Goal: Task Accomplishment & Management: Manage account settings

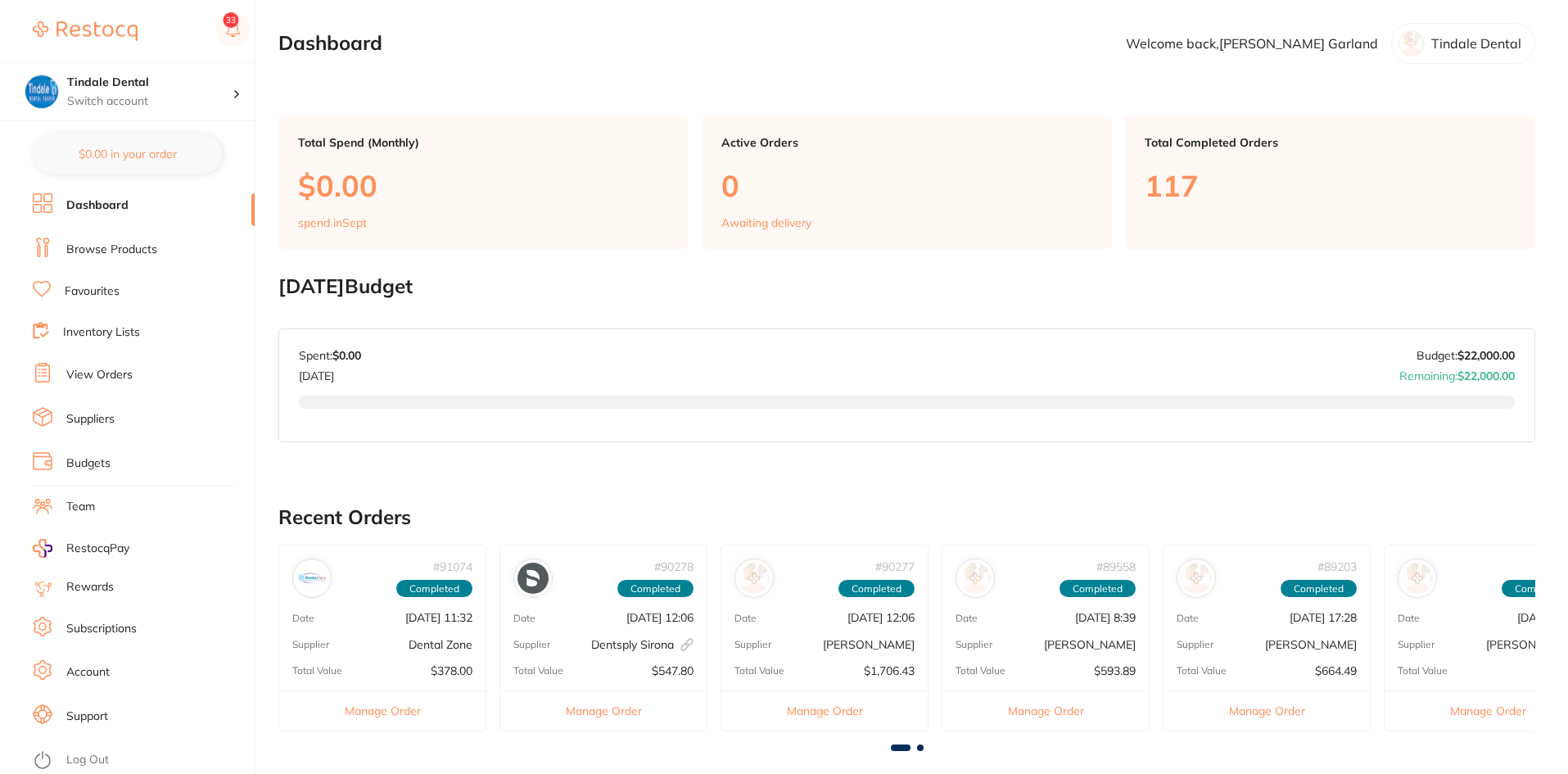
click at [89, 327] on link "Inventory Lists" at bounding box center [101, 333] width 77 height 17
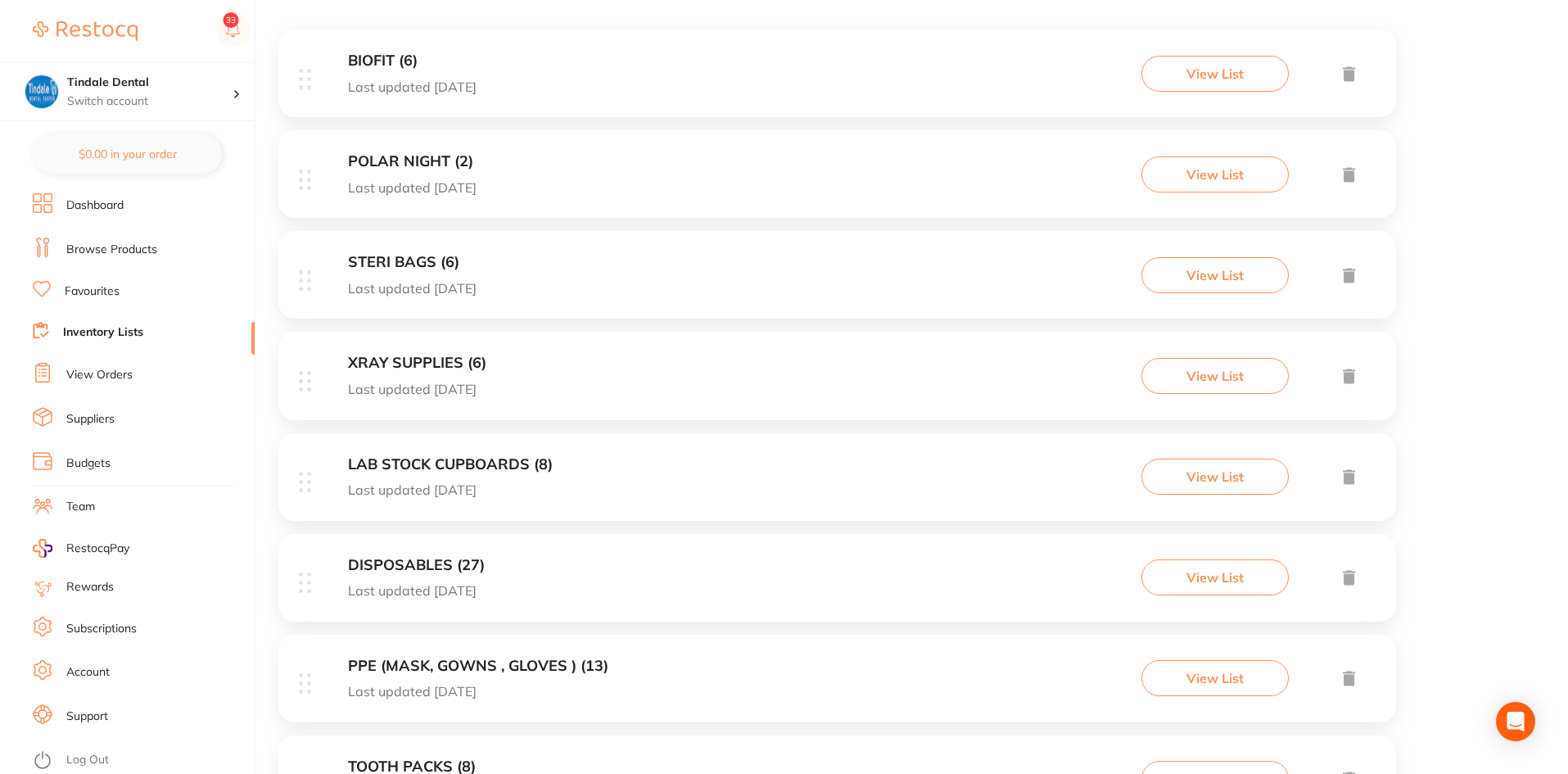
scroll to position [410, 0]
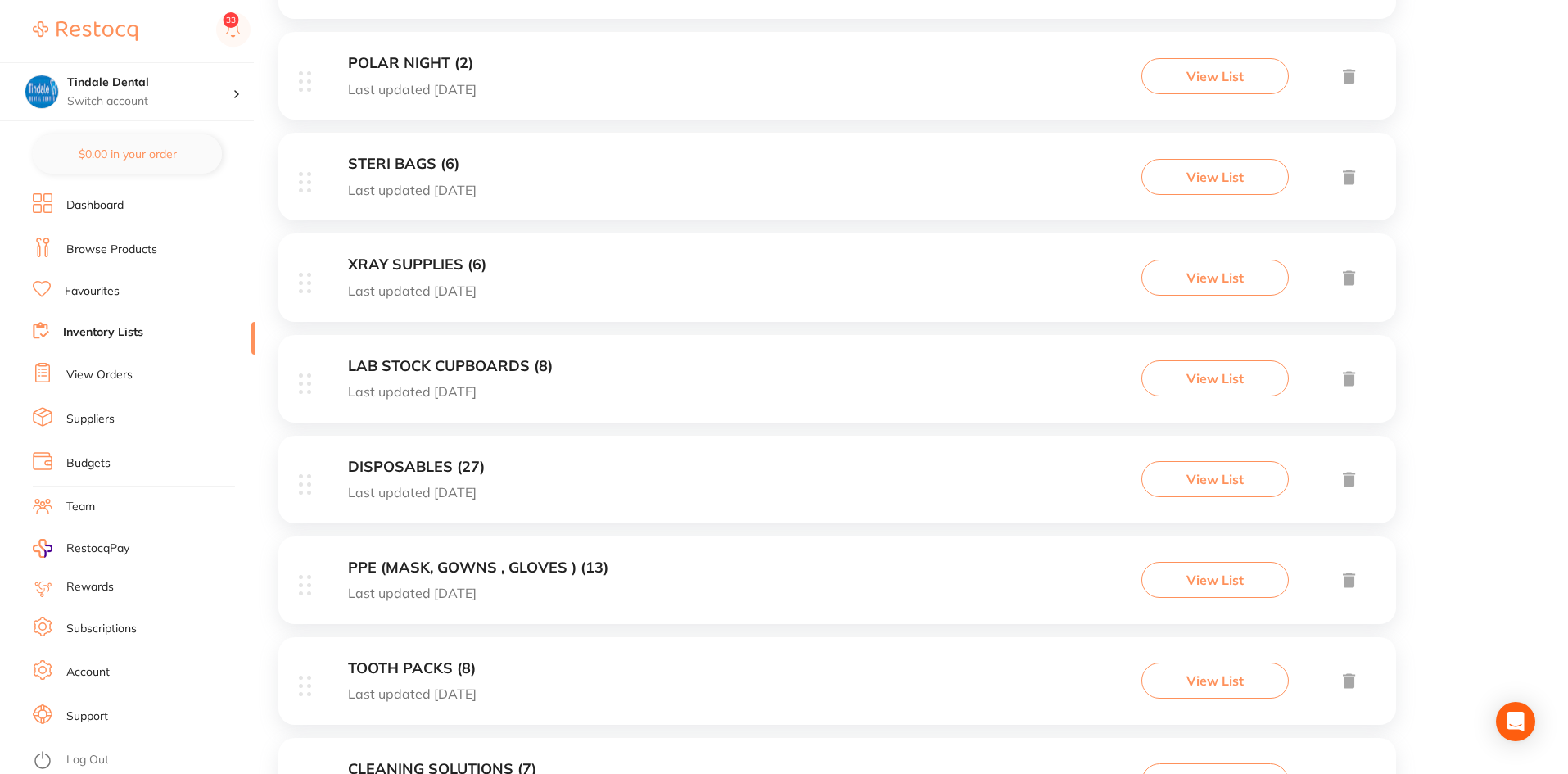
click at [509, 565] on h3 "PPE (MASK, GOWNS , GLOVES ) (13)" at bounding box center [478, 568] width 261 height 18
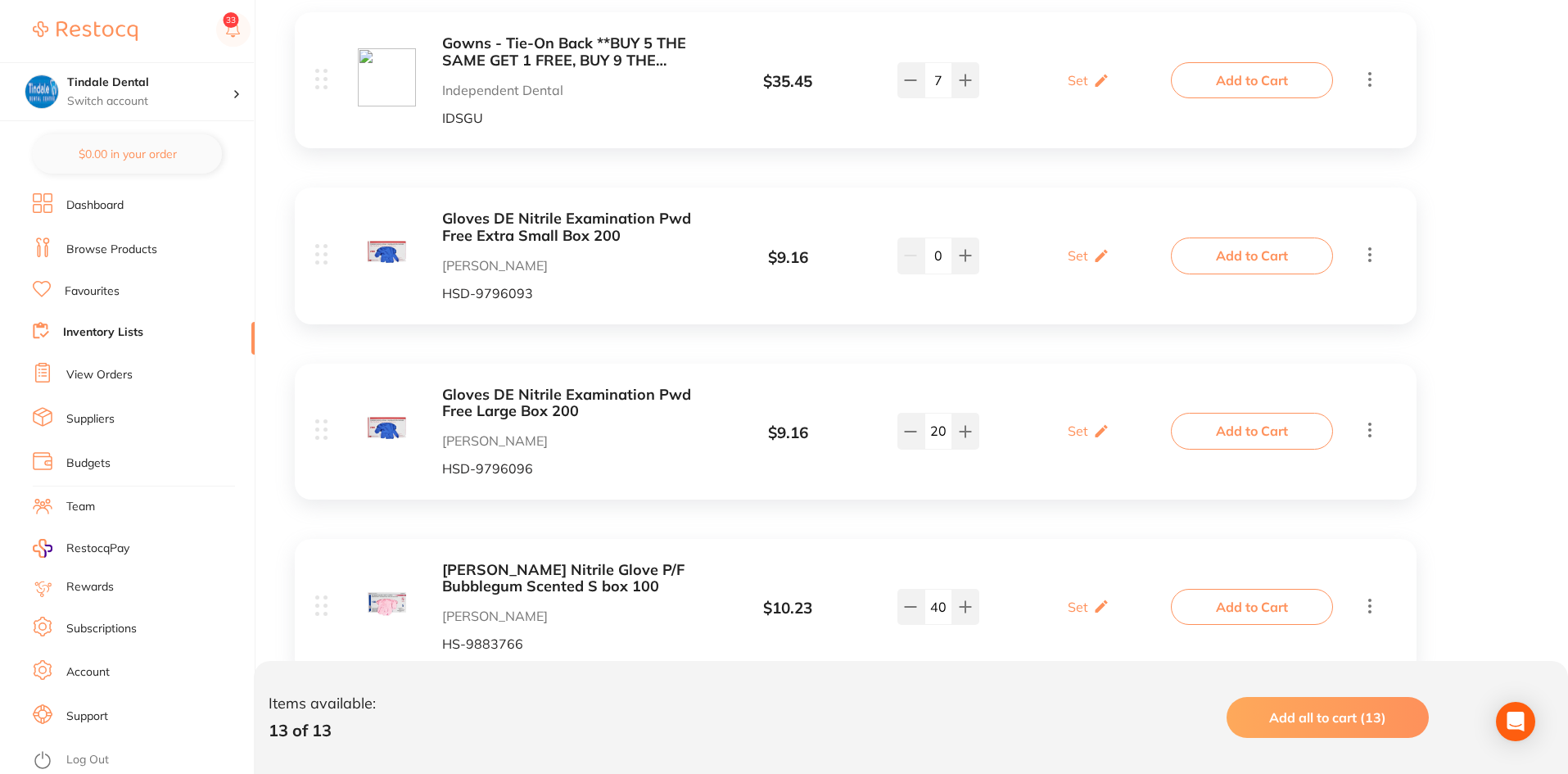
scroll to position [737, 0]
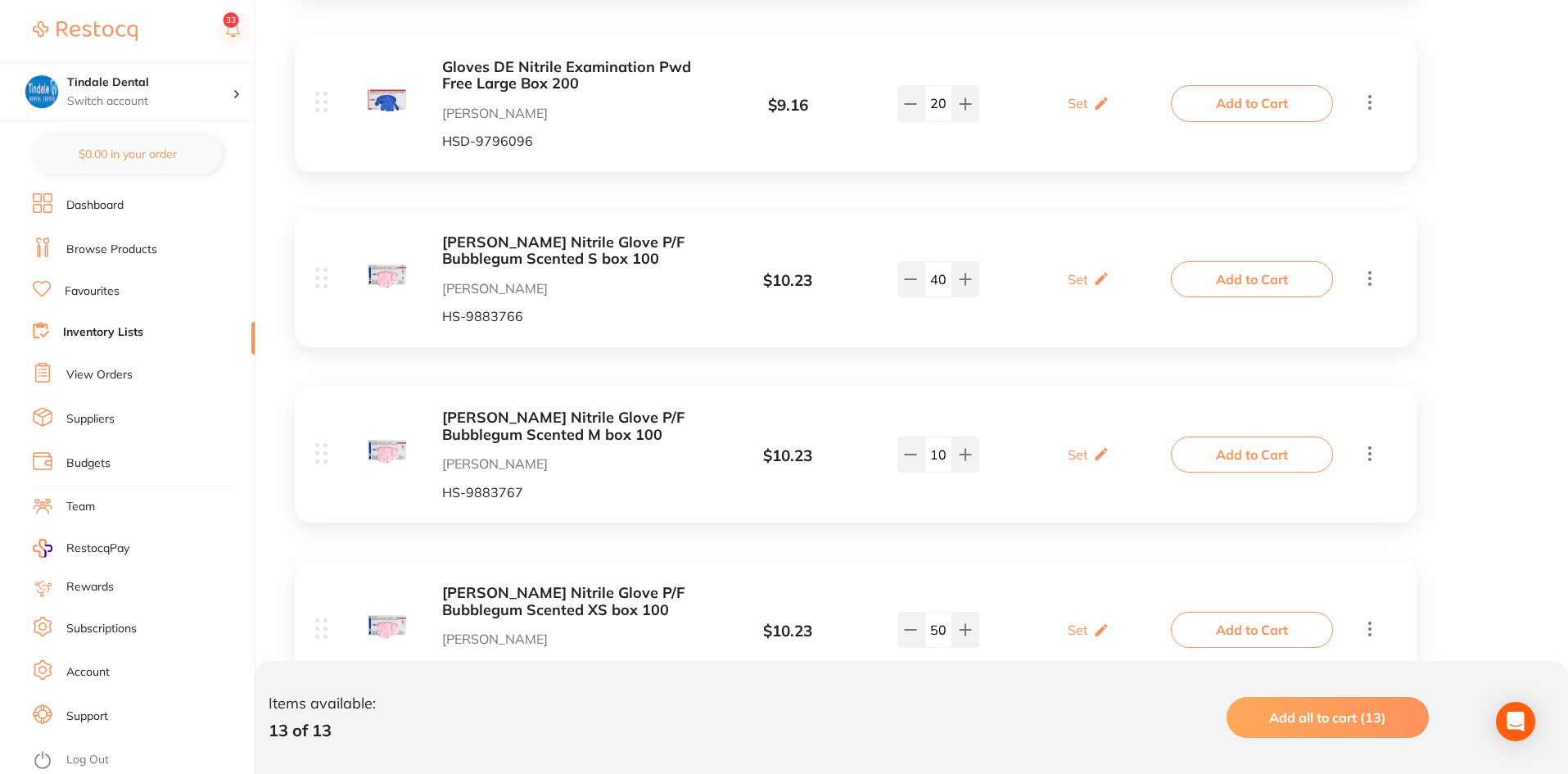
click at [947, 283] on input "40" at bounding box center [938, 278] width 28 height 36
click at [139, 326] on link "Inventory Lists" at bounding box center [103, 333] width 80 height 17
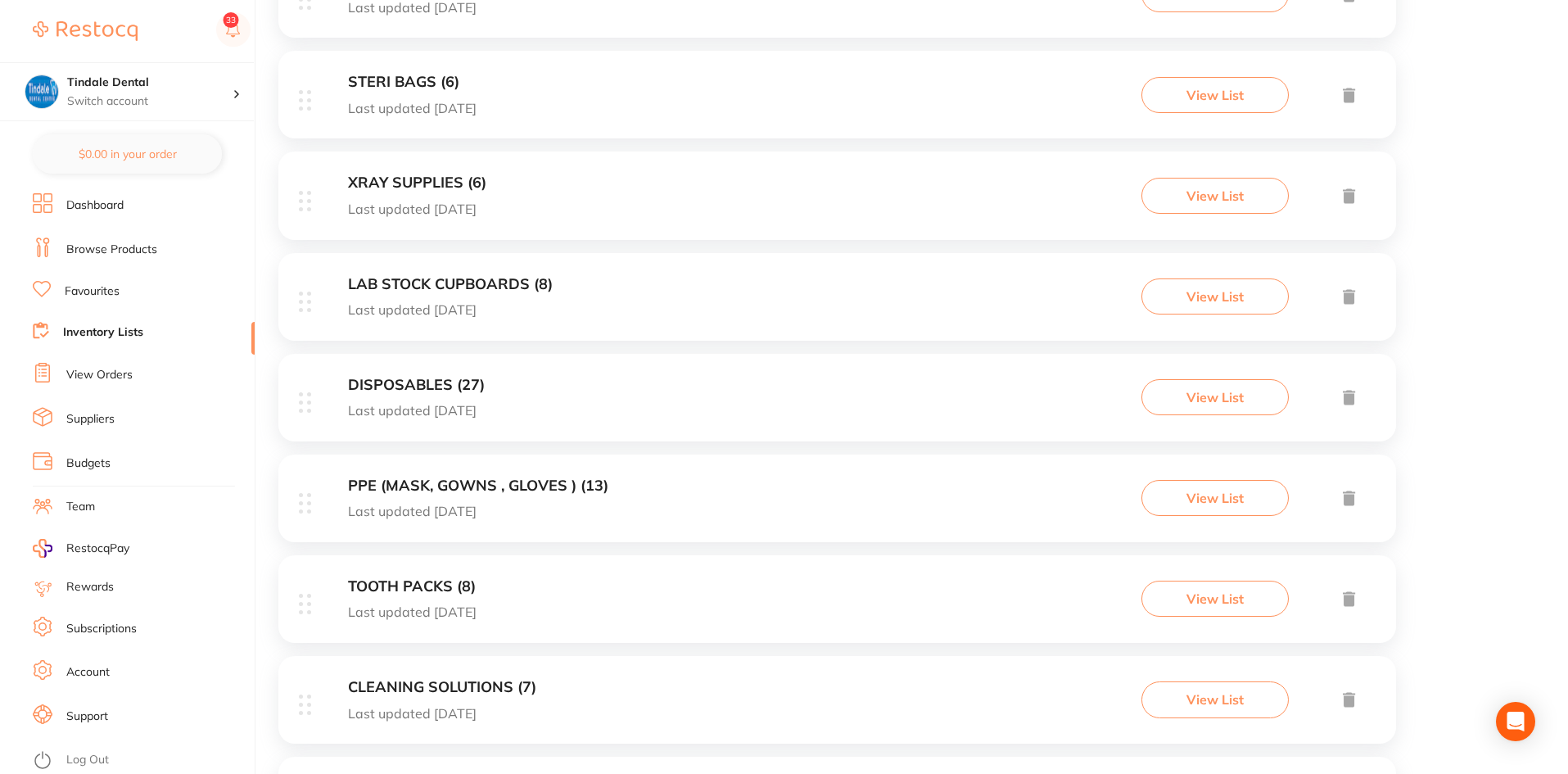
scroll to position [573, 0]
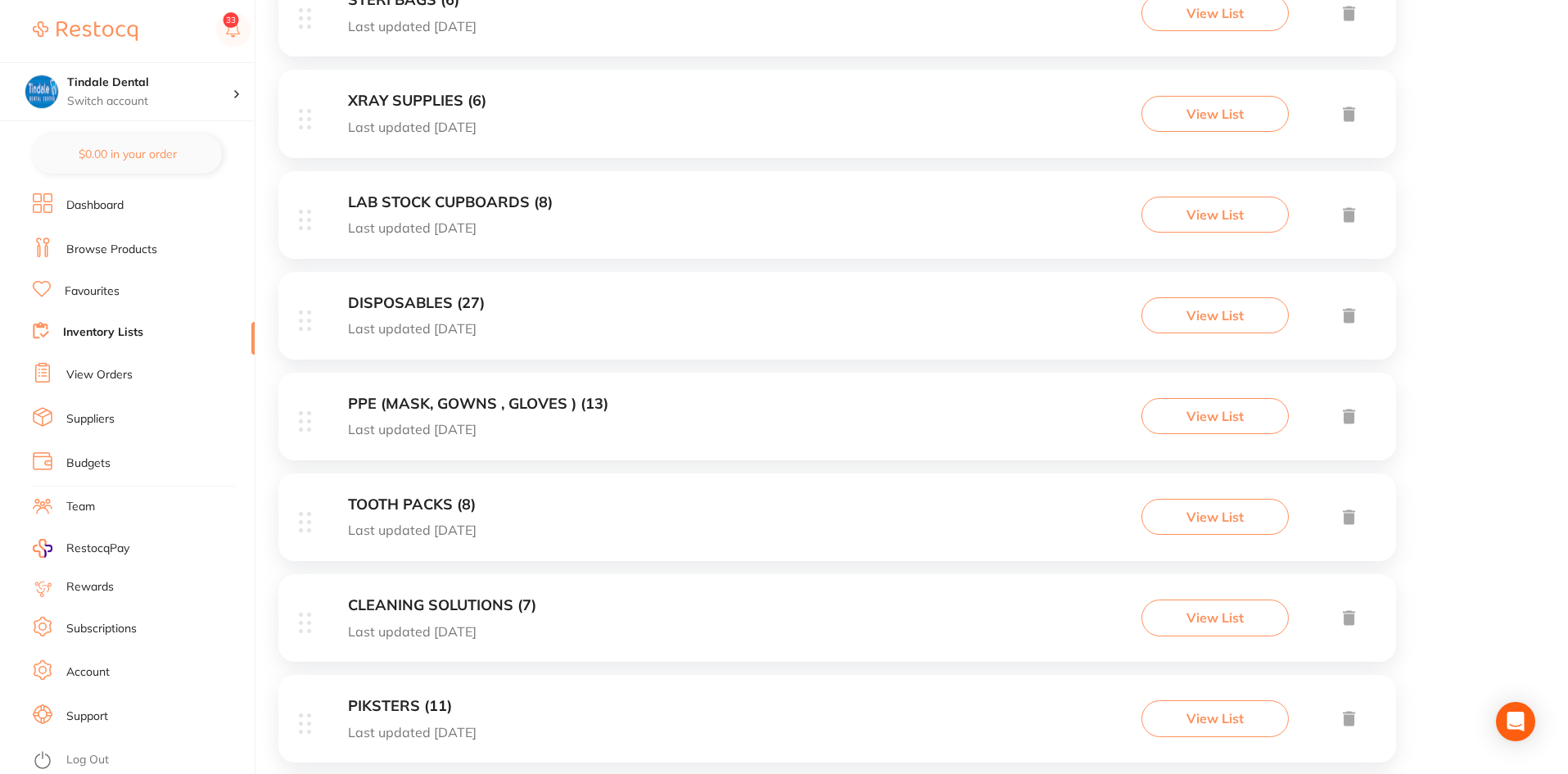
click at [443, 501] on h3 "TOOTH PACKS (8)" at bounding box center [411, 505] width 129 height 18
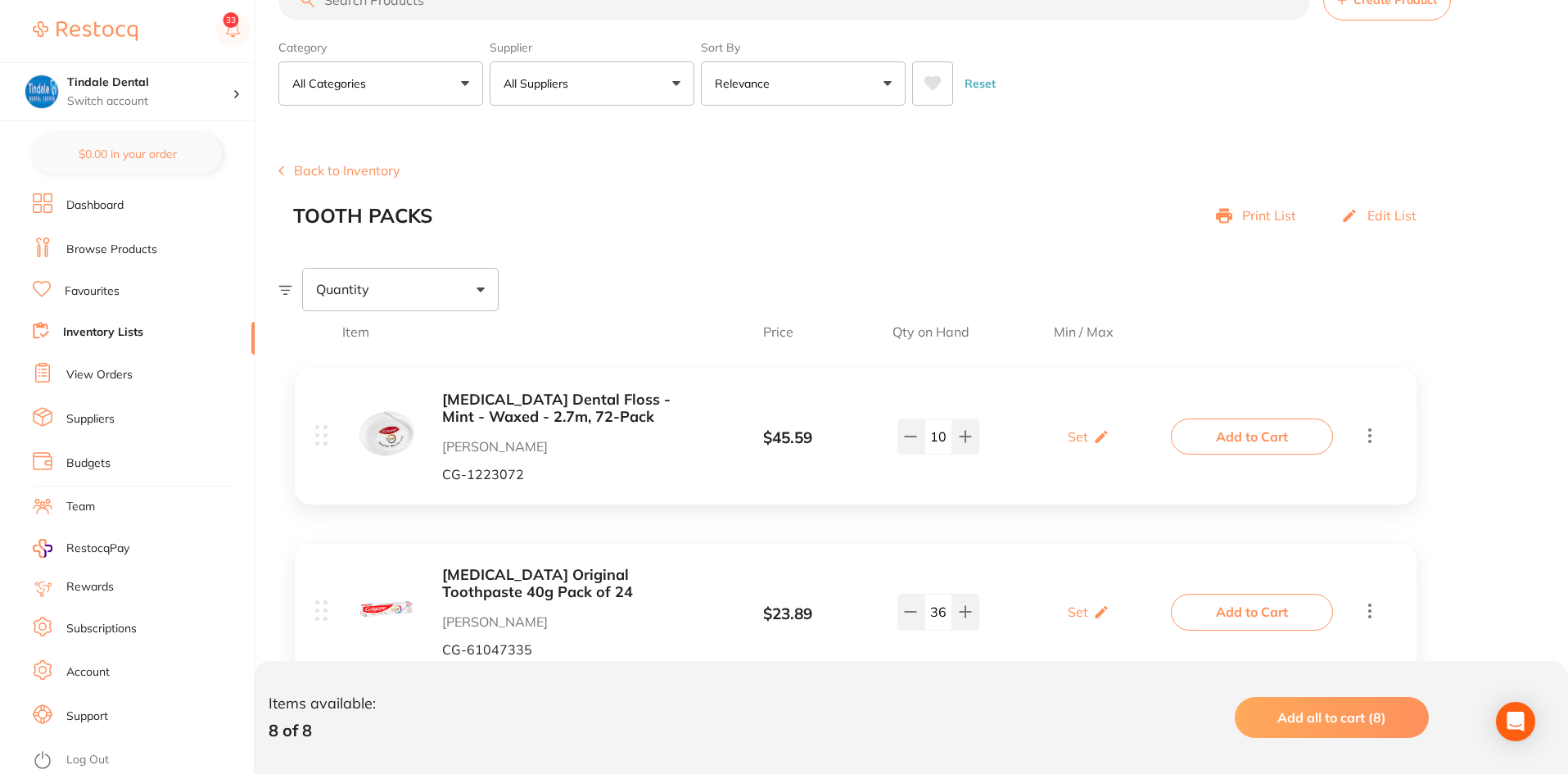
scroll to position [82, 0]
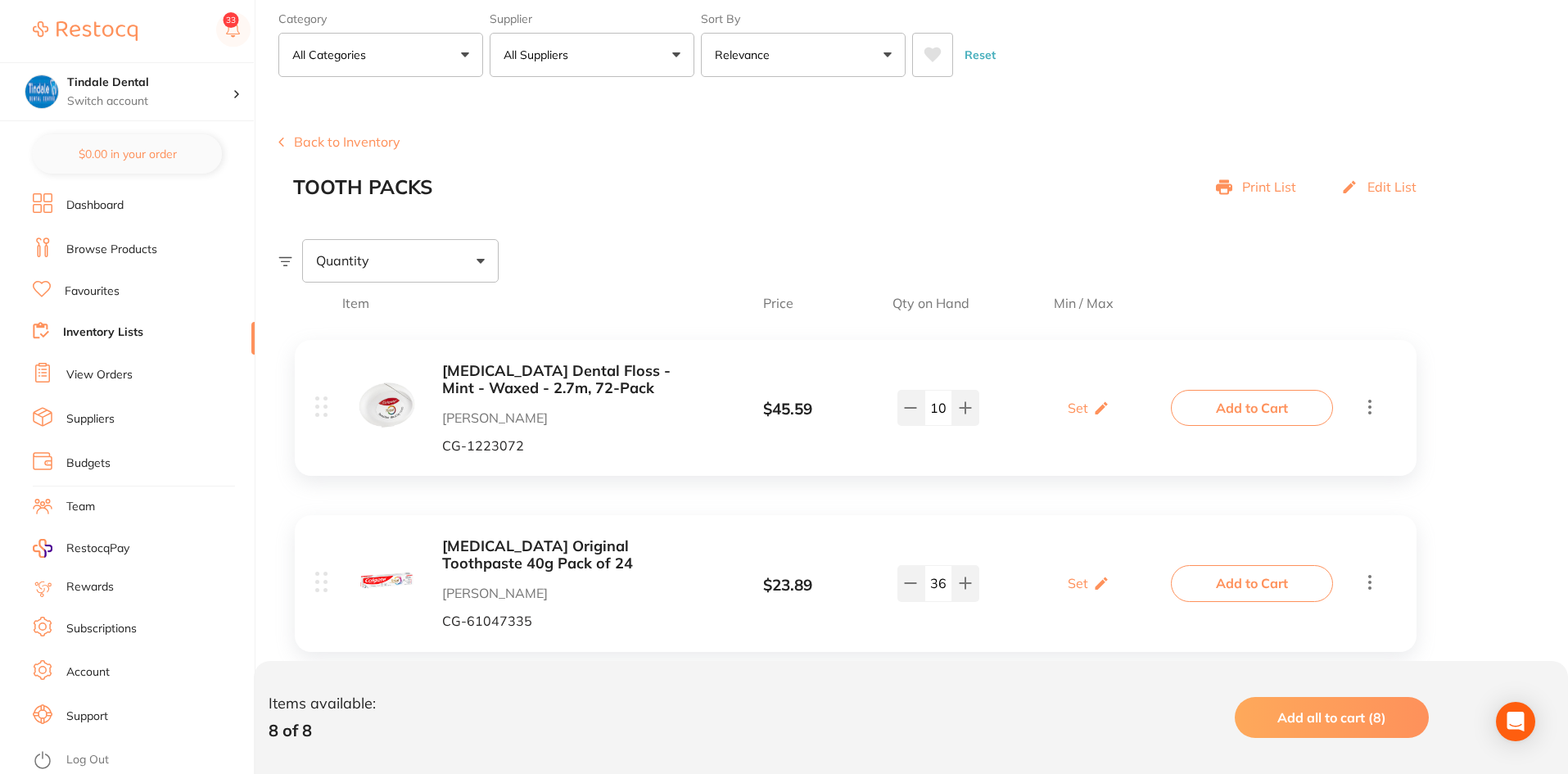
click at [129, 332] on link "Inventory Lists" at bounding box center [103, 333] width 80 height 17
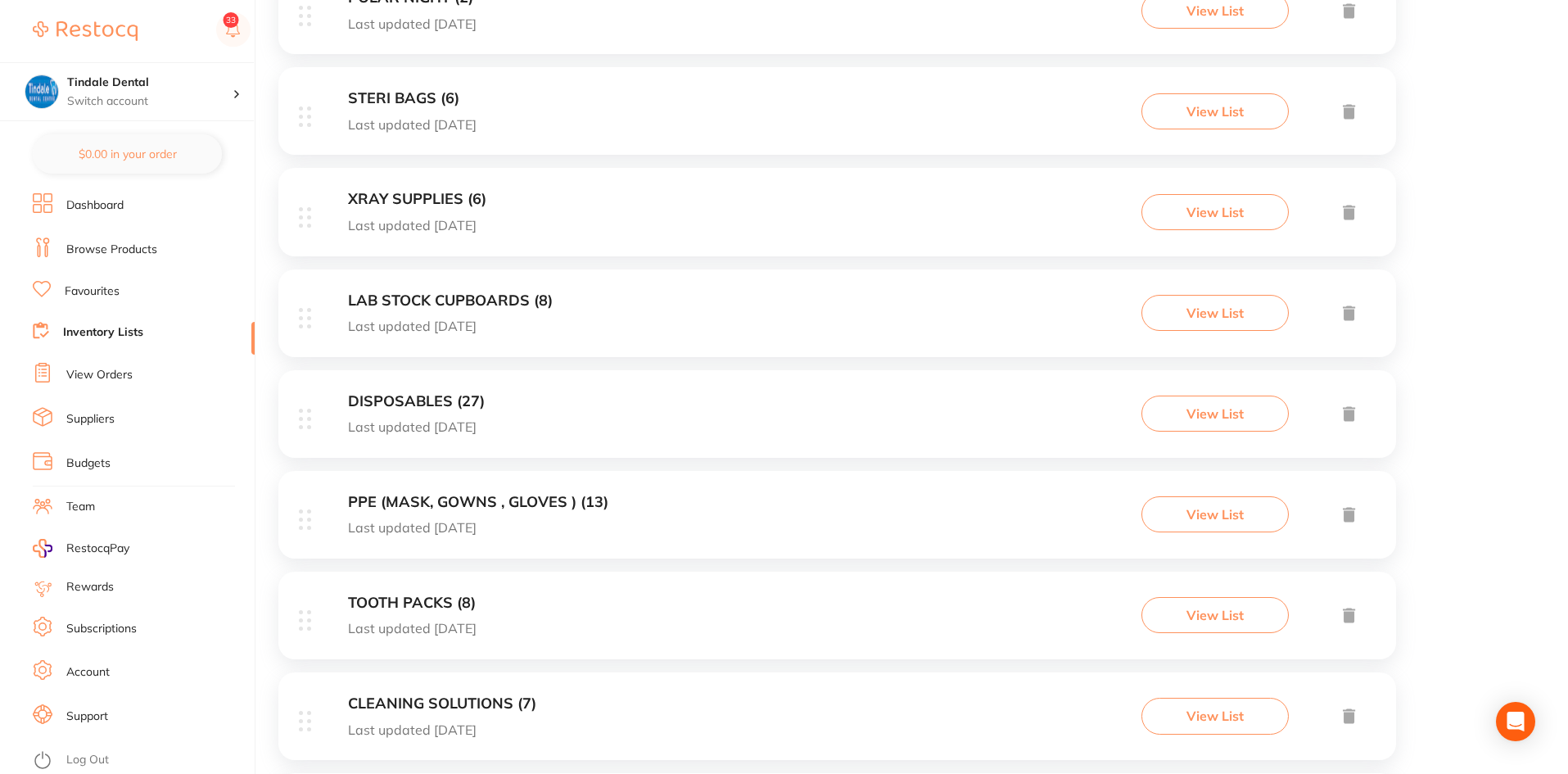
scroll to position [573, 0]
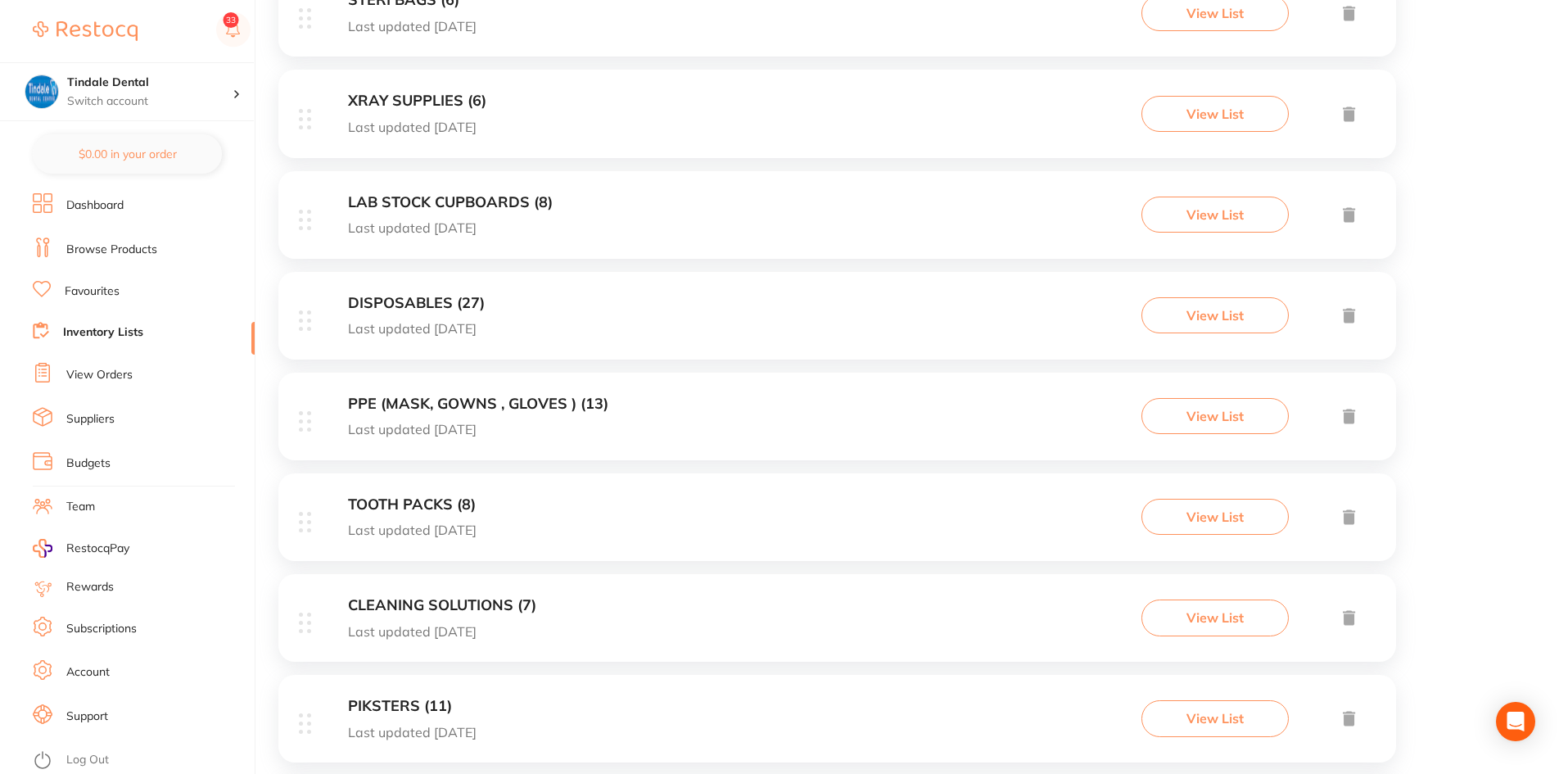
click at [457, 604] on h3 "CLEANING SOLUTIONS (7)" at bounding box center [442, 606] width 189 height 18
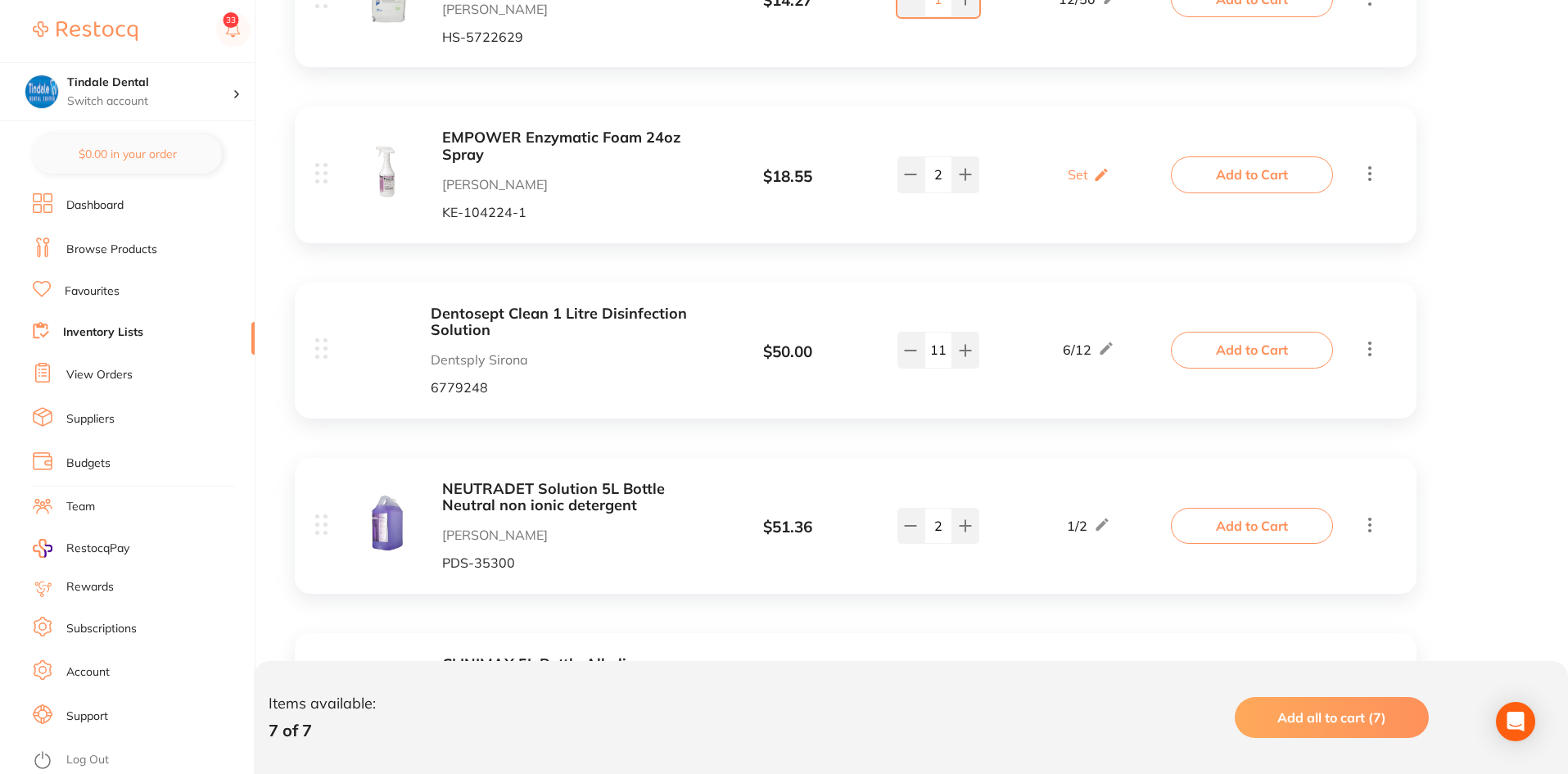
scroll to position [491, 0]
click at [963, 531] on icon at bounding box center [965, 524] width 13 height 13
type input "3"
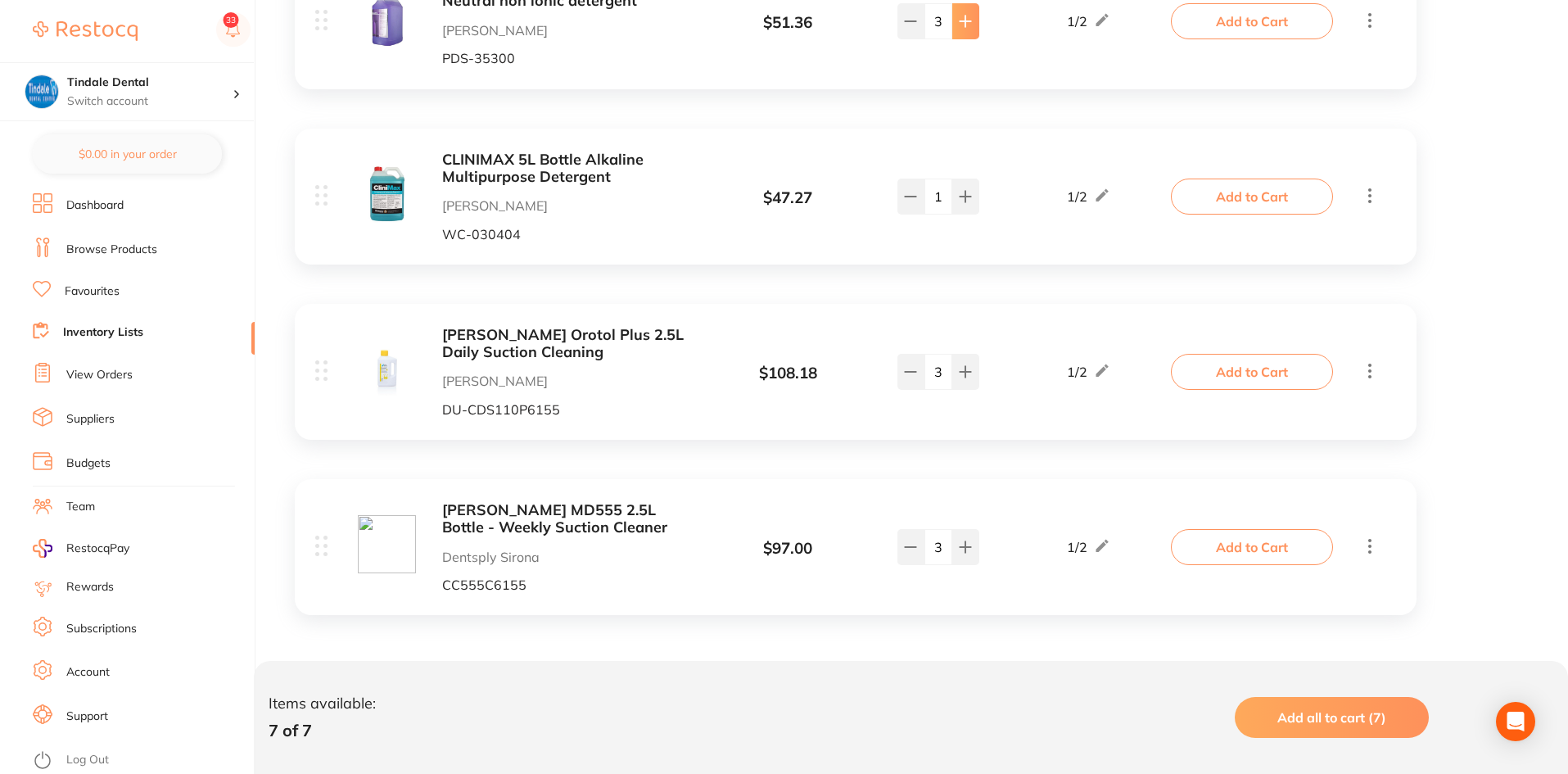
scroll to position [997, 0]
click at [98, 329] on link "Inventory Lists" at bounding box center [103, 333] width 80 height 17
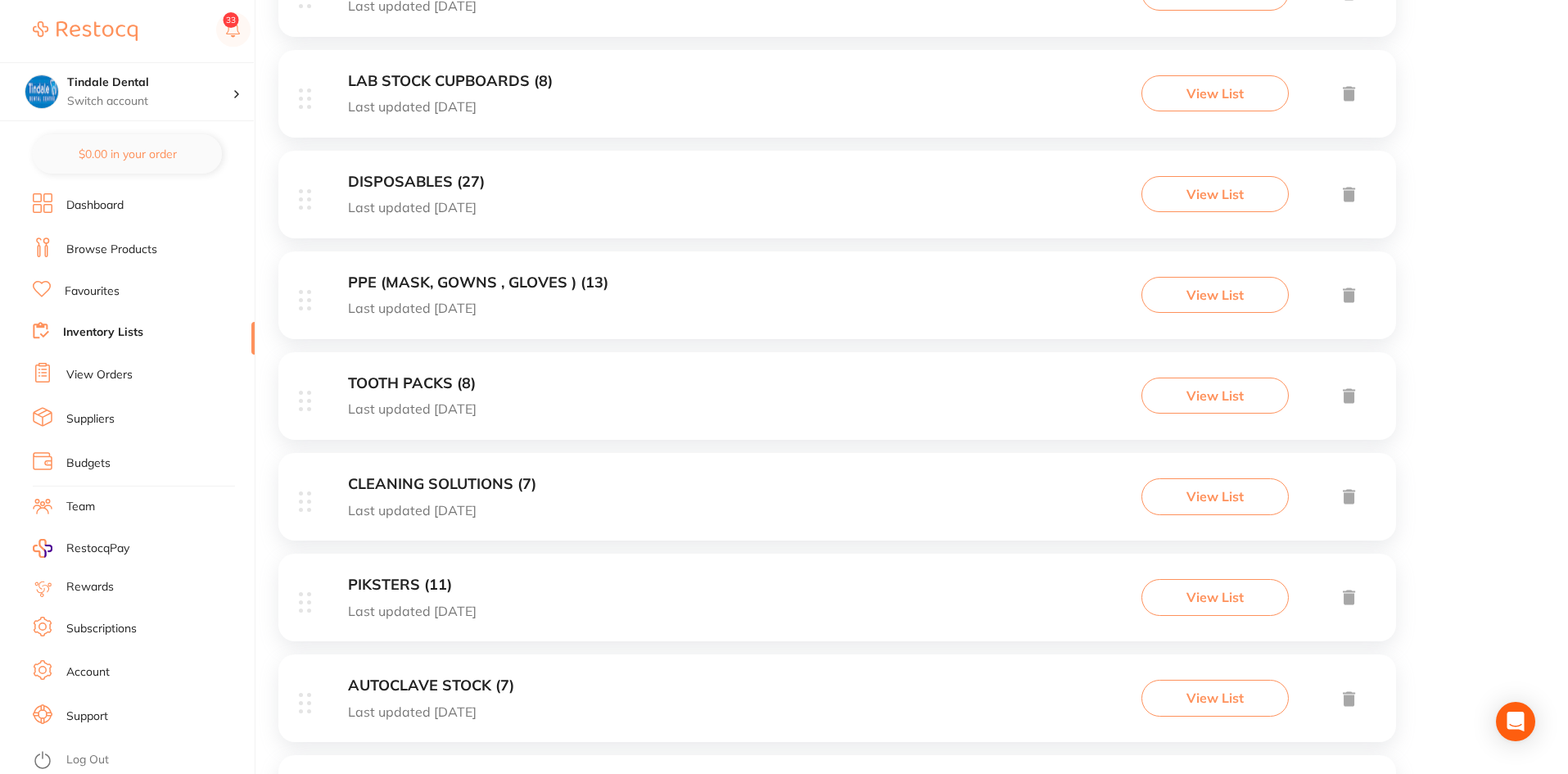
scroll to position [573, 0]
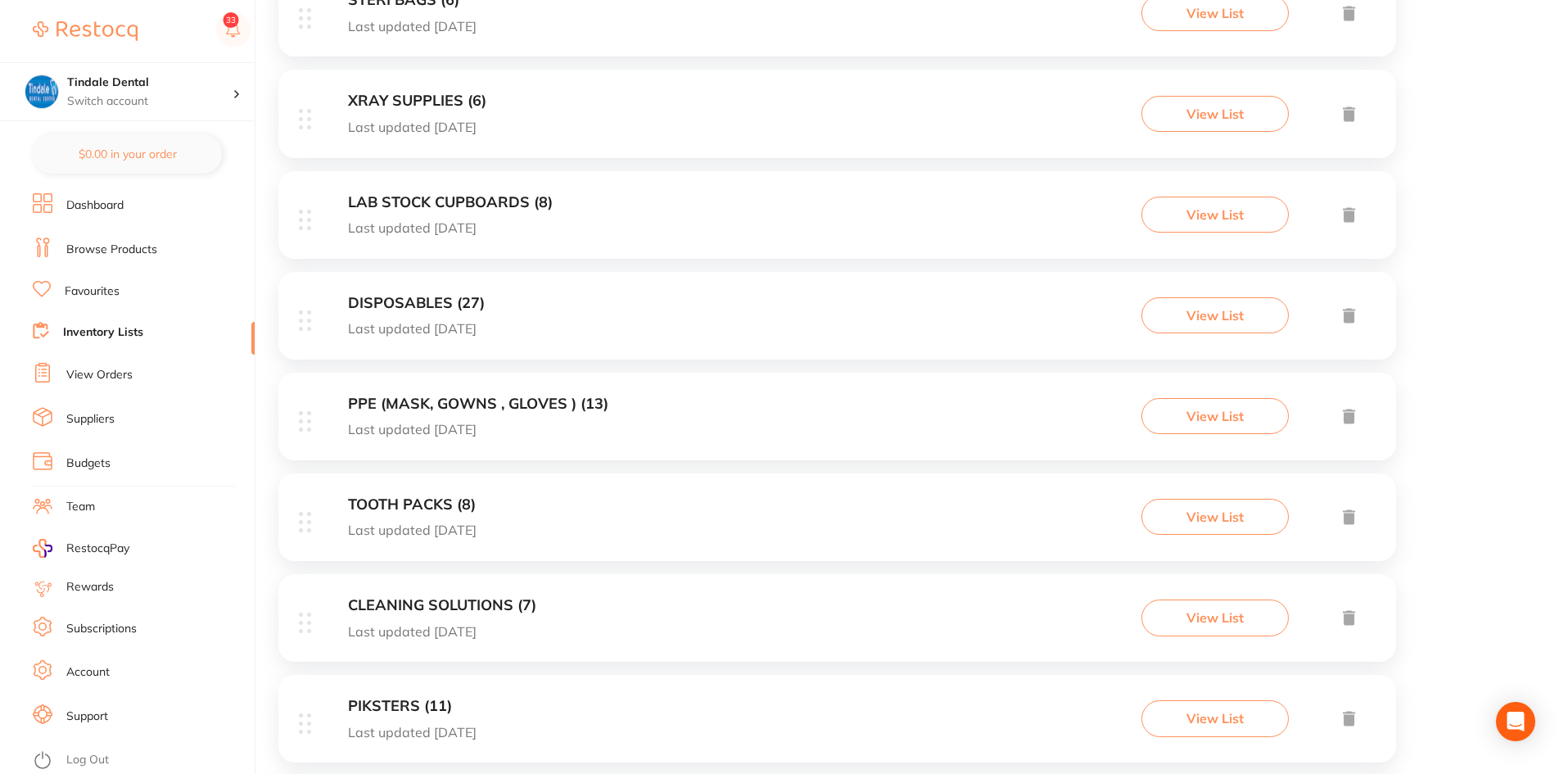
click at [404, 297] on h3 "DISPOSABLES (27)" at bounding box center [416, 303] width 137 height 18
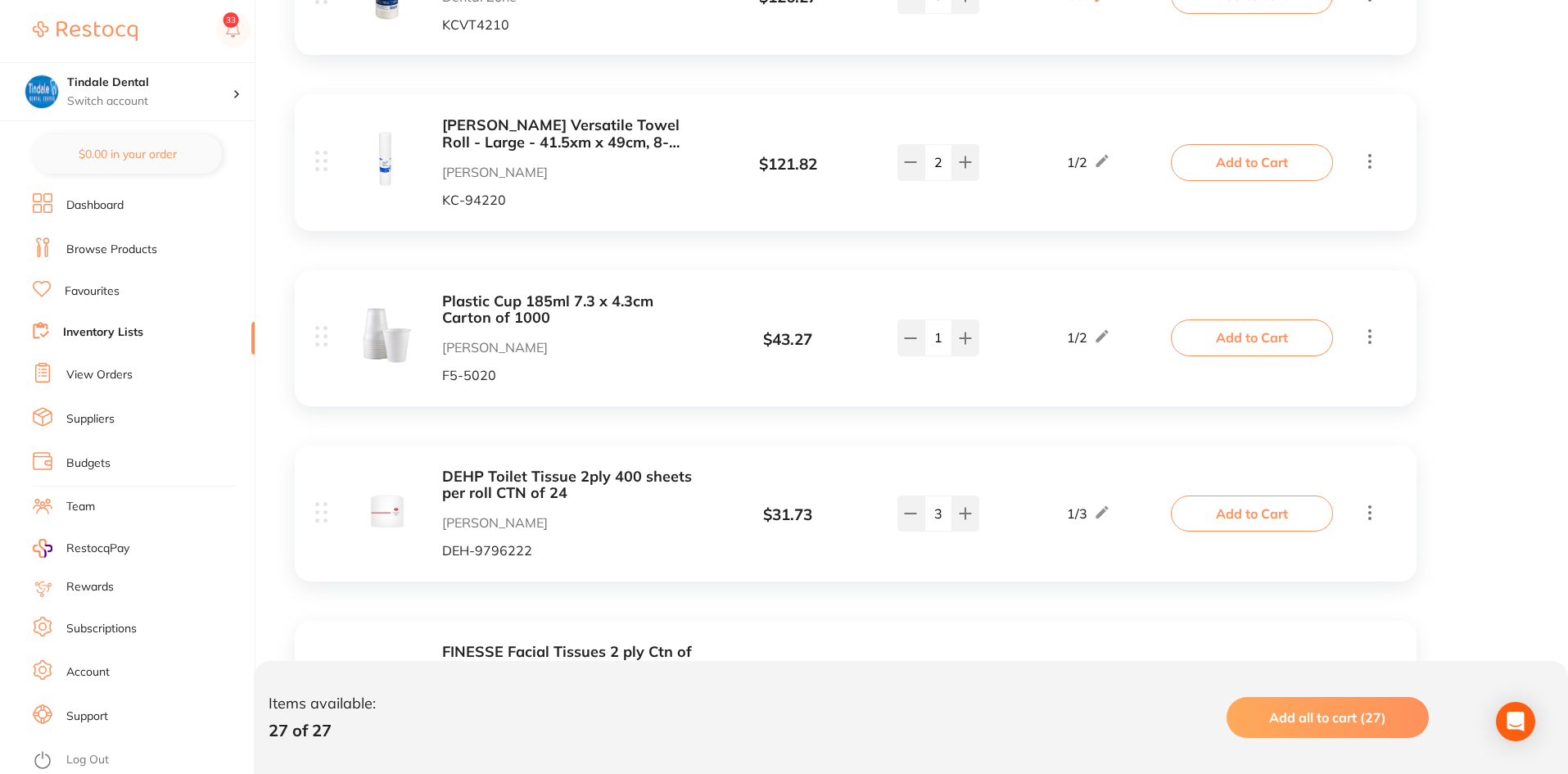
scroll to position [3685, 0]
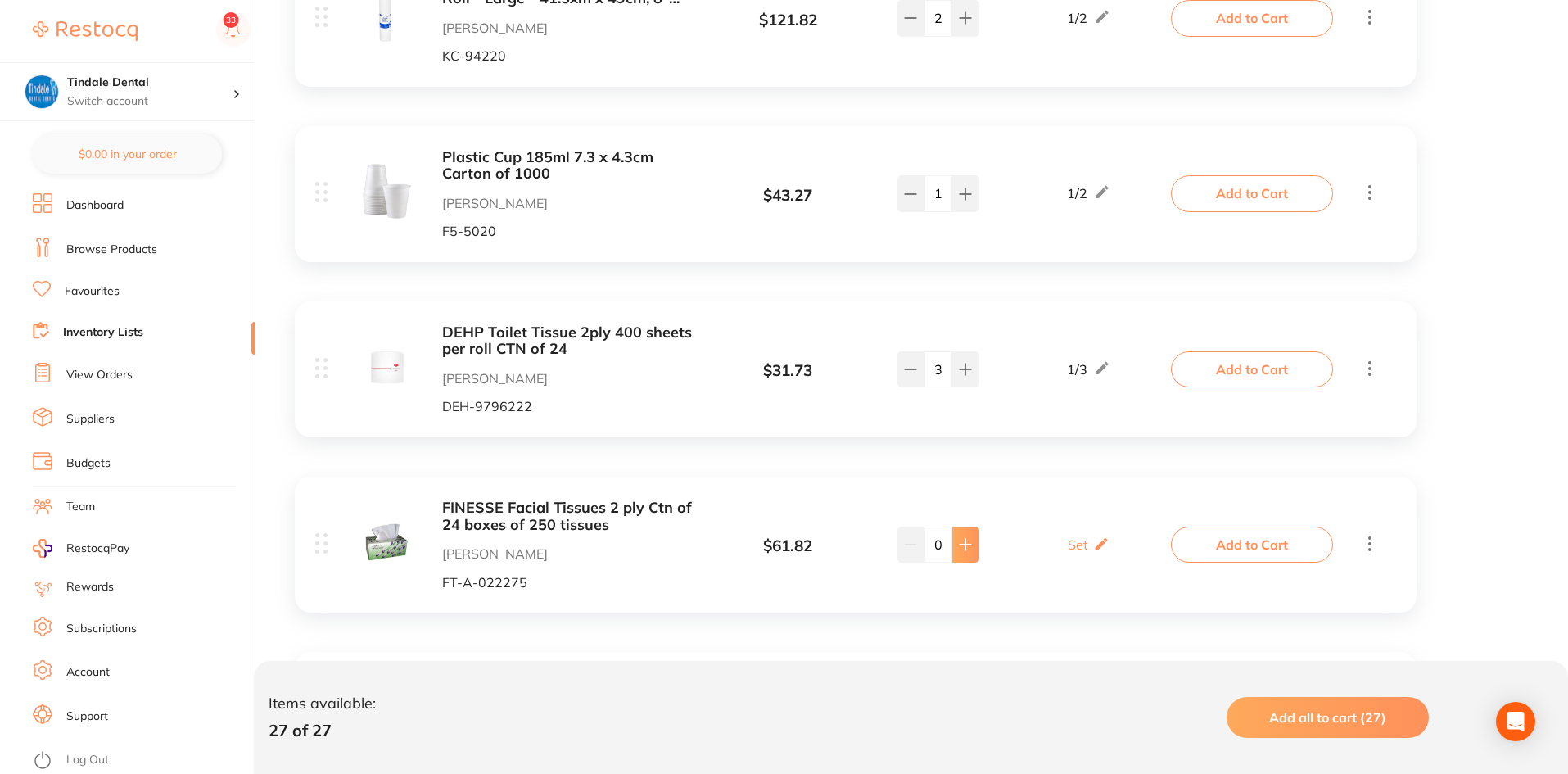
click at [969, 526] on button at bounding box center [965, 544] width 27 height 36
click at [968, 526] on button at bounding box center [965, 544] width 27 height 36
type input "2"
click at [96, 329] on link "Inventory Lists" at bounding box center [103, 333] width 80 height 17
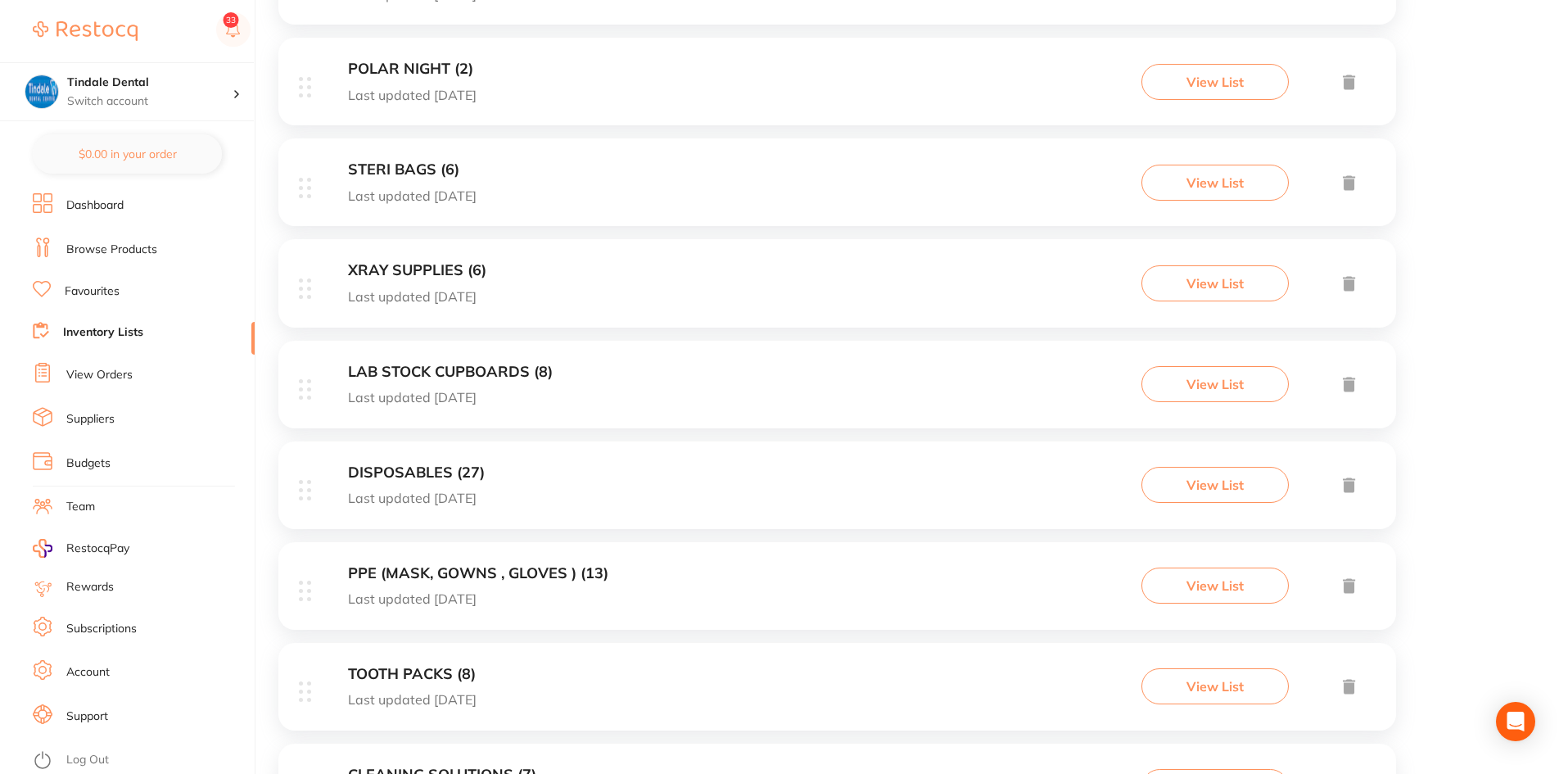
scroll to position [393, 0]
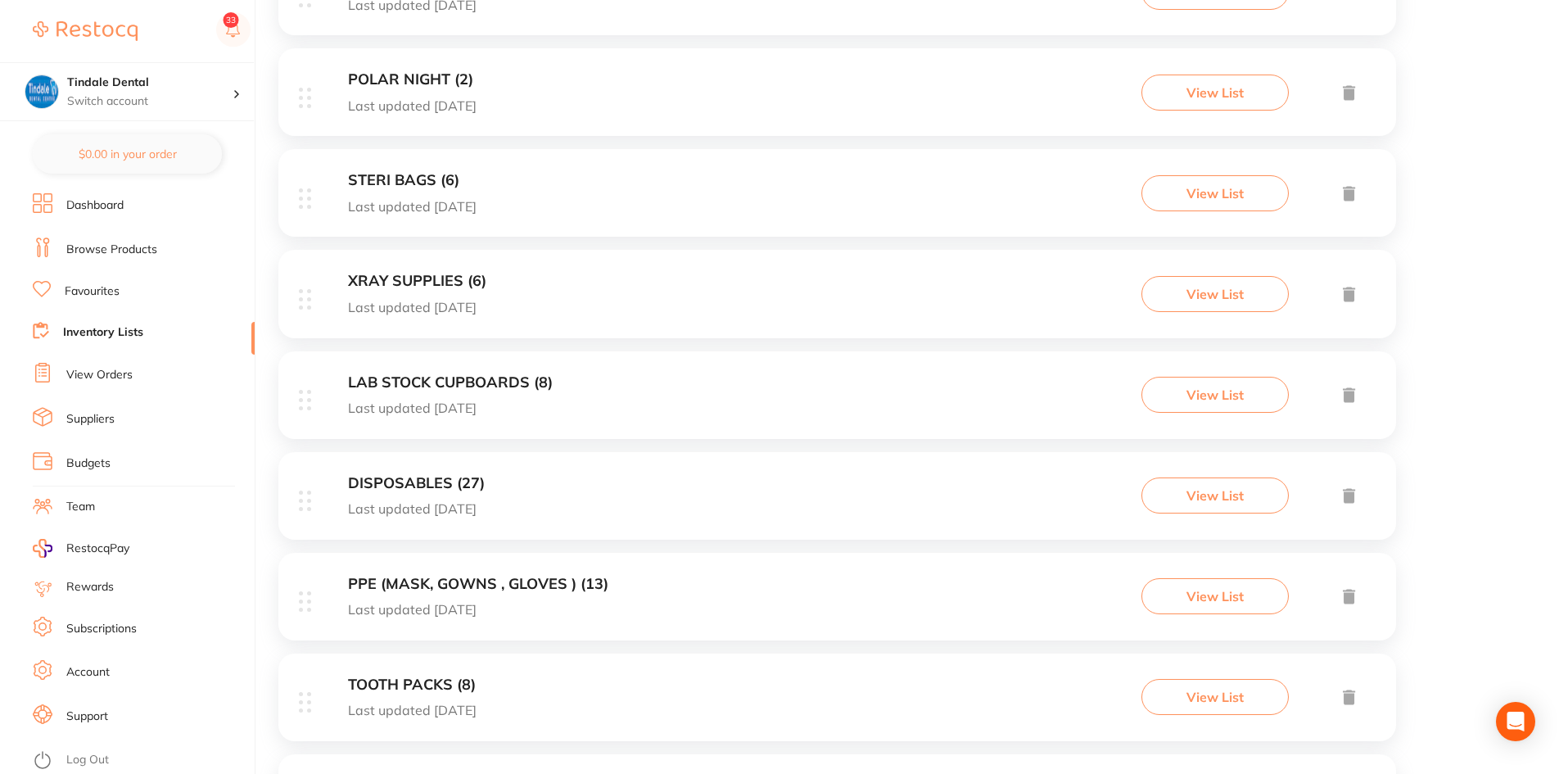
click at [397, 274] on h3 "XRAY SUPPLIES (6)" at bounding box center [417, 281] width 139 height 18
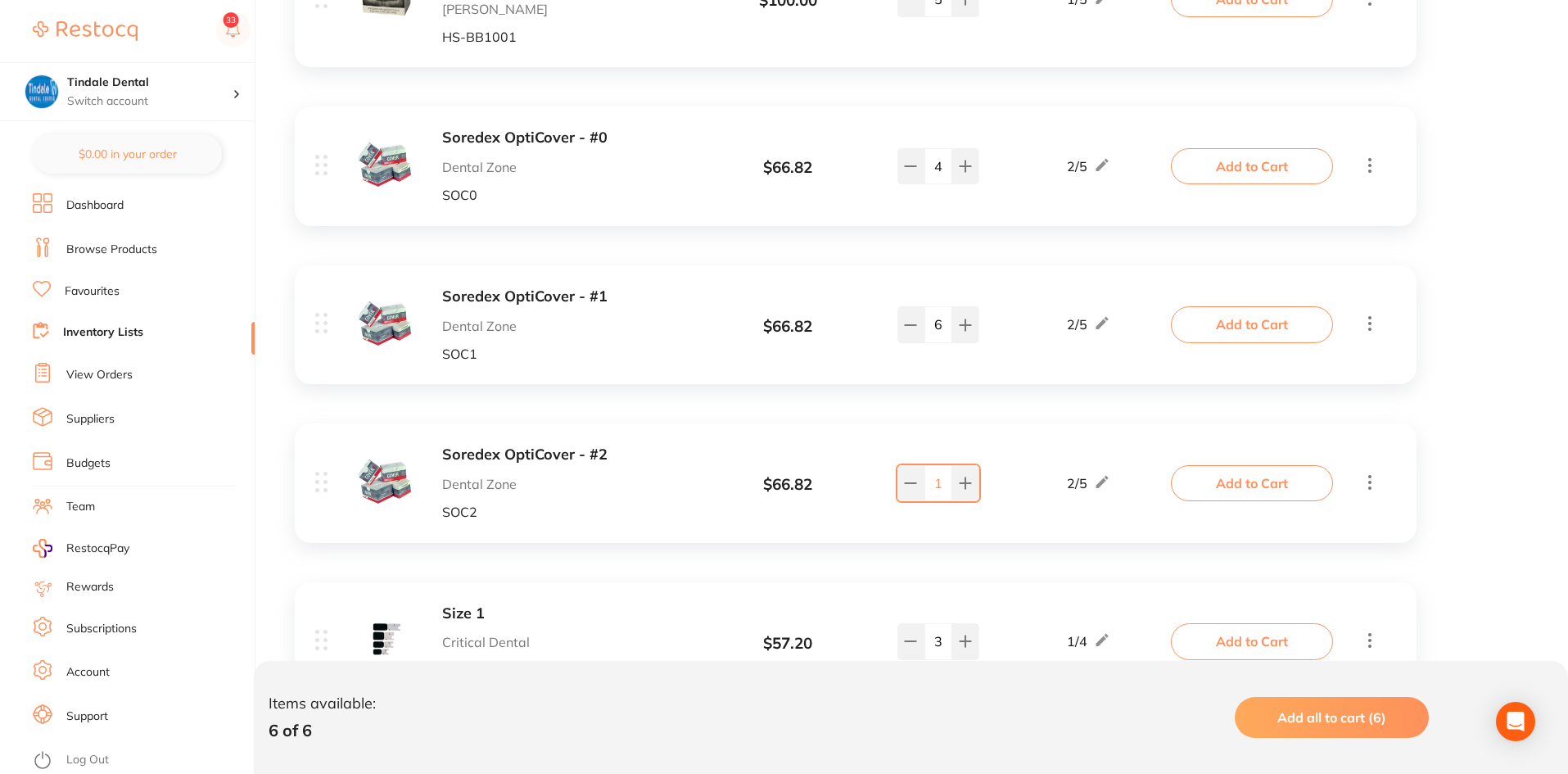
scroll to position [491, 0]
click at [971, 486] on icon at bounding box center [965, 482] width 13 height 13
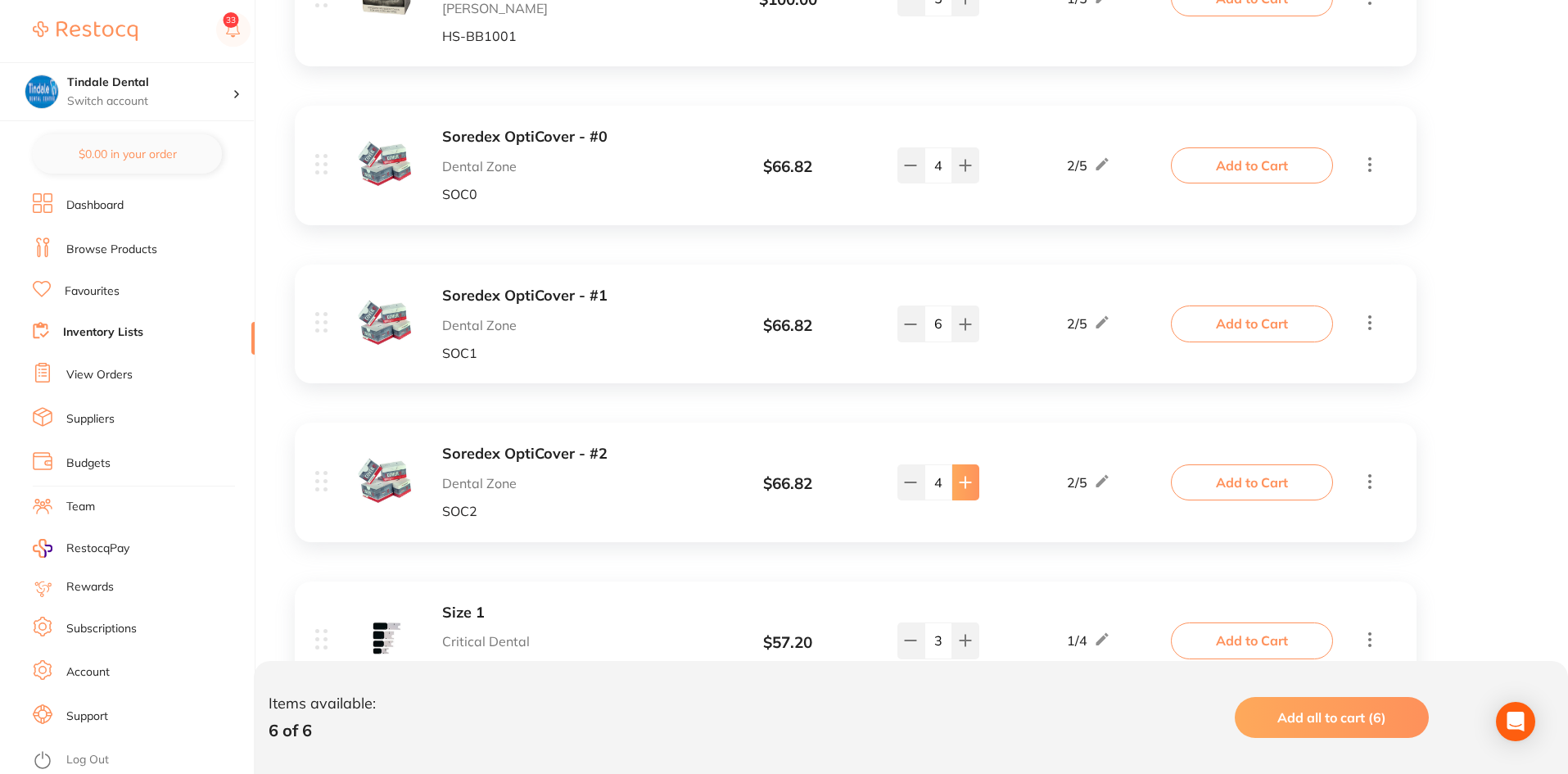
type input "5"
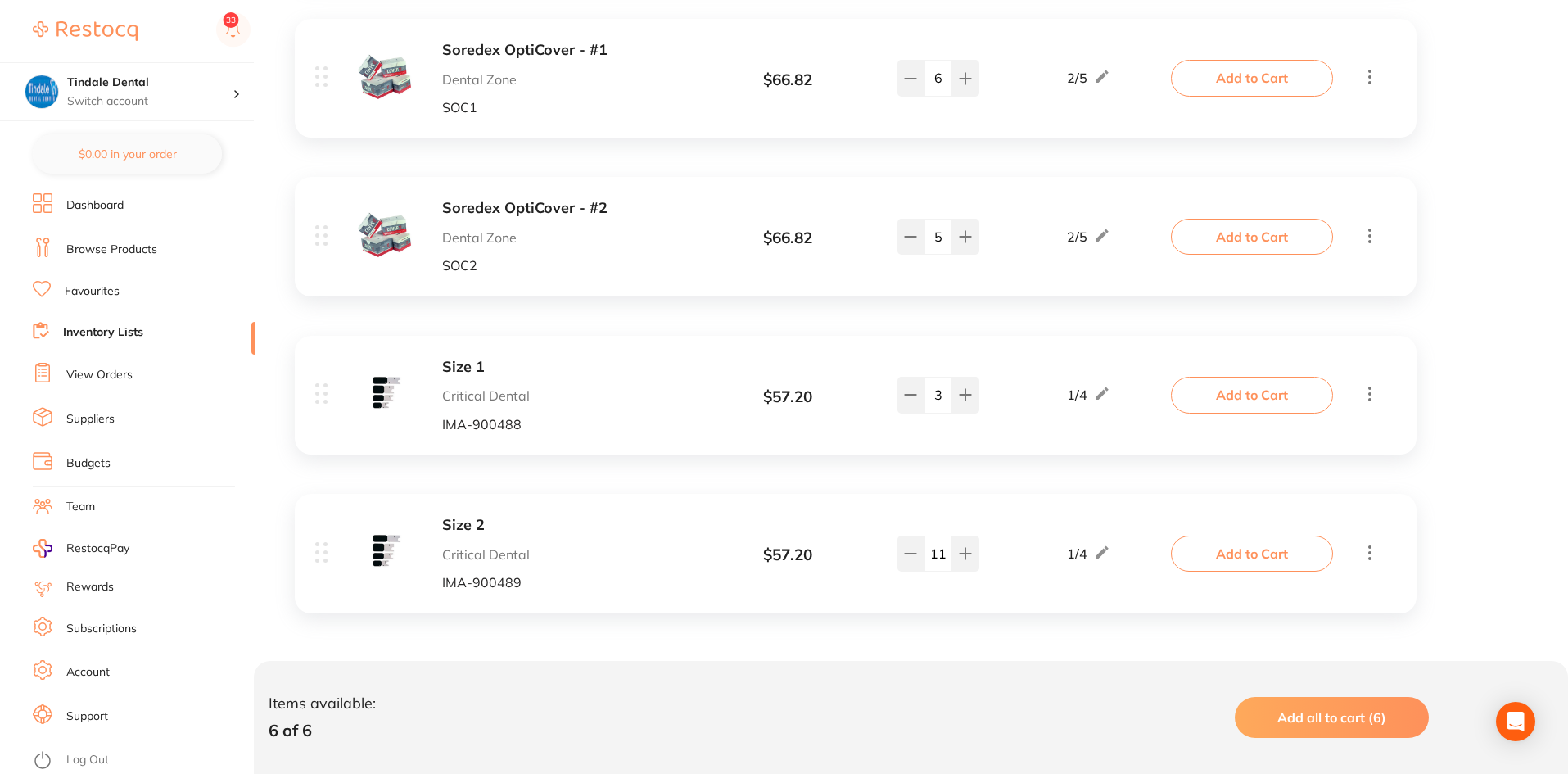
click at [138, 325] on link "Inventory Lists" at bounding box center [103, 333] width 80 height 17
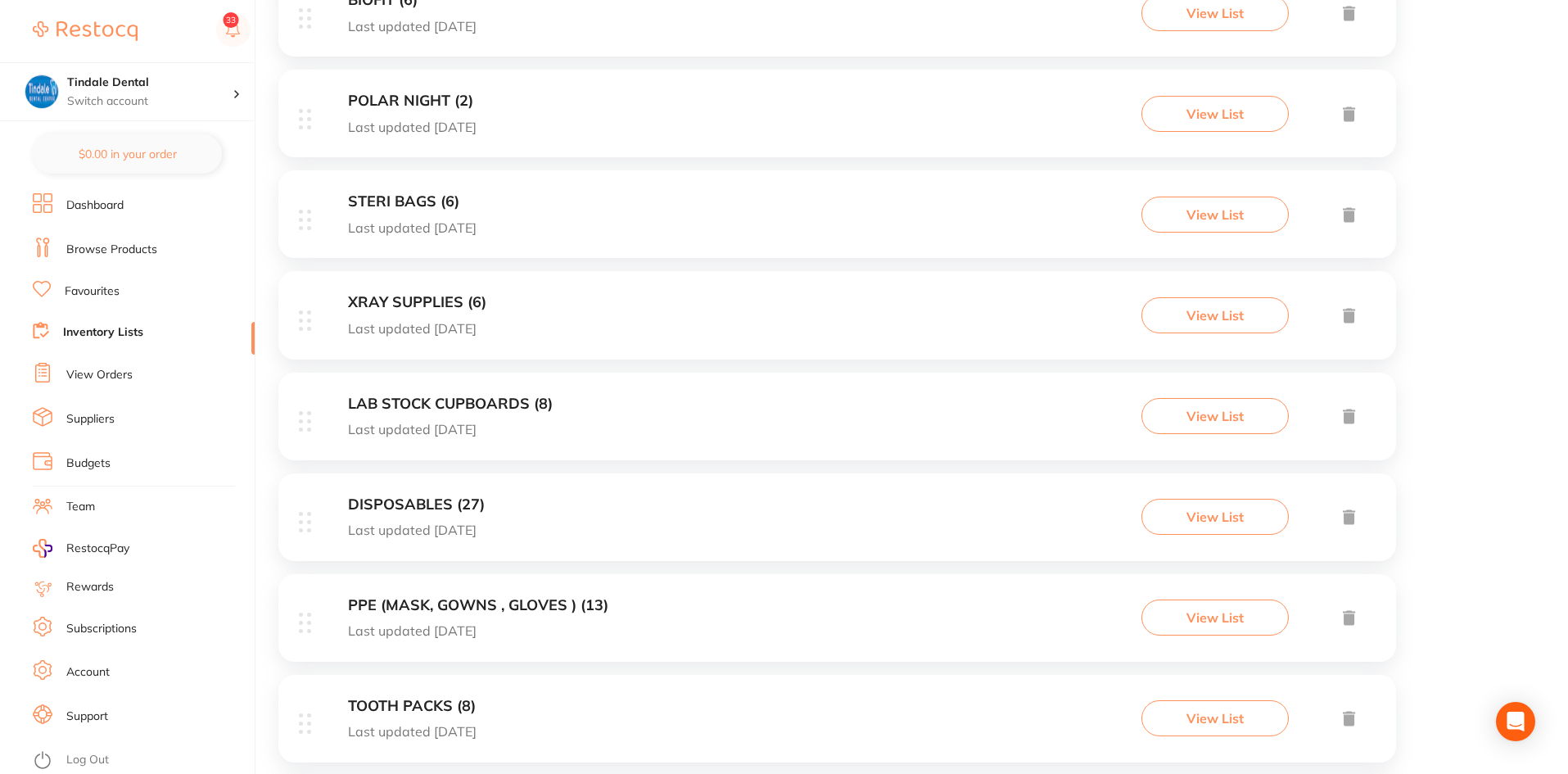
scroll to position [491, 0]
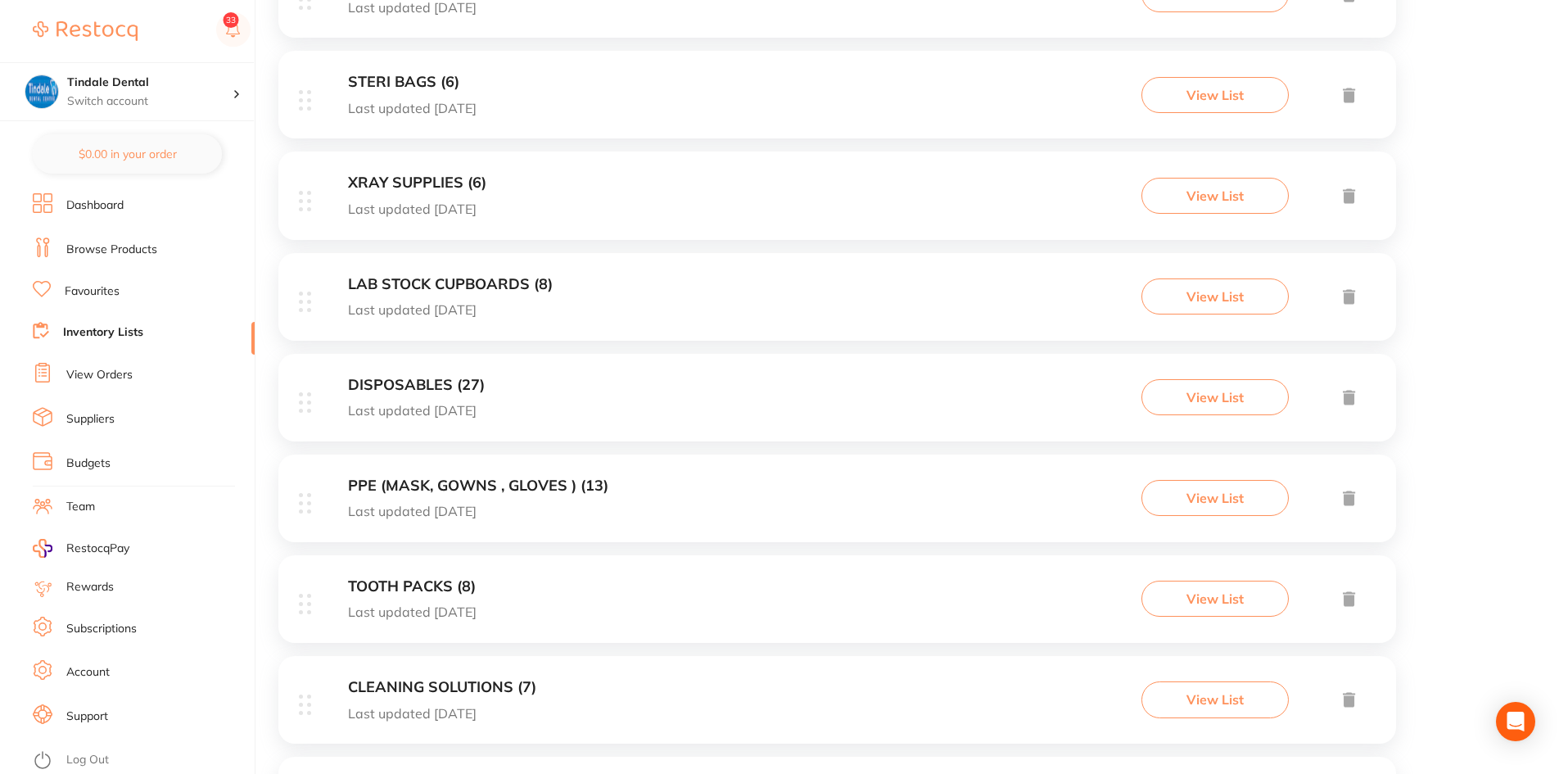
click at [409, 474] on div "PPE (MASK, GOWNS , GLOVES ) (13) Last updated [DATE] View List" at bounding box center [837, 498] width 1118 height 88
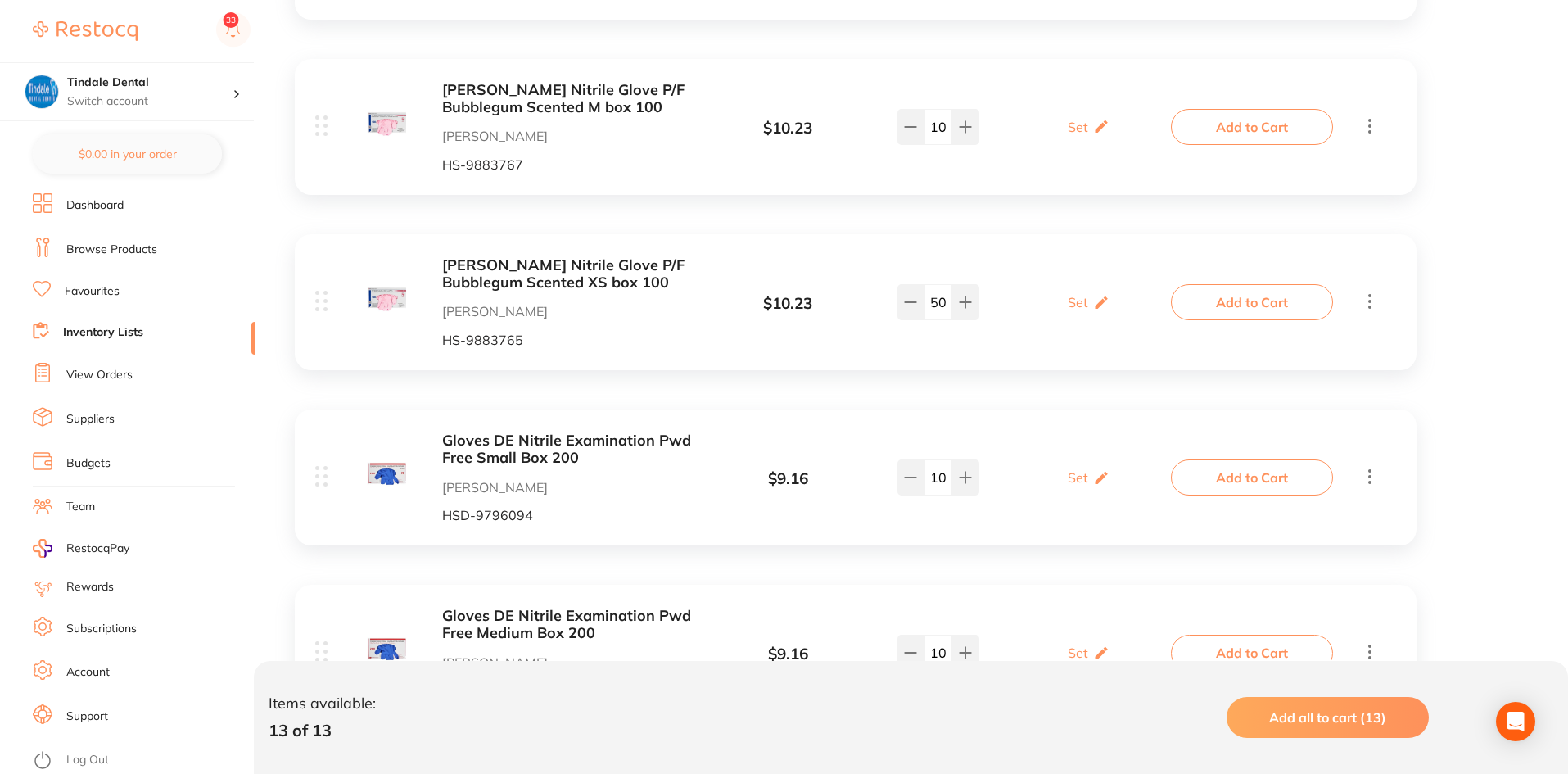
scroll to position [1147, 0]
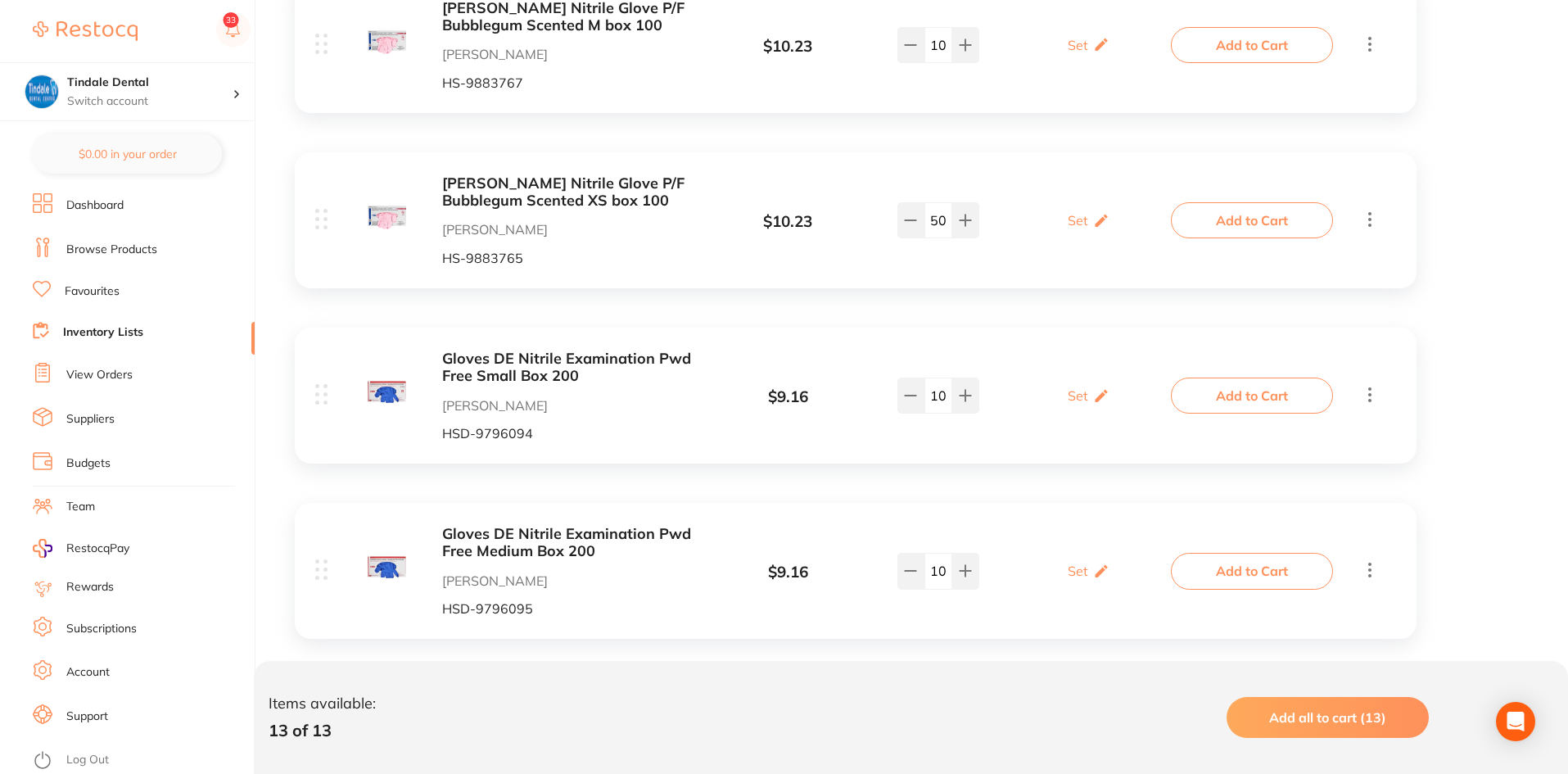
drag, startPoint x: 949, startPoint y: 563, endPoint x: 930, endPoint y: 564, distance: 19.0
click at [930, 564] on input "10" at bounding box center [938, 571] width 28 height 36
click at [847, 490] on div "Gowns - Tie-On Back **BUY 5 THE SAME GET 1 FREE, BUY 9 THE SAME GET 3 FREE!!** …" at bounding box center [855, 402] width 1154 height 2286
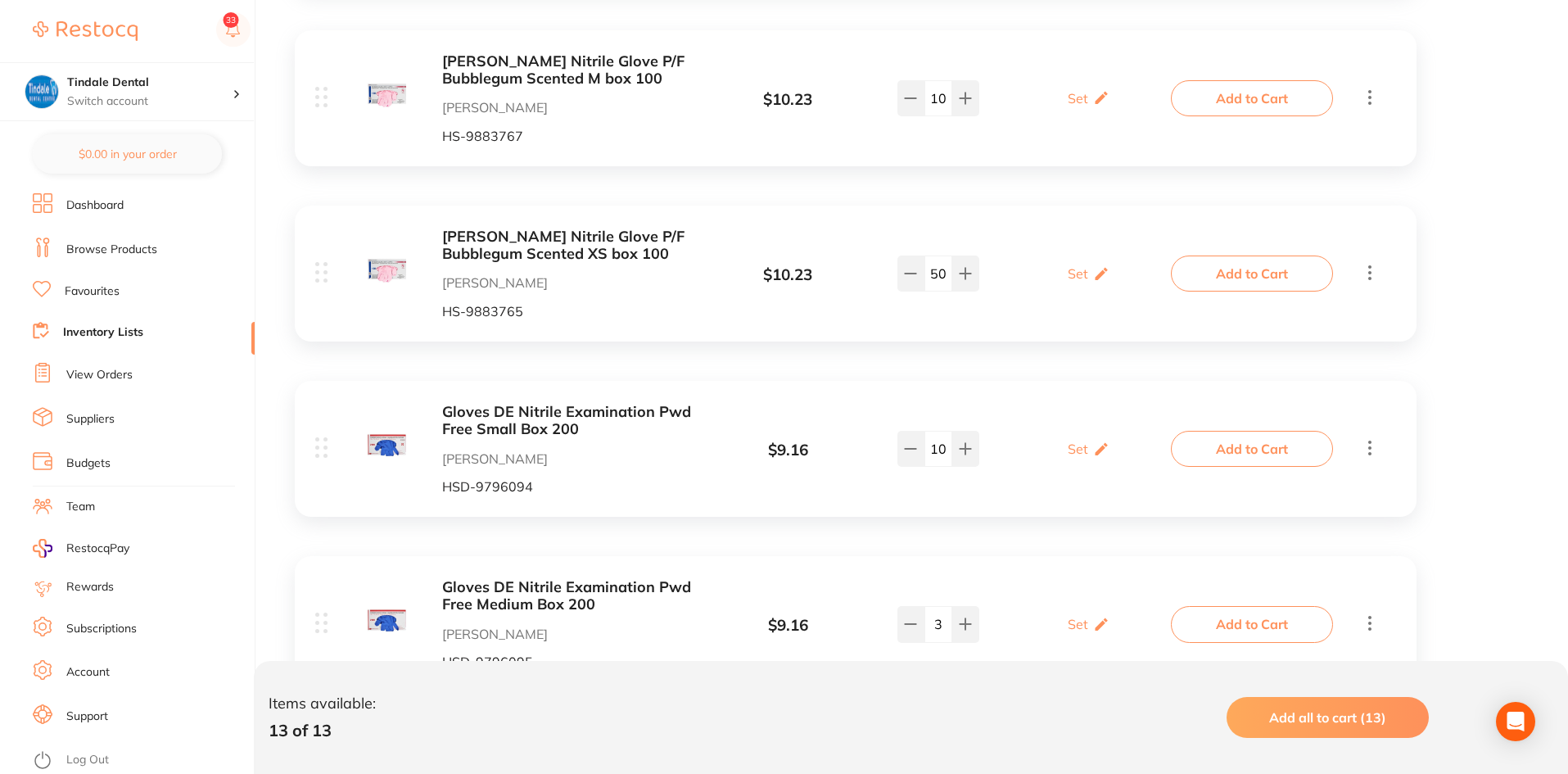
scroll to position [1064, 0]
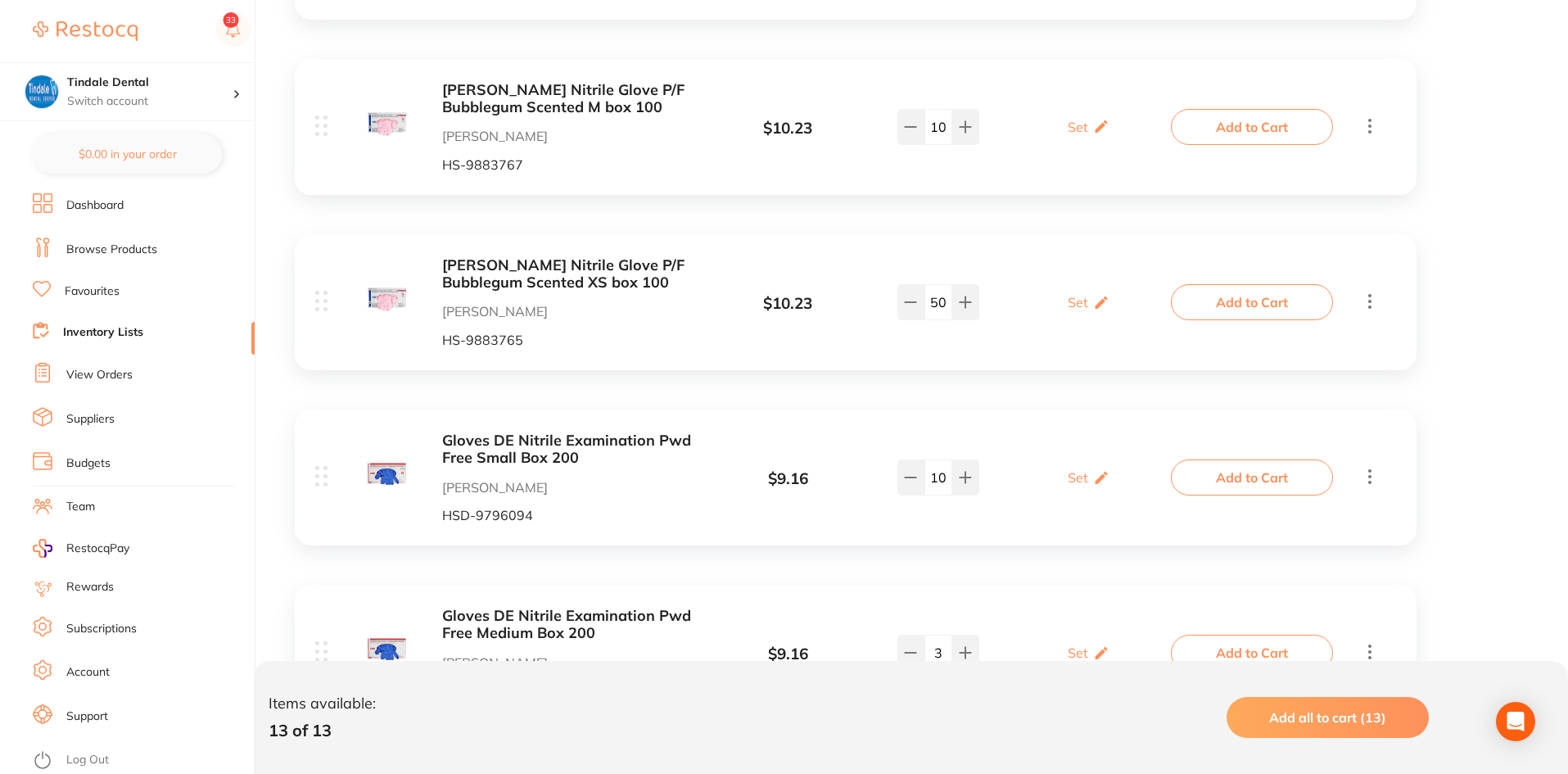
click at [939, 654] on input "3" at bounding box center [938, 652] width 28 height 36
type input "30"
click at [802, 582] on div "Gowns - Tie-On Back **BUY 5 THE SAME GET 1 FREE, BUY 9 THE SAME GET 3 FREE!!** …" at bounding box center [855, 484] width 1154 height 2286
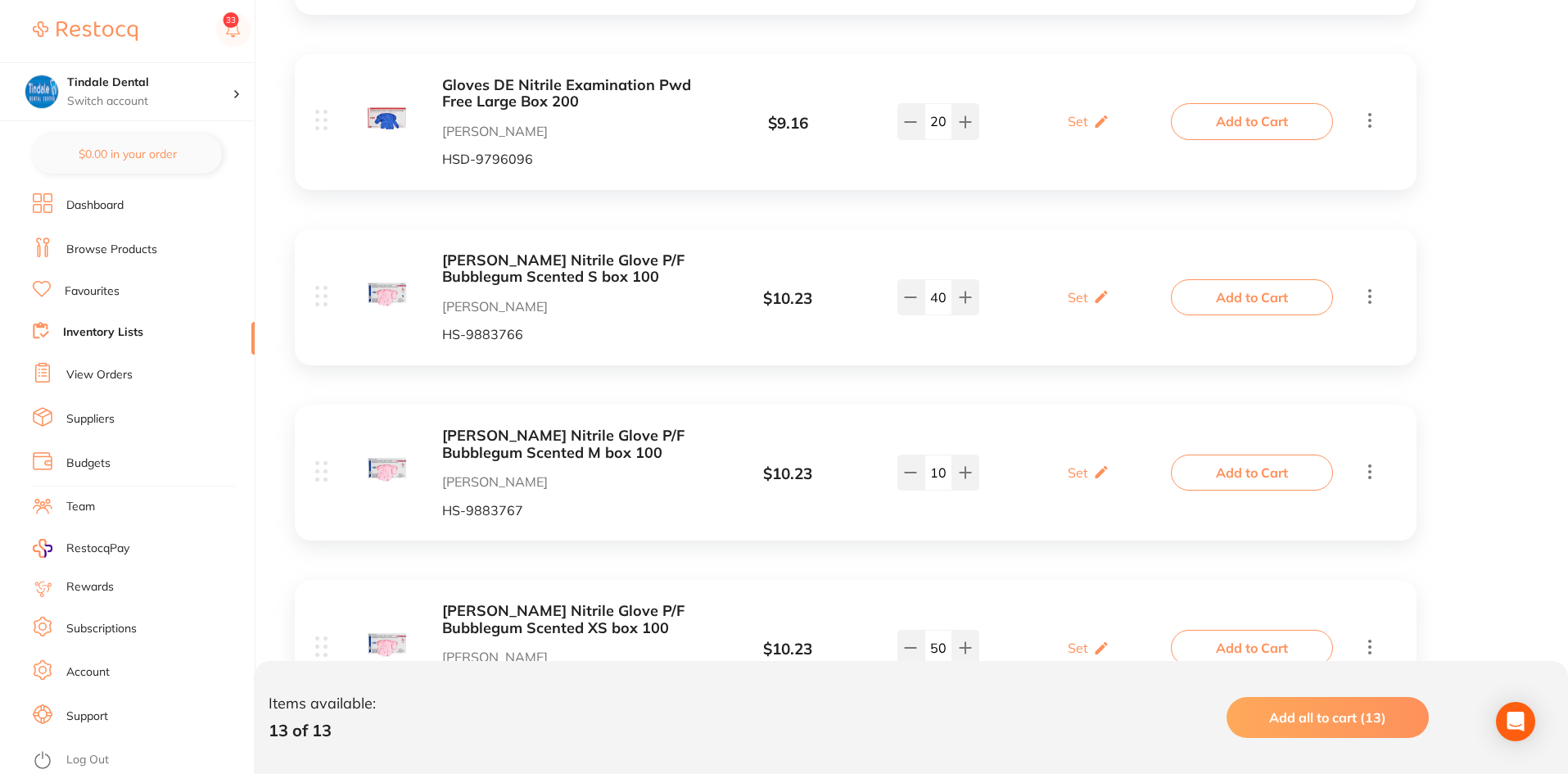
scroll to position [575, 0]
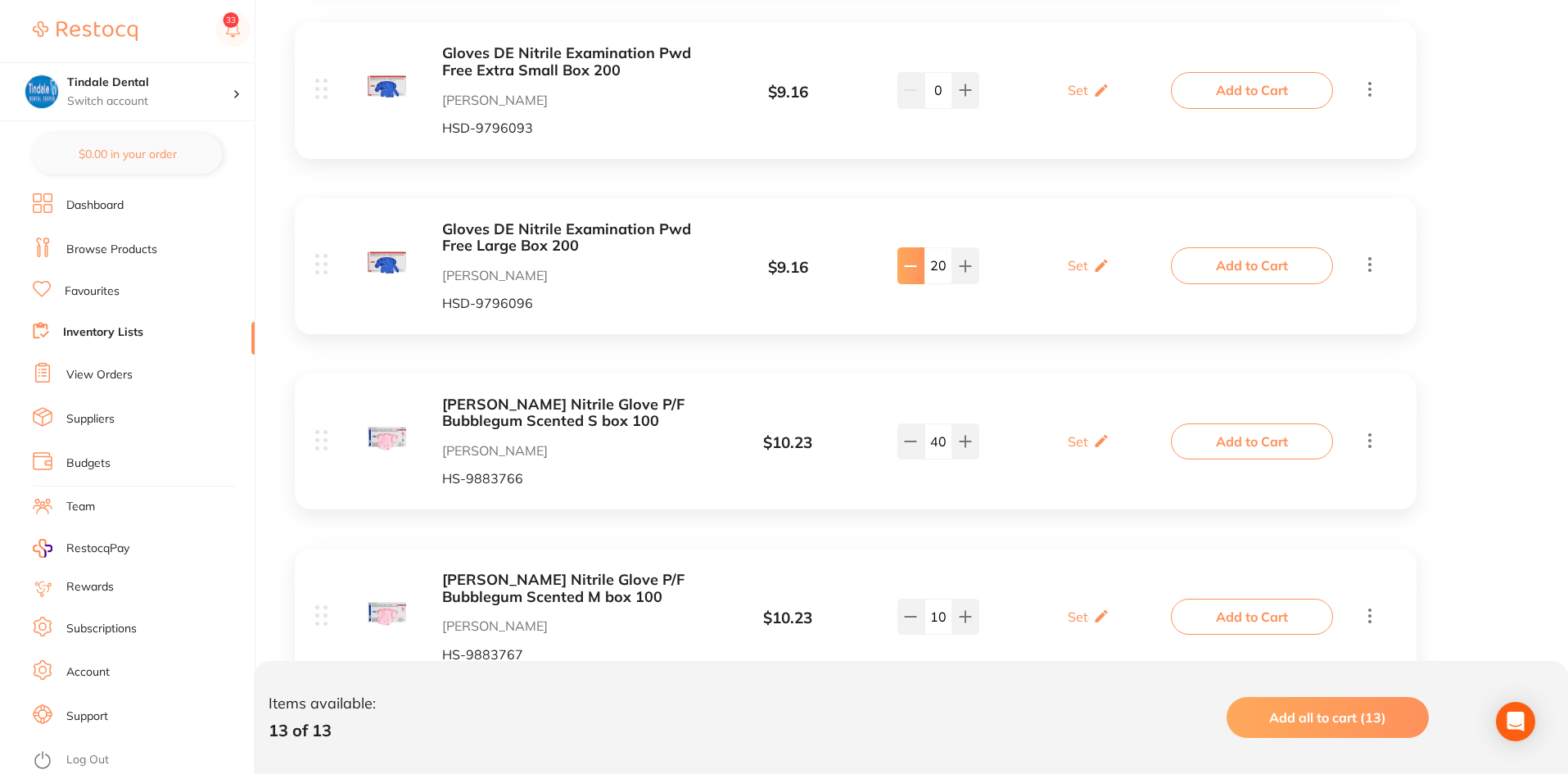
drag, startPoint x: 943, startPoint y: 272, endPoint x: 916, endPoint y: 273, distance: 27.0
click at [916, 273] on div "20" at bounding box center [937, 264] width 82 height 36
type input "60"
click at [900, 207] on div "Gloves DE Nitrile Examination Pwd Free Large Box 200 [PERSON_NAME] HSD-9796096 …" at bounding box center [855, 265] width 1121 height 136
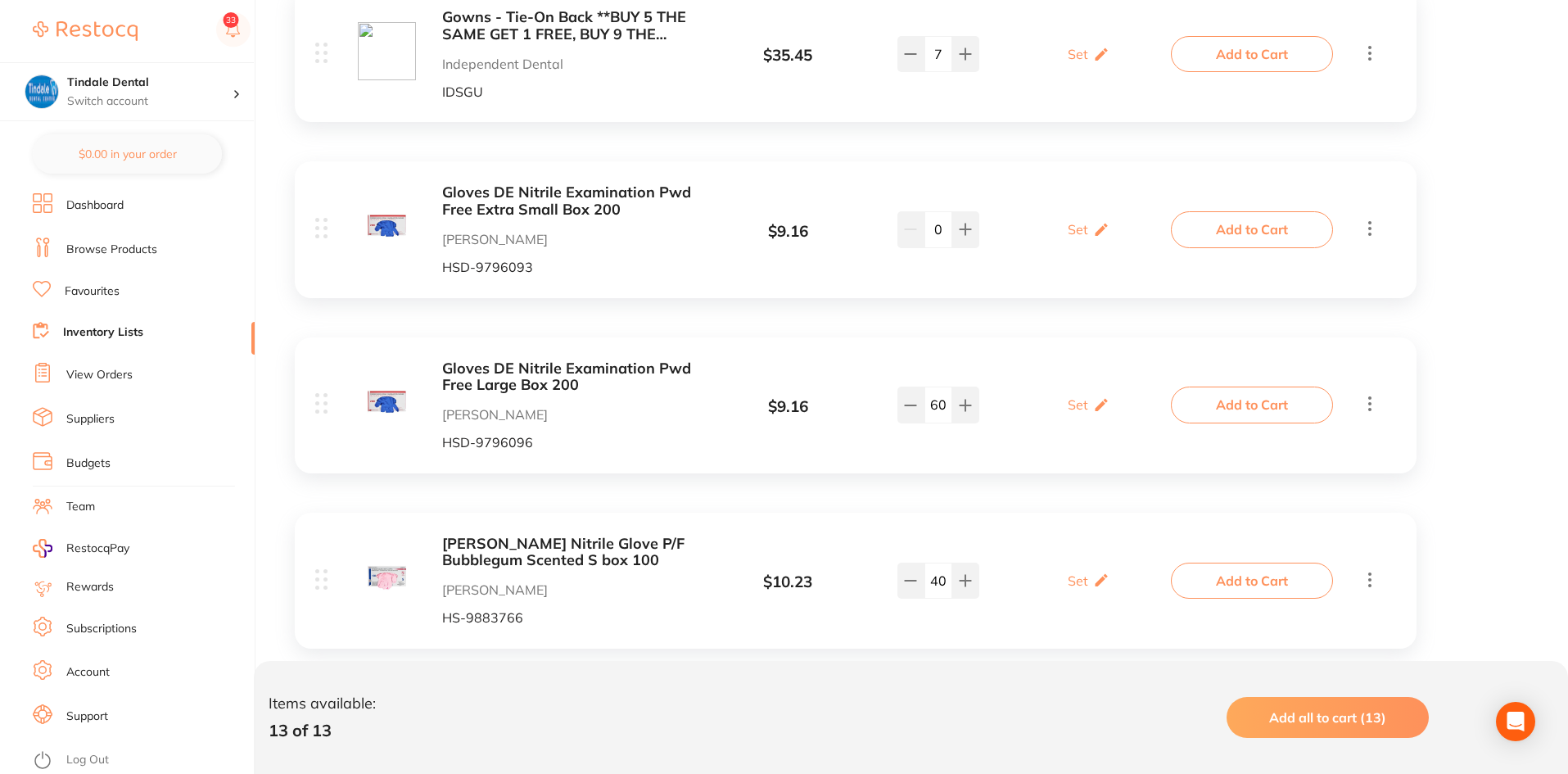
scroll to position [412, 0]
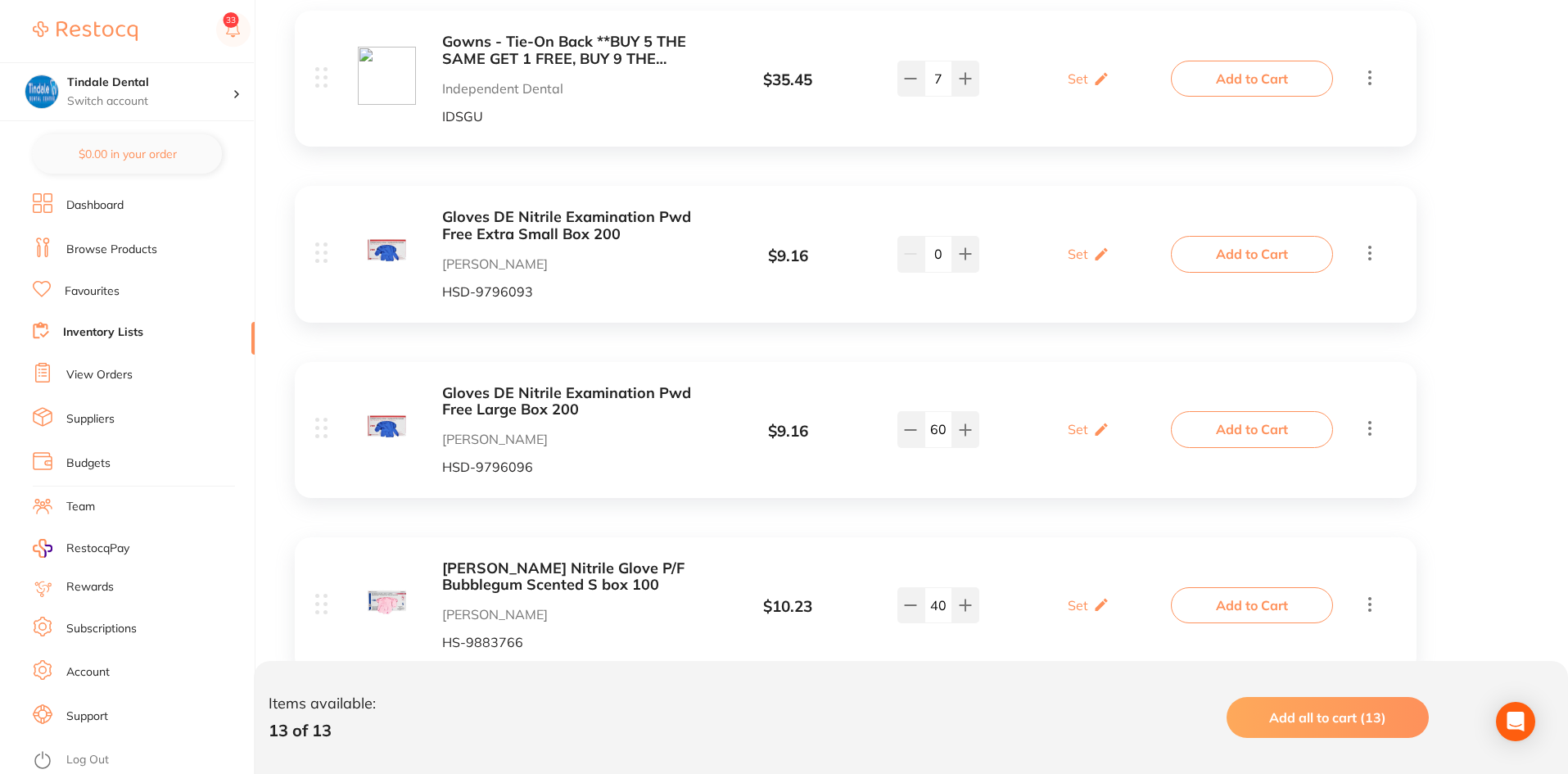
drag, startPoint x: 943, startPoint y: 255, endPoint x: 925, endPoint y: 257, distance: 18.1
click at [925, 257] on input "0" at bounding box center [938, 253] width 28 height 36
type input "40"
click at [869, 197] on div "Gloves DE Nitrile Examination Pwd Free Extra Small Box 200 [PERSON_NAME] HSD-97…" at bounding box center [855, 253] width 1121 height 136
click at [947, 252] on input "40" at bounding box center [938, 253] width 28 height 36
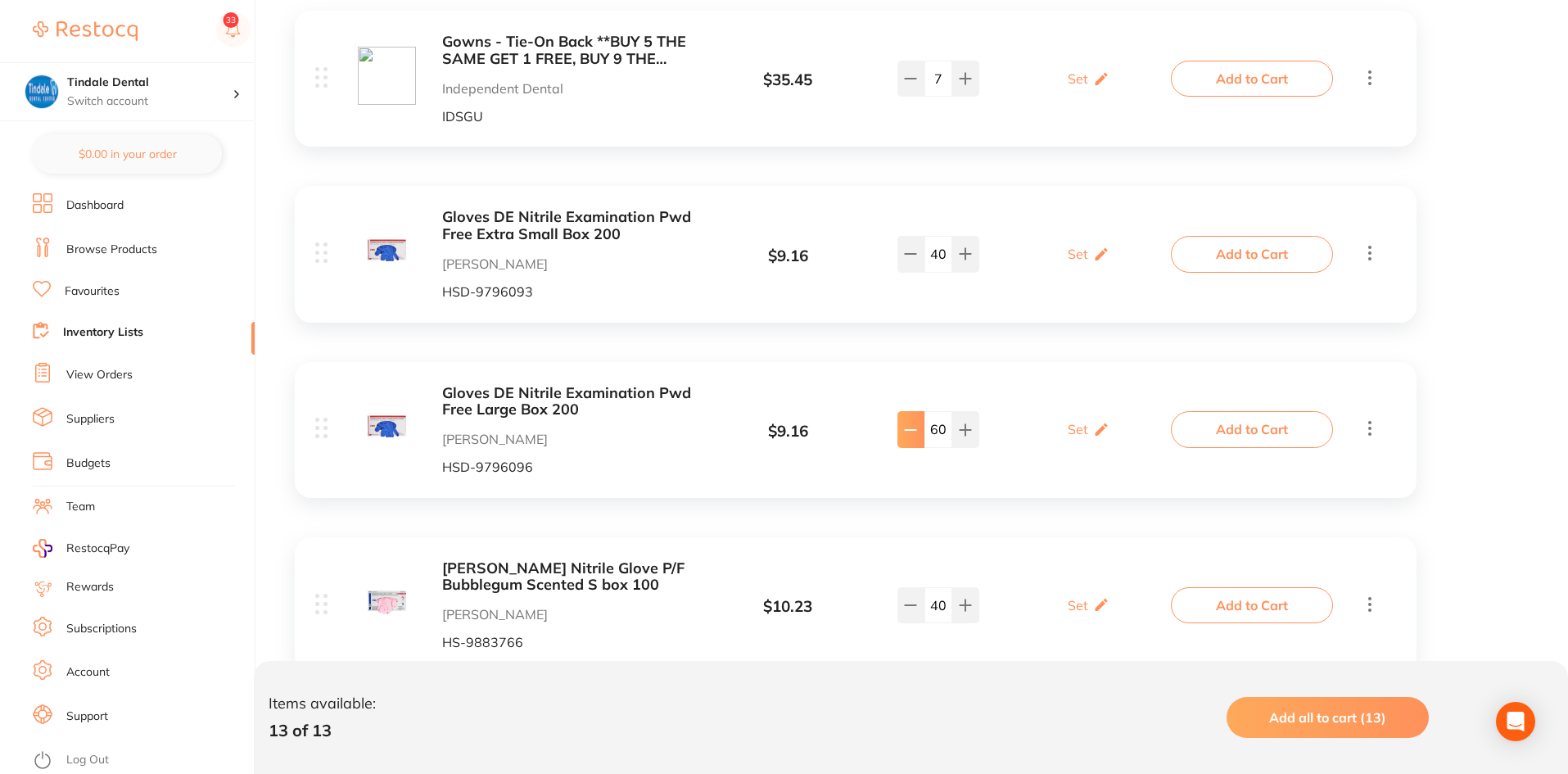
click at [912, 433] on icon at bounding box center [911, 430] width 13 height 13
drag, startPoint x: 946, startPoint y: 426, endPoint x: 932, endPoint y: 428, distance: 14.1
click at [932, 428] on input "59" at bounding box center [938, 429] width 28 height 36
type input "40"
click at [964, 392] on div "Gloves DE Nitrile Examination Pwd Free Large Box 200 [PERSON_NAME] HSD-9796096 …" at bounding box center [744, 429] width 859 height 90
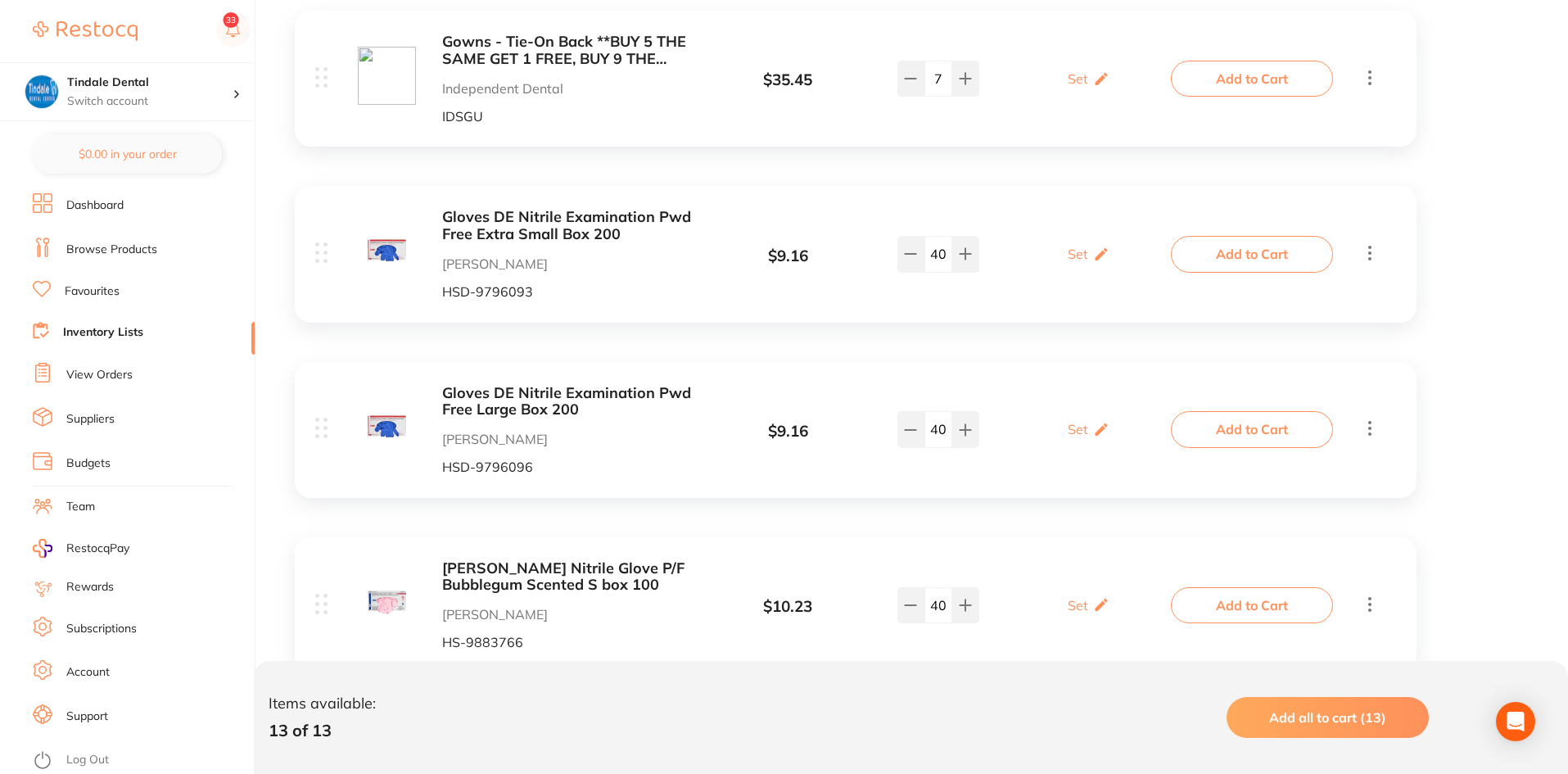
drag, startPoint x: 947, startPoint y: 252, endPoint x: 895, endPoint y: 230, distance: 56.5
click at [919, 254] on div "40" at bounding box center [937, 253] width 82 height 36
type input "0"
click at [969, 189] on div "Gloves DE Nitrile Examination Pwd Free Extra Small Box 200 [PERSON_NAME] HSD-97…" at bounding box center [855, 253] width 1121 height 136
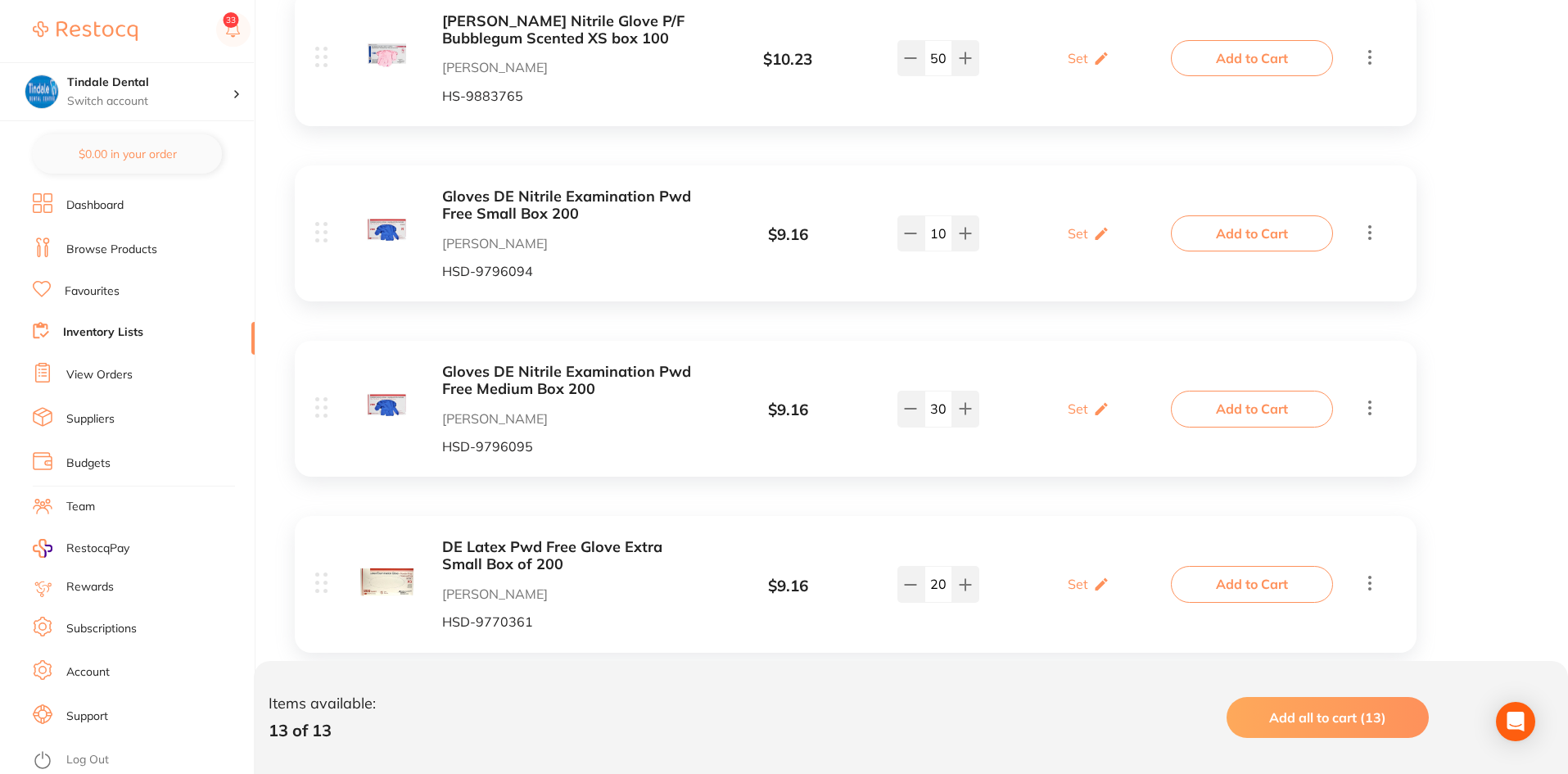
scroll to position [1312, 0]
drag, startPoint x: 949, startPoint y: 403, endPoint x: 925, endPoint y: 409, distance: 24.7
click at [925, 409] on input "30" at bounding box center [938, 405] width 28 height 36
type input "0"
click at [735, 342] on div "Gloves DE Nitrile Examination Pwd Free Medium Box 200 [PERSON_NAME] HSD-9796095…" at bounding box center [855, 405] width 1121 height 136
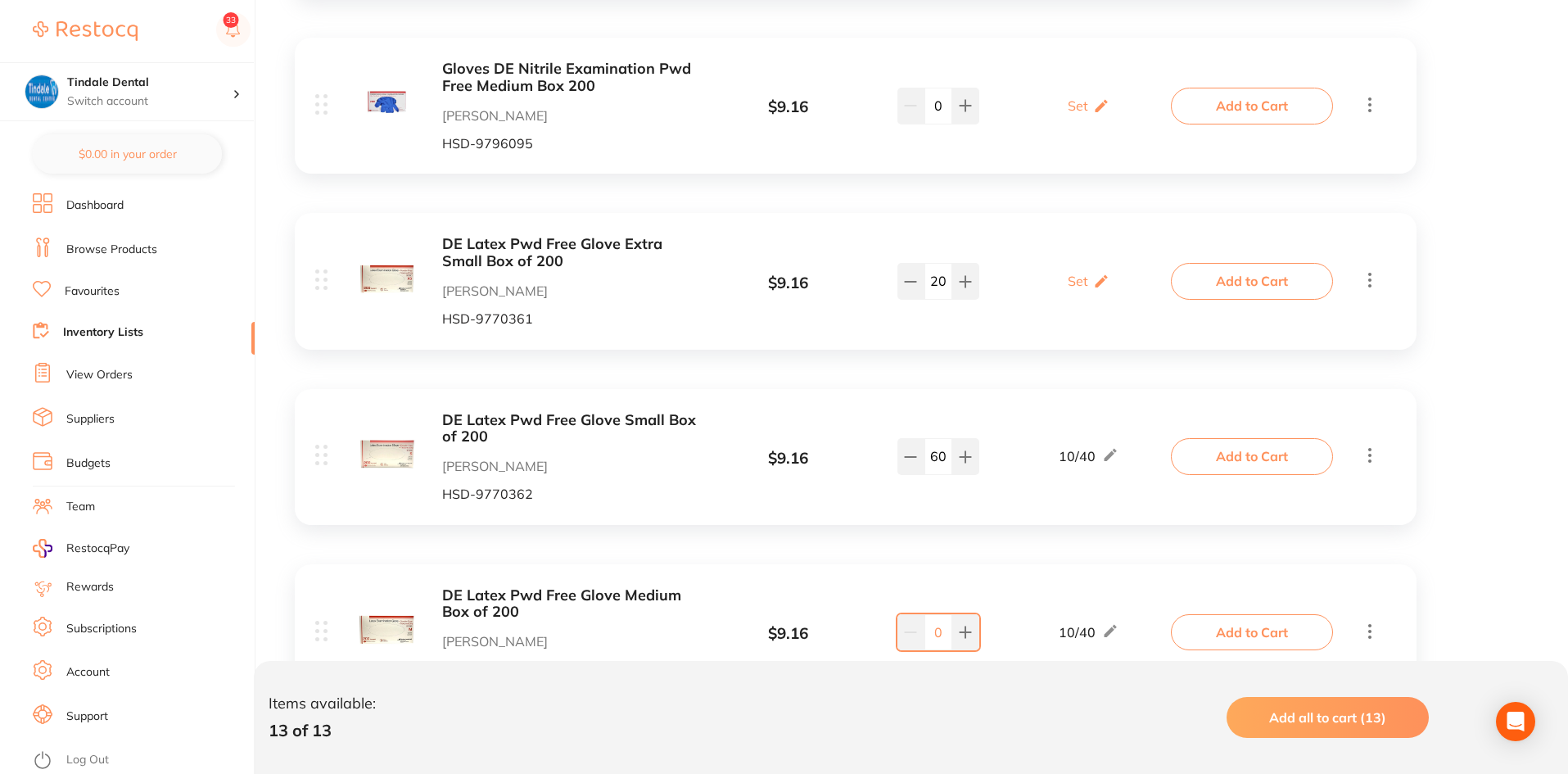
scroll to position [1721, 0]
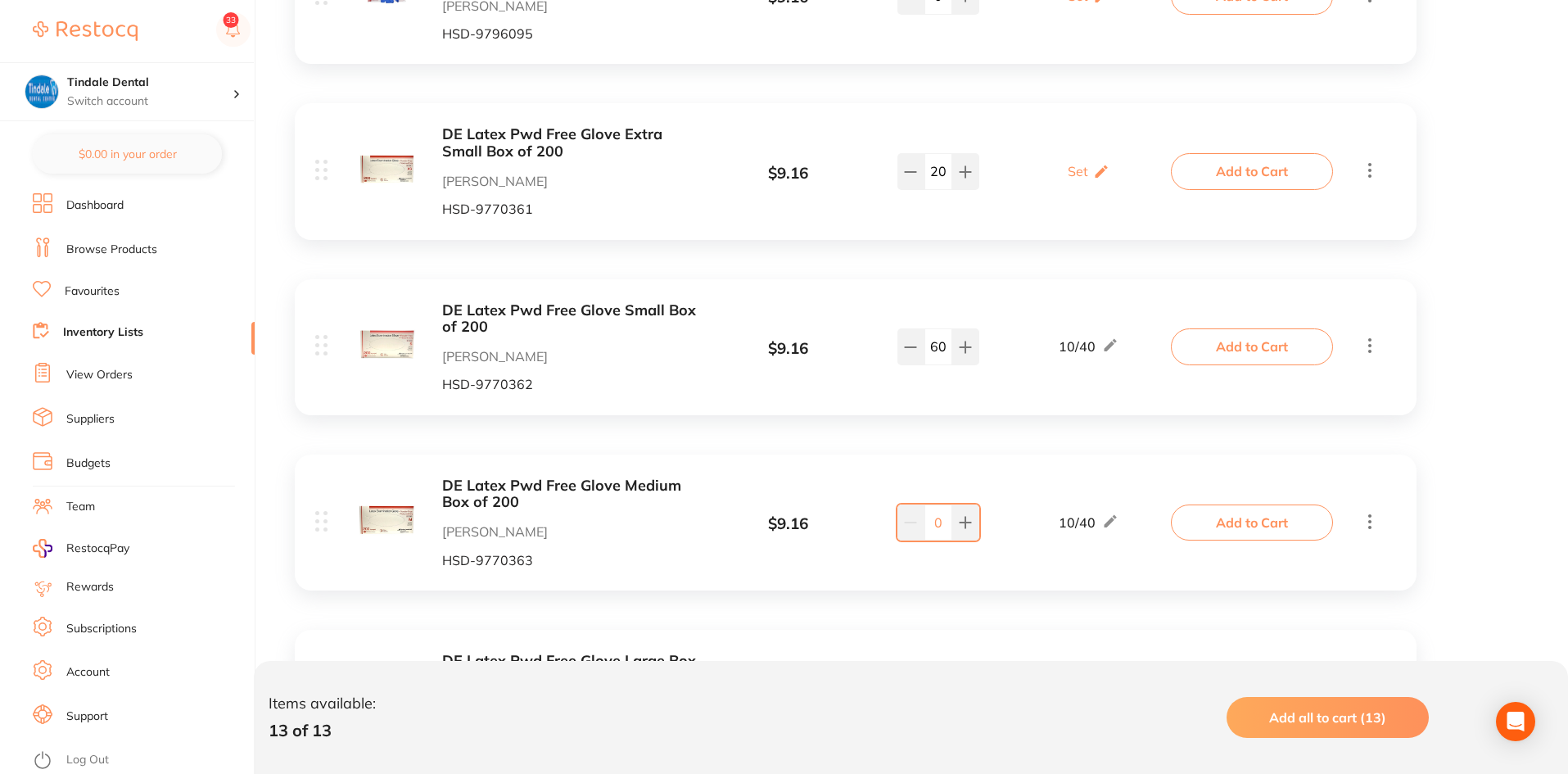
click at [942, 521] on input "0" at bounding box center [938, 522] width 28 height 36
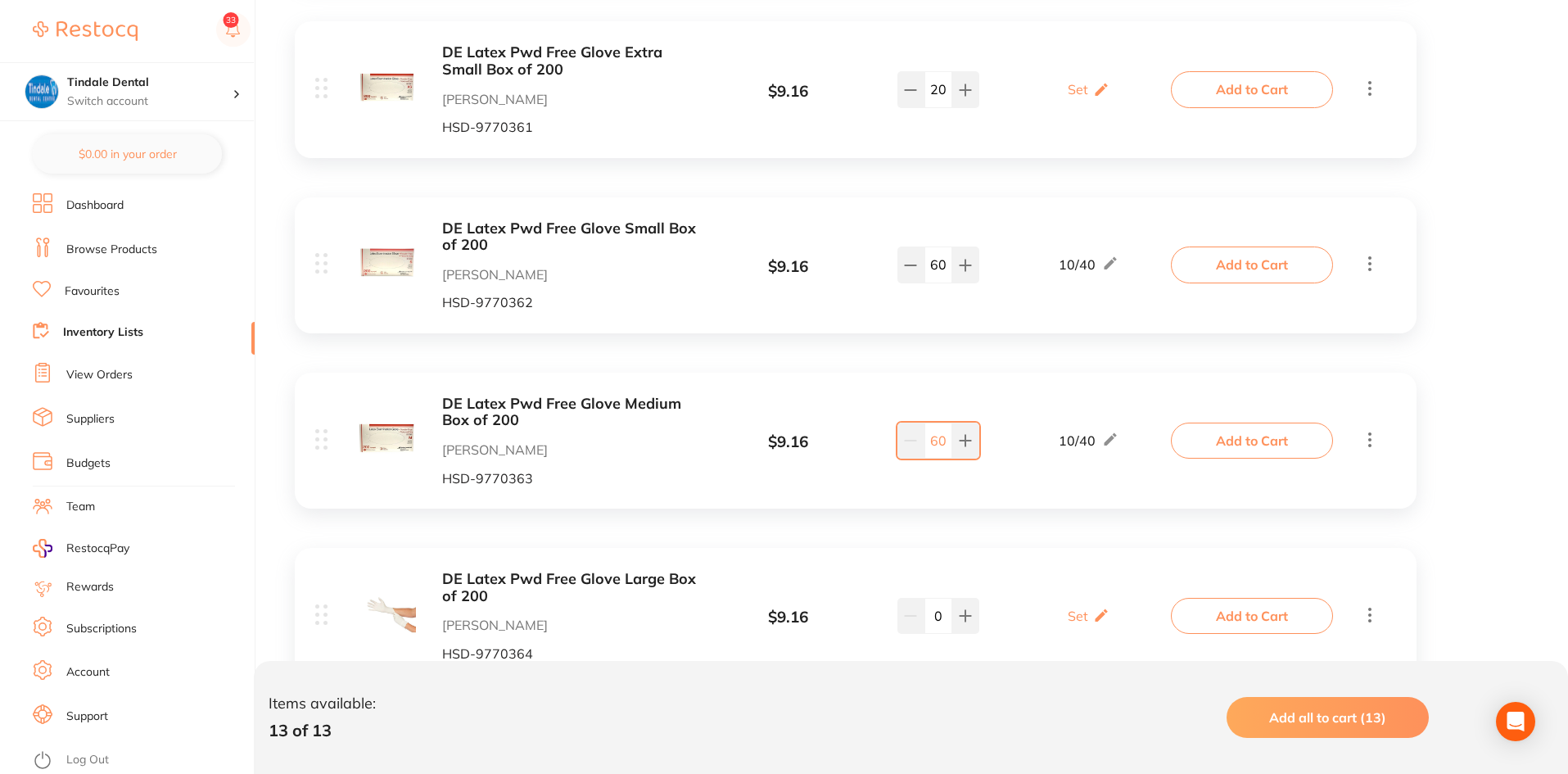
scroll to position [1885, 0]
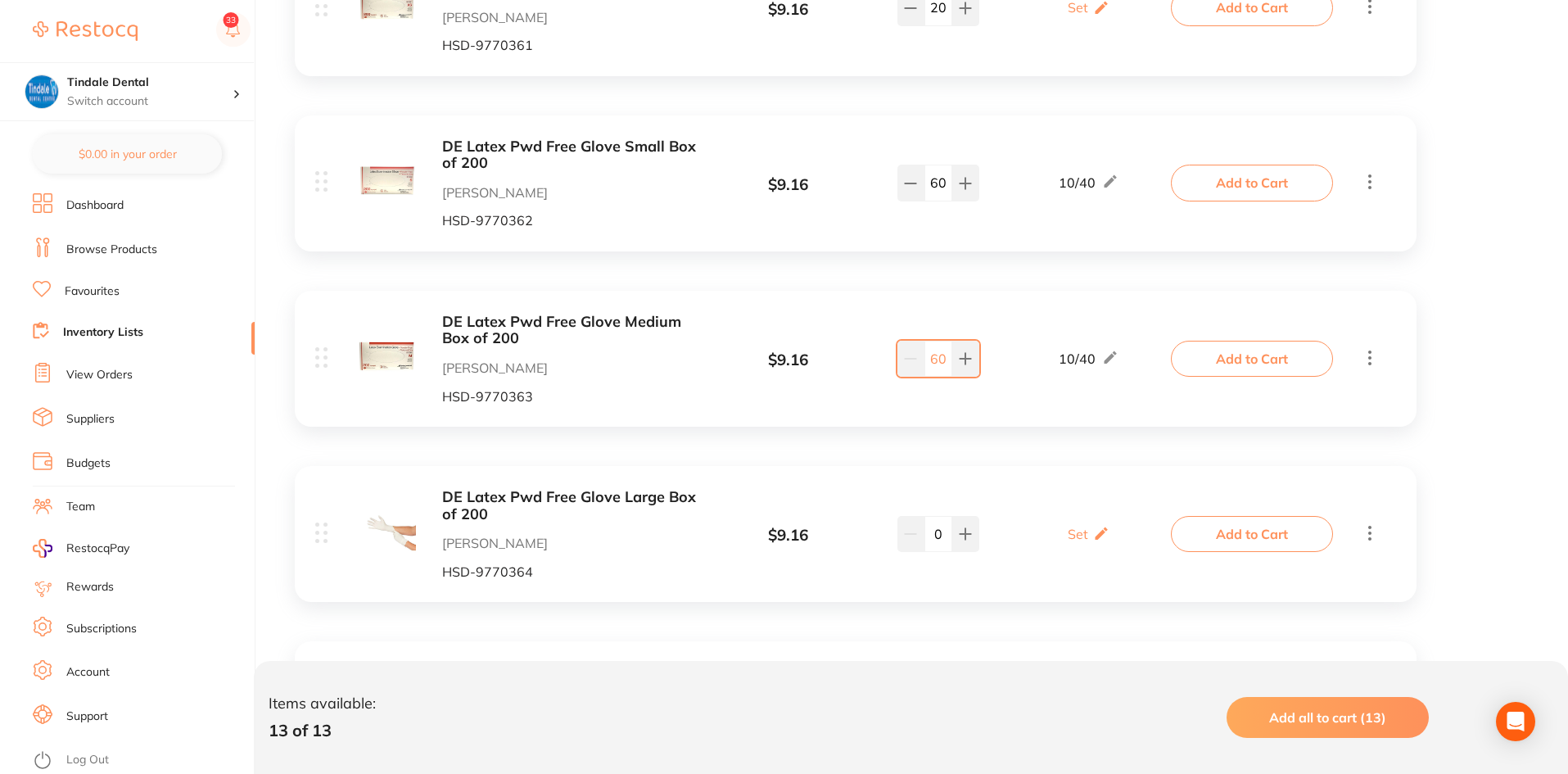
type input "60"
click at [918, 540] on div "0" at bounding box center [937, 534] width 82 height 36
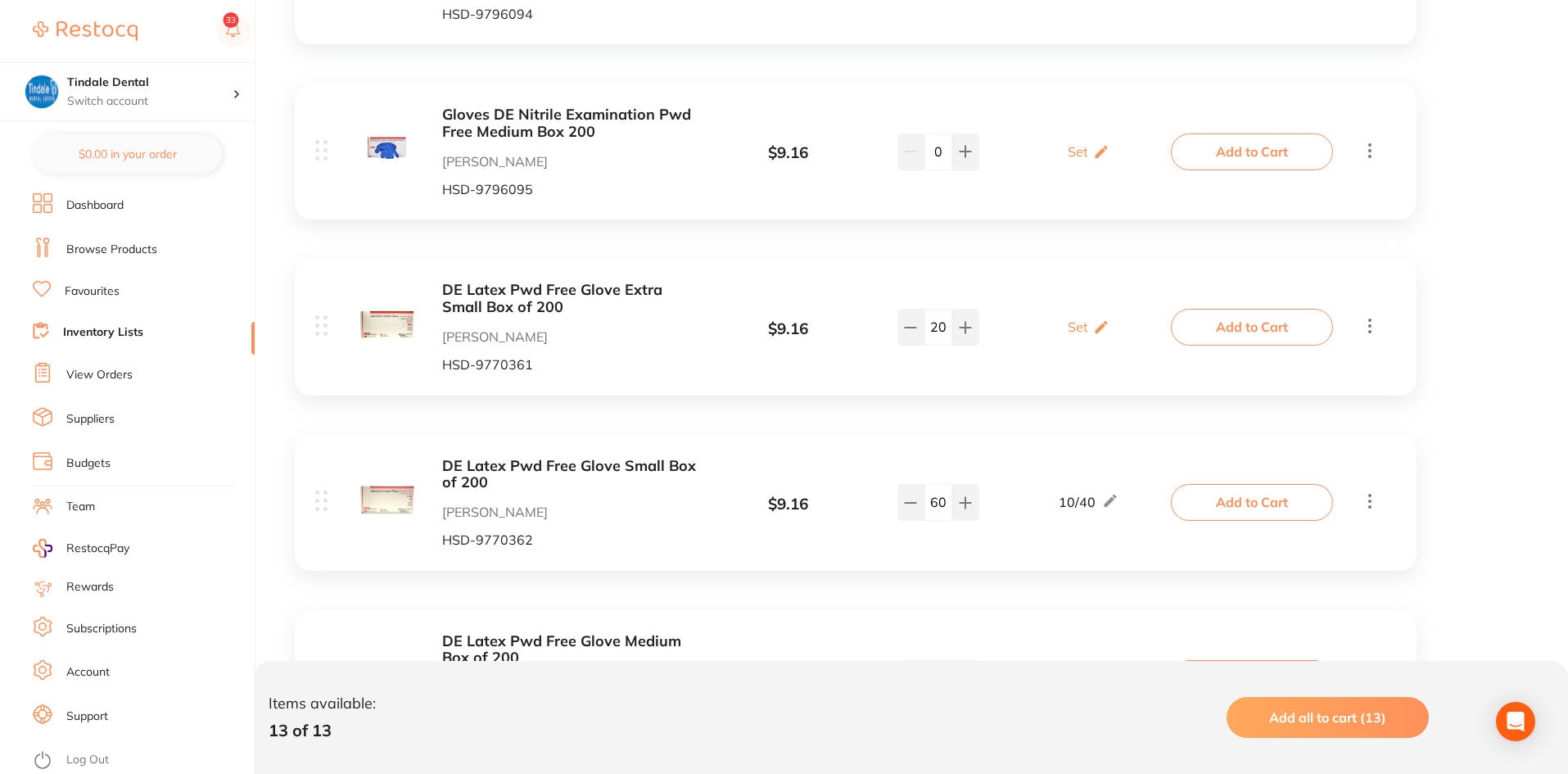
scroll to position [1557, 0]
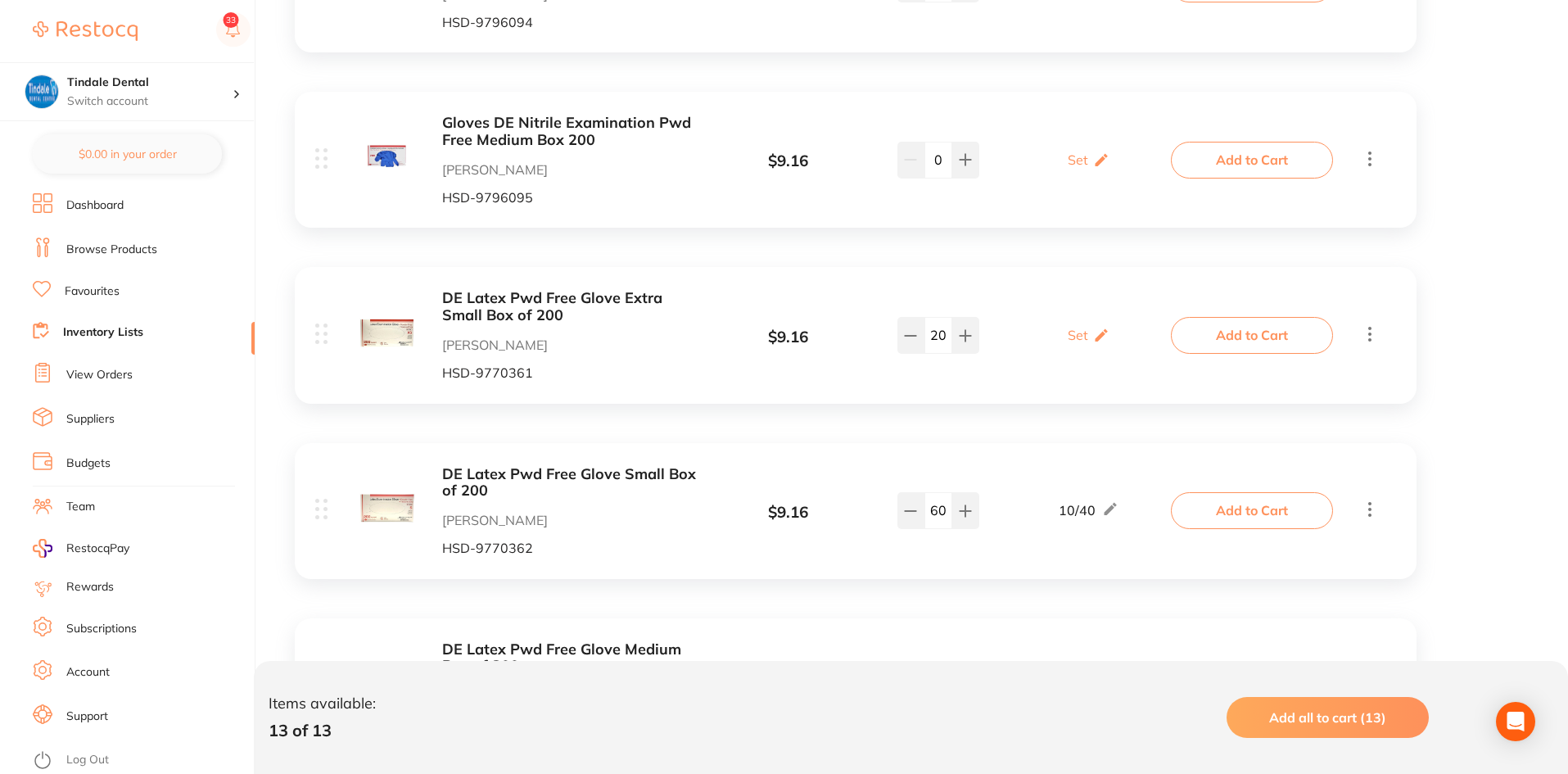
type input "20"
drag, startPoint x: 941, startPoint y: 338, endPoint x: 926, endPoint y: 338, distance: 15.0
click at [926, 338] on input "20" at bounding box center [938, 335] width 28 height 36
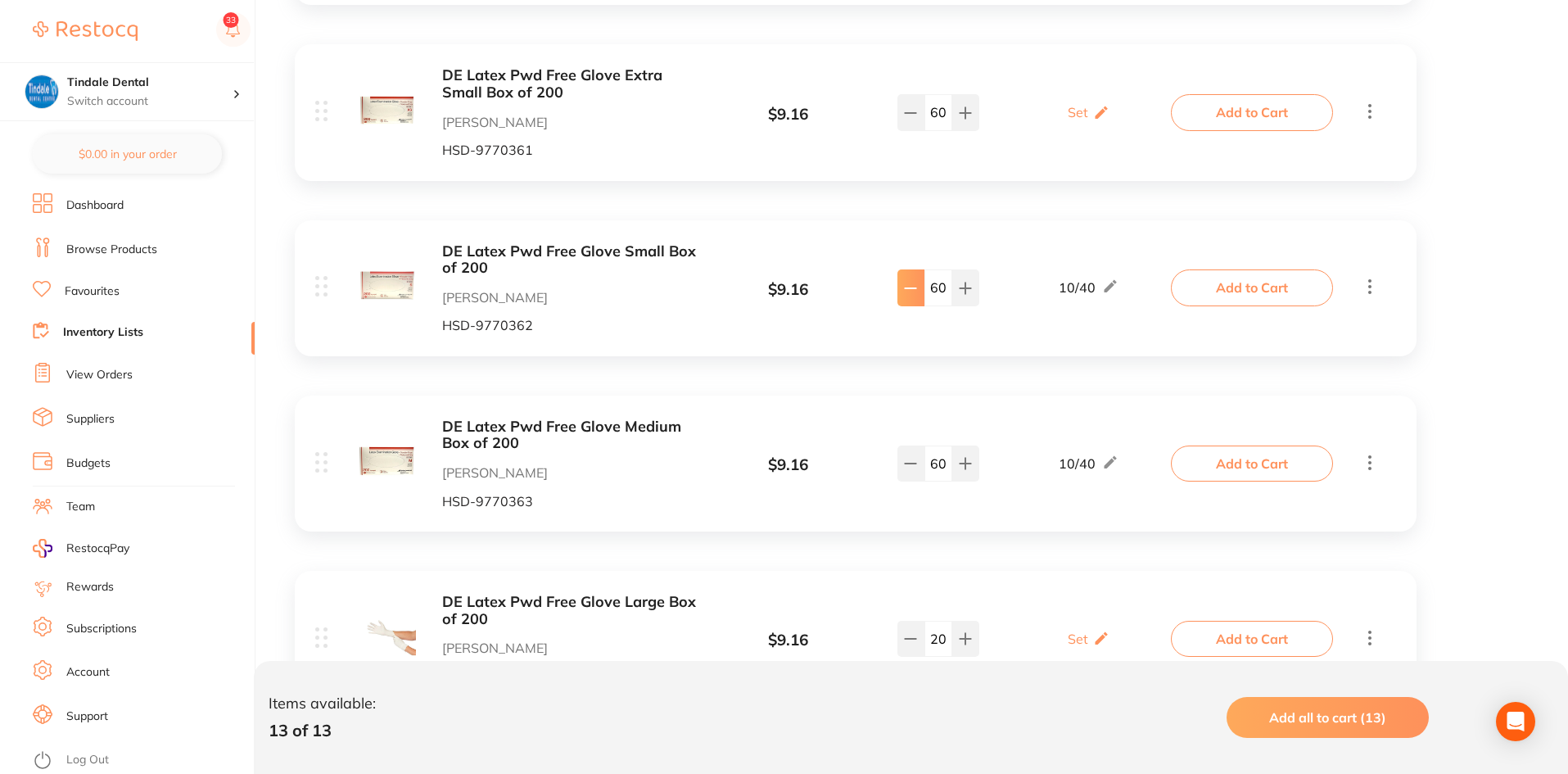
scroll to position [1885, 0]
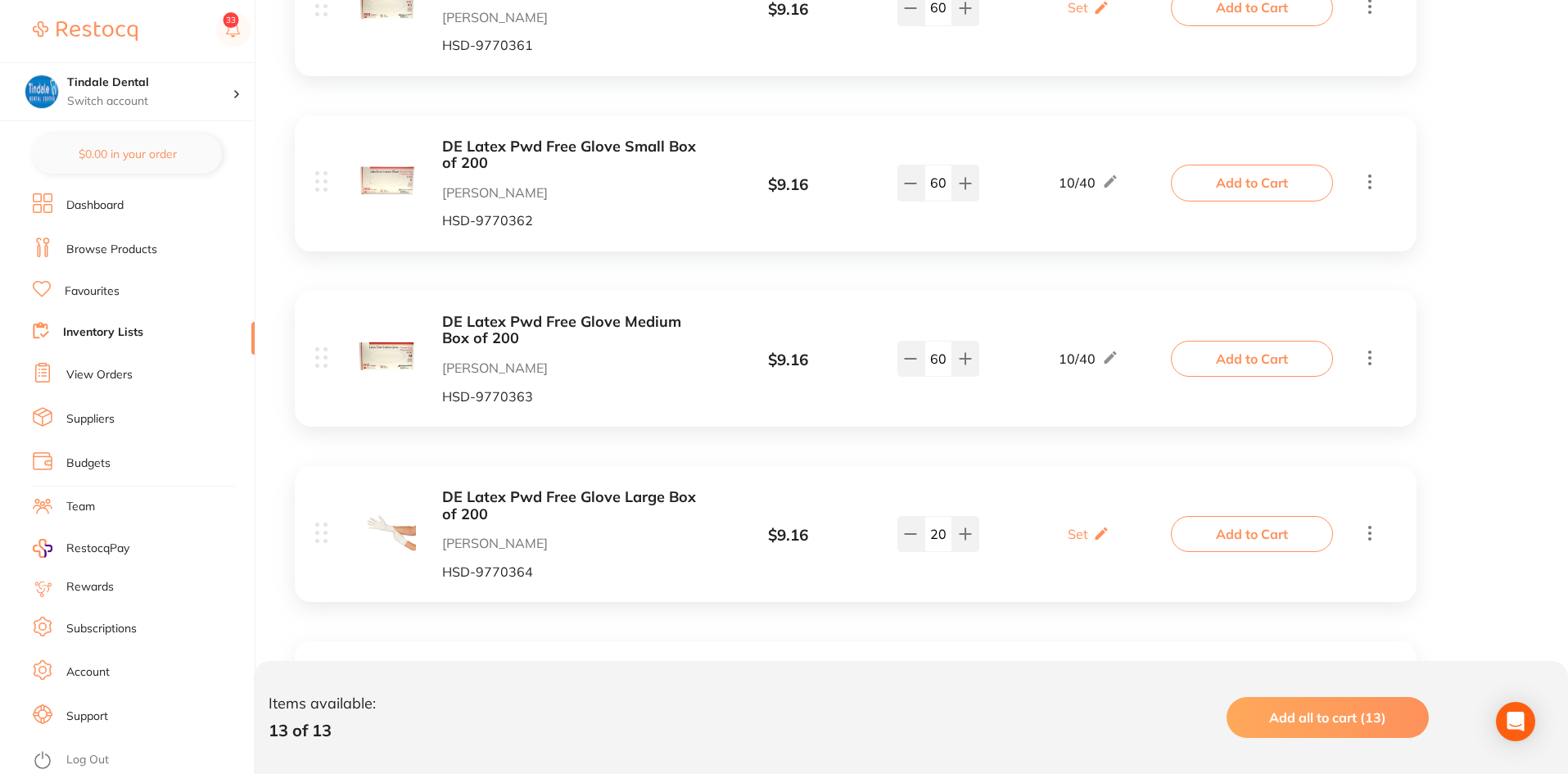
type input "60"
click at [132, 326] on link "Inventory Lists" at bounding box center [103, 333] width 80 height 17
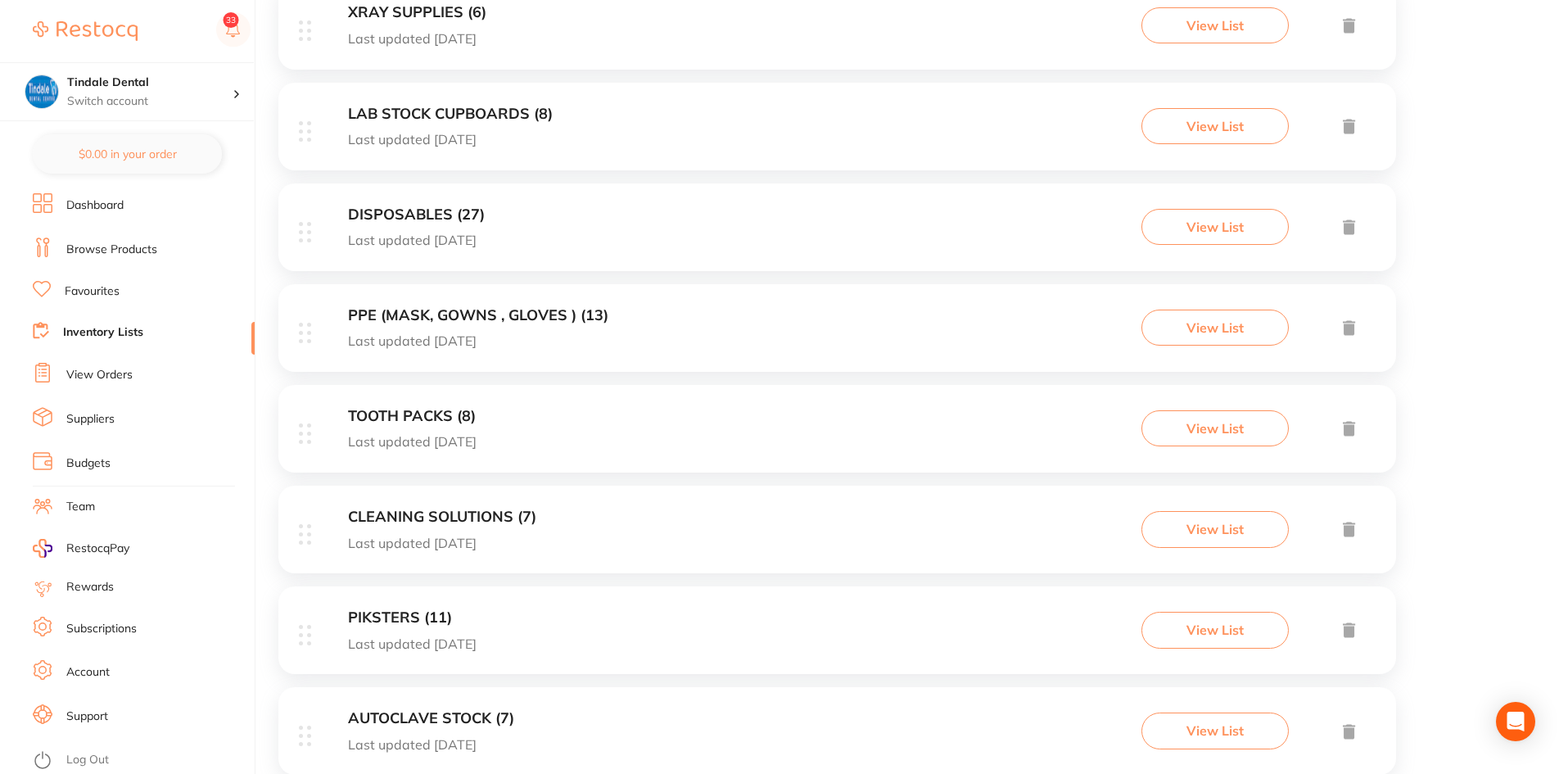
scroll to position [655, 0]
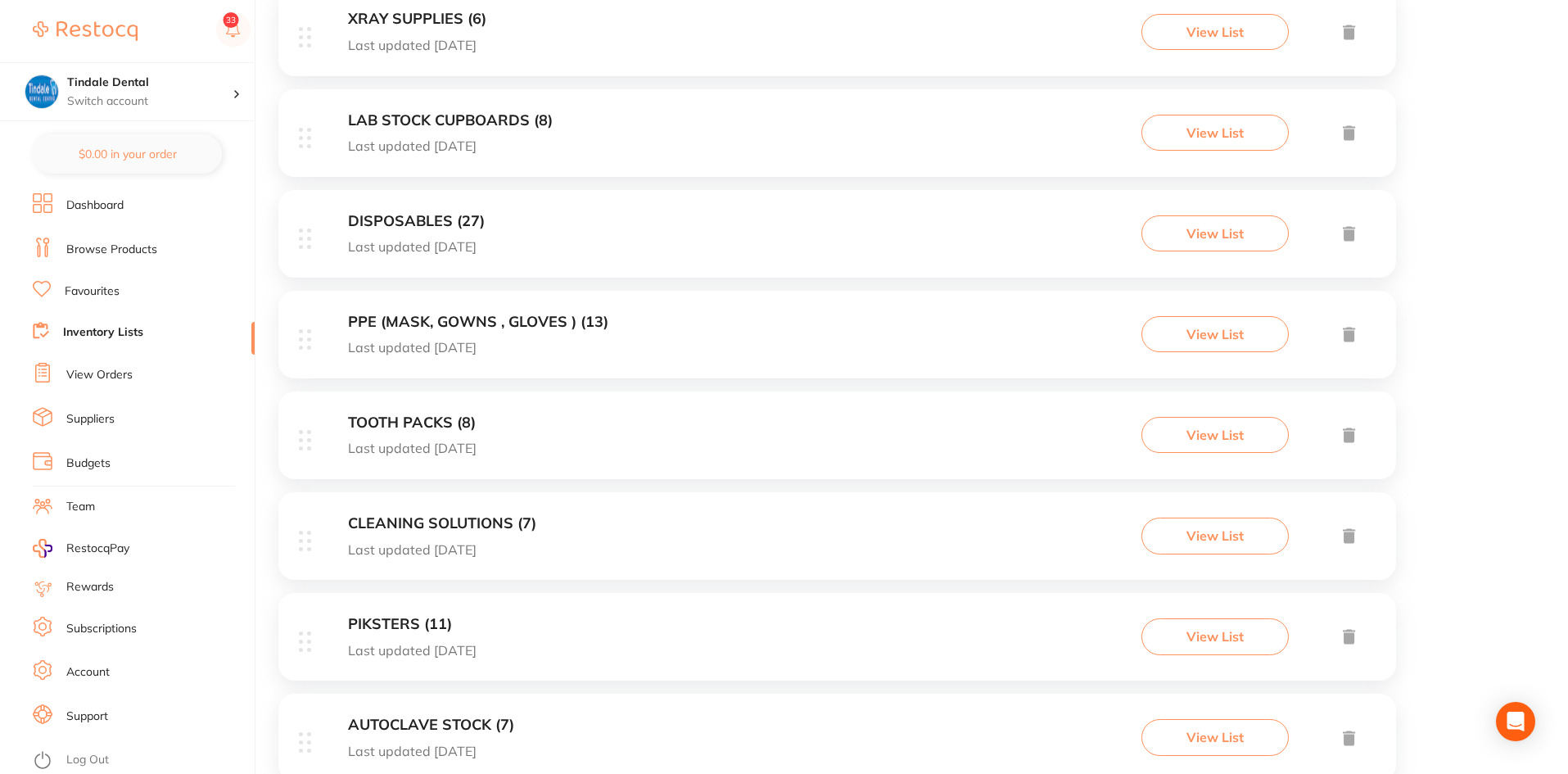
click at [442, 214] on h3 "DISPOSABLES (27)" at bounding box center [416, 221] width 137 height 18
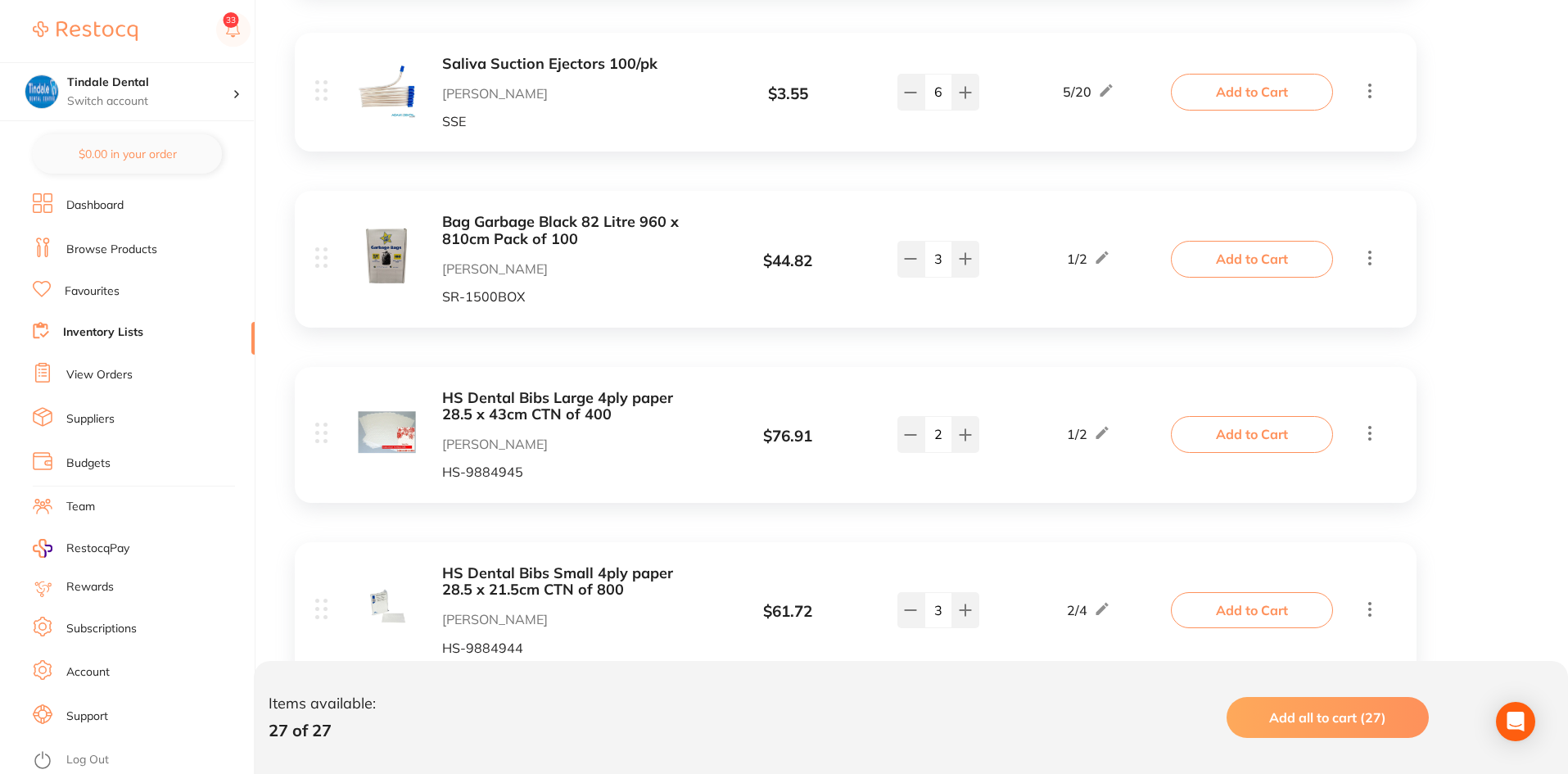
scroll to position [2620, 0]
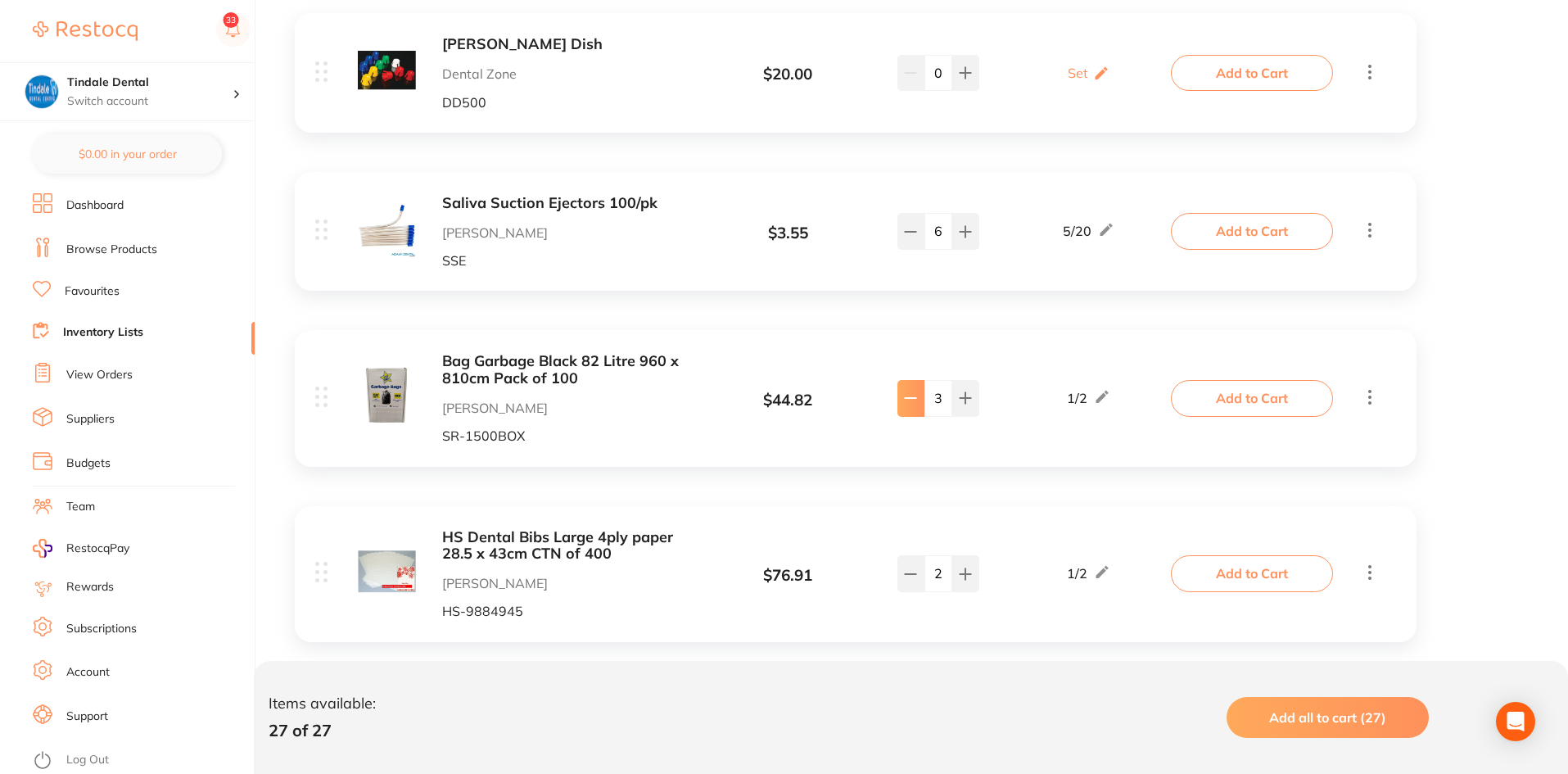
click at [906, 380] on button at bounding box center [910, 398] width 27 height 36
type input "2"
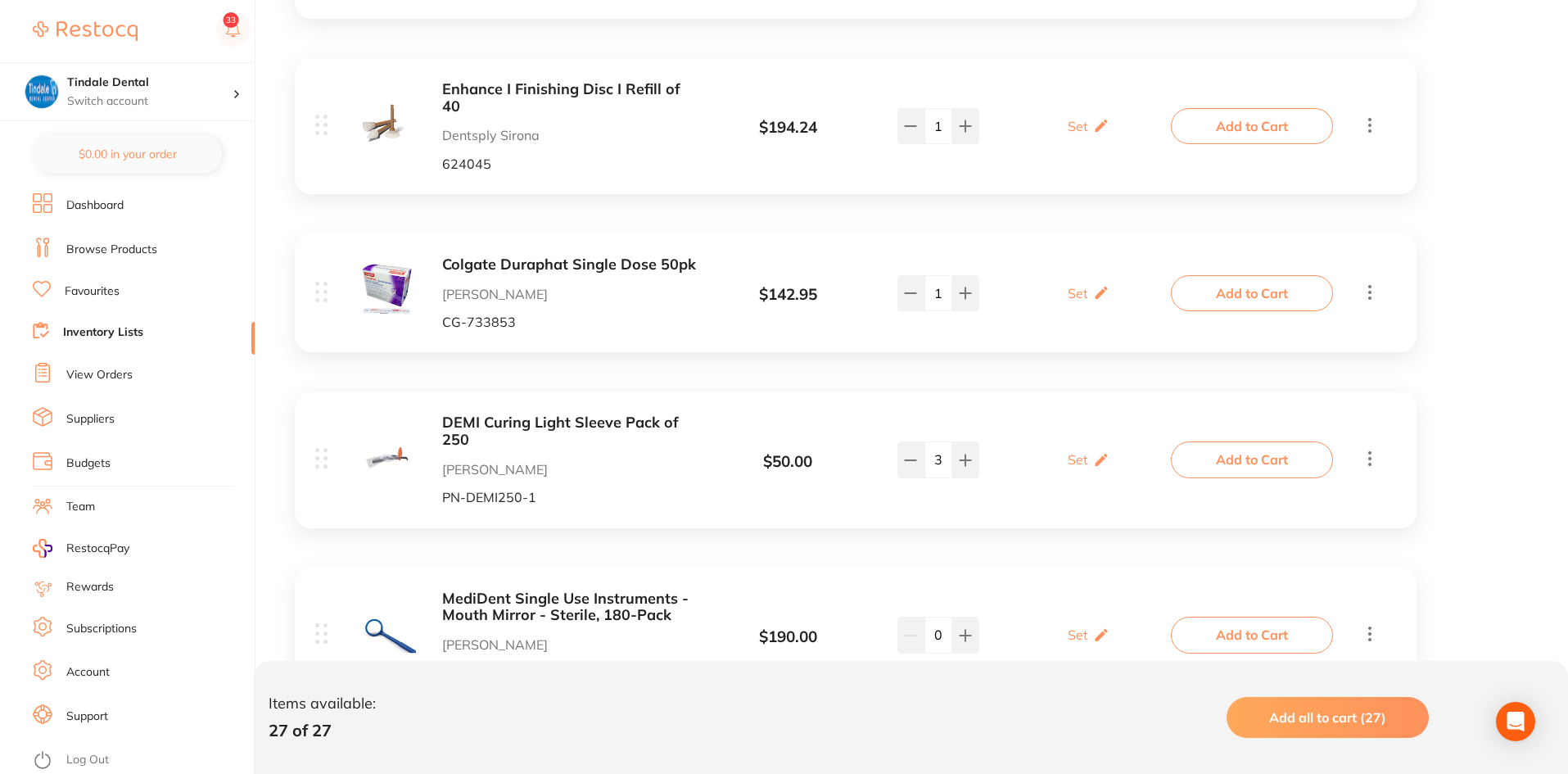
scroll to position [1107, 0]
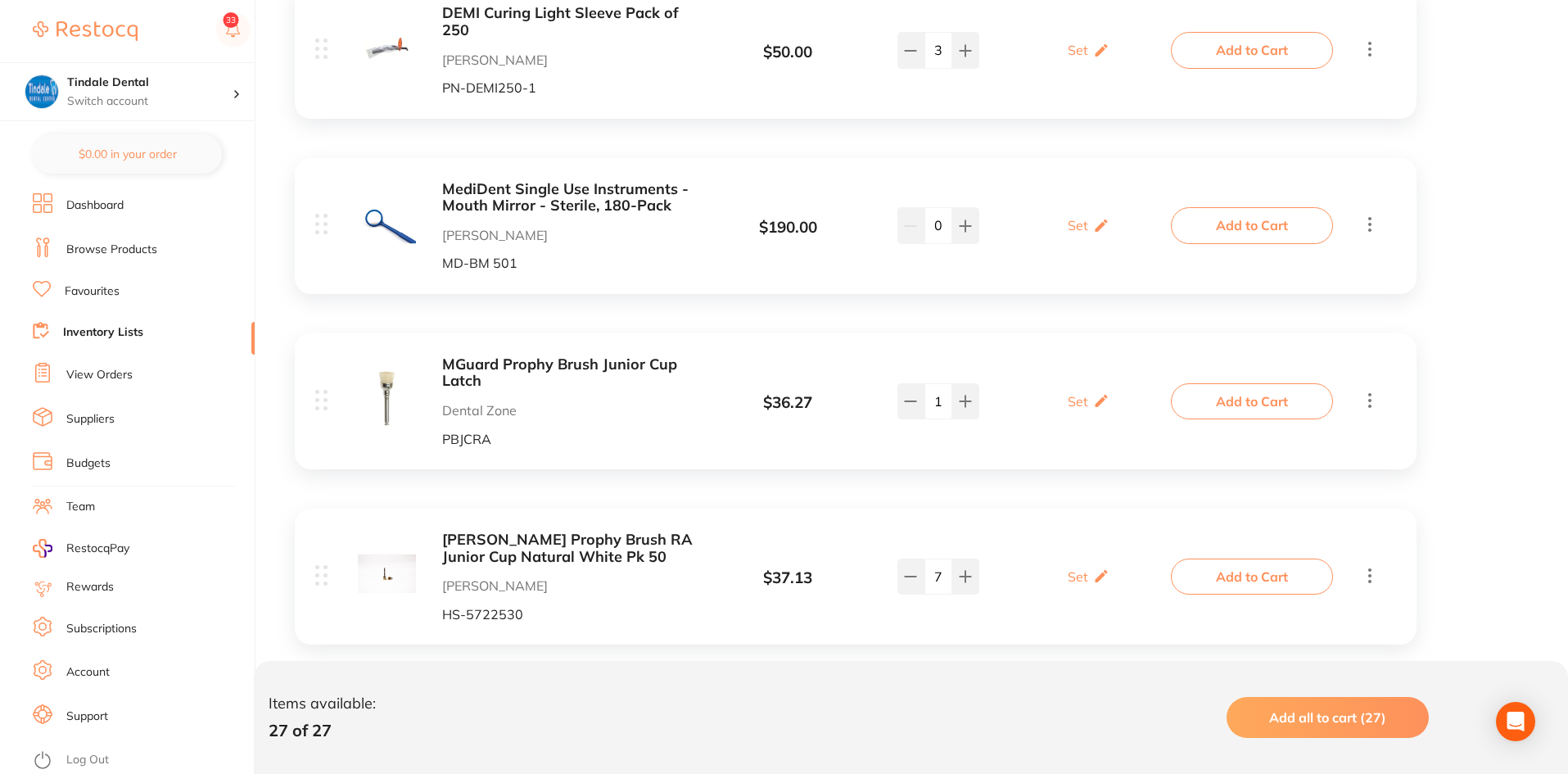
click at [89, 331] on link "Inventory Lists" at bounding box center [103, 333] width 80 height 17
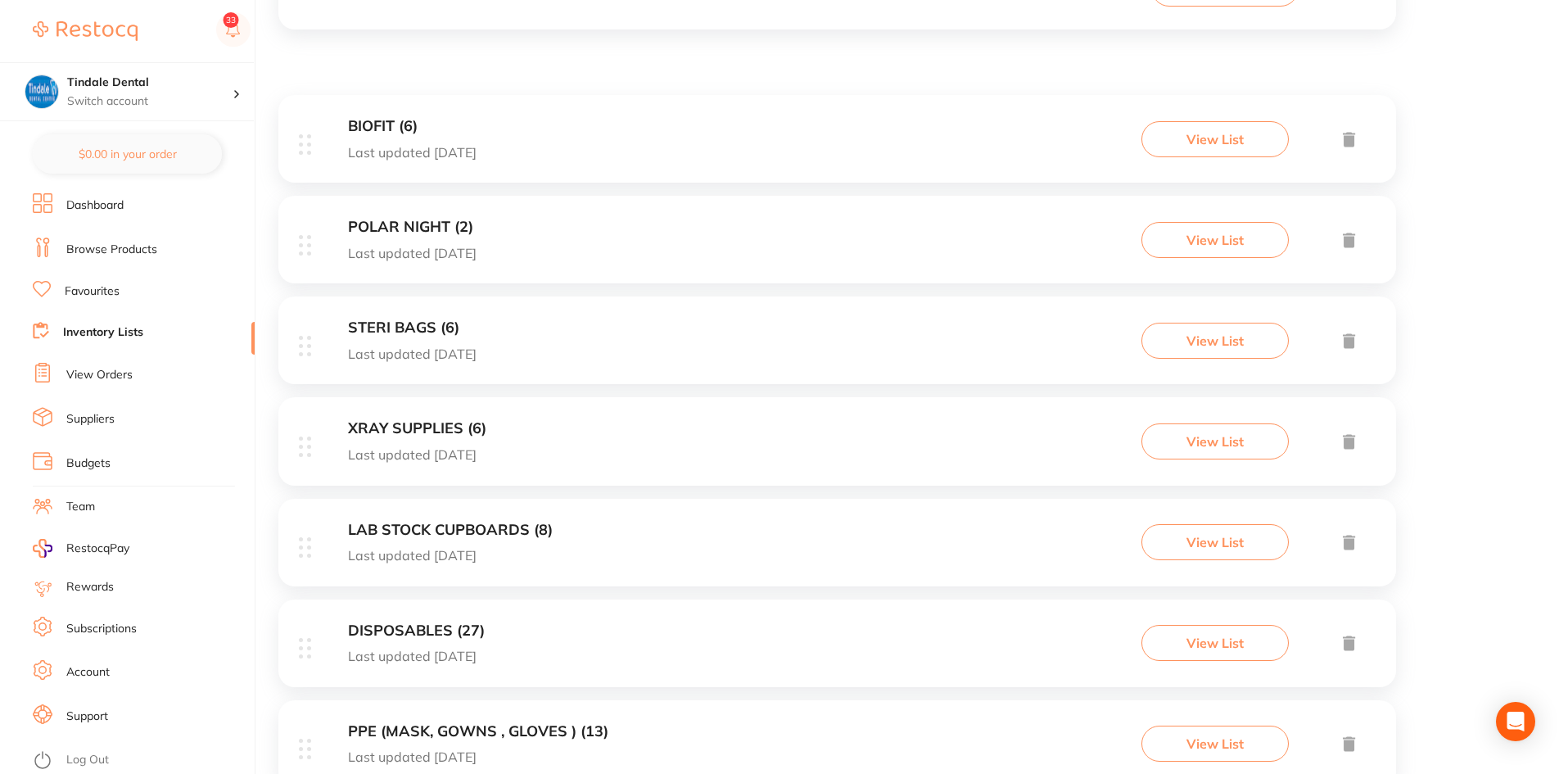
scroll to position [491, 0]
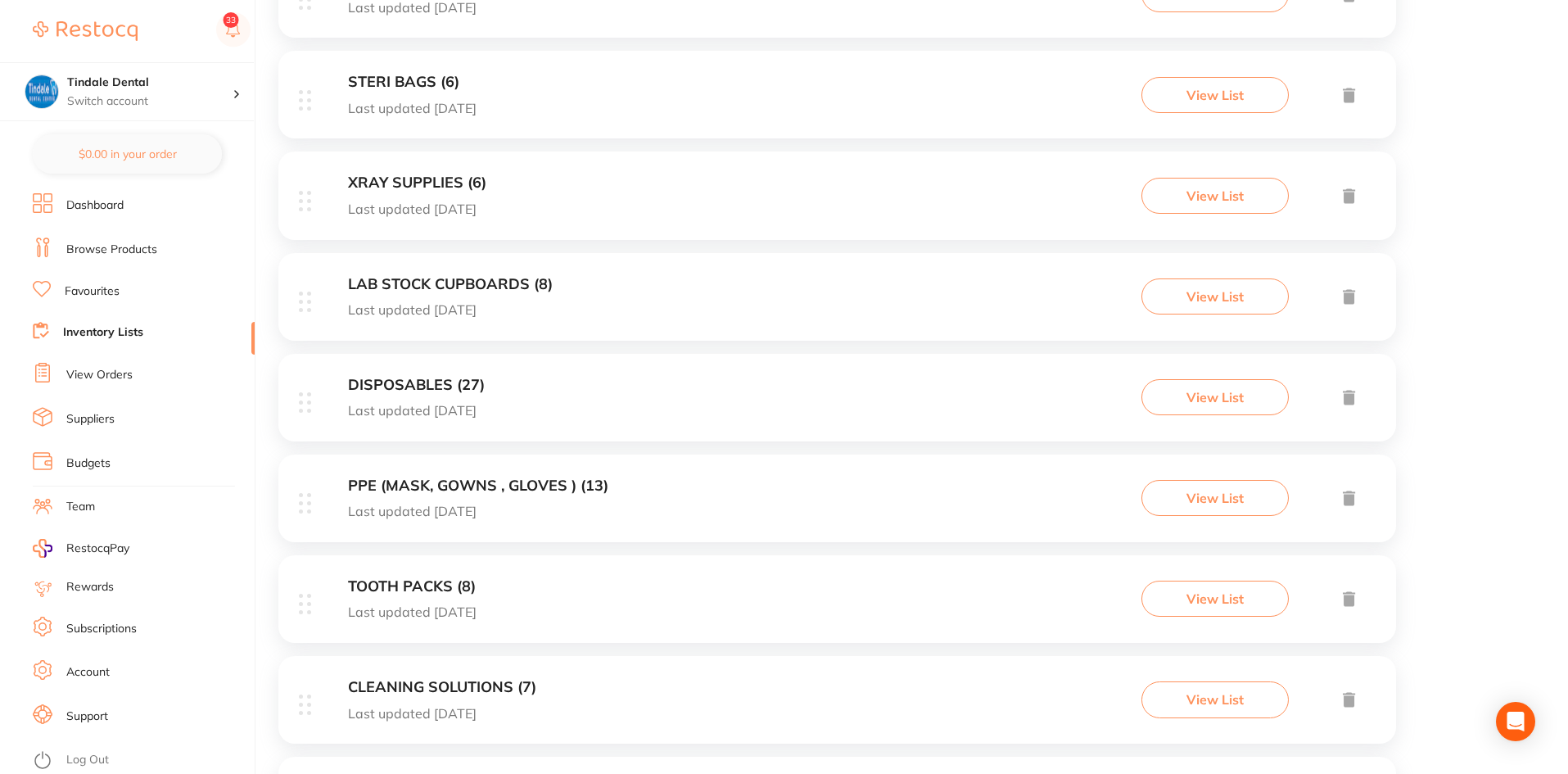
click at [447, 484] on h3 "PPE (MASK, GOWNS , GLOVES ) (13)" at bounding box center [478, 485] width 261 height 18
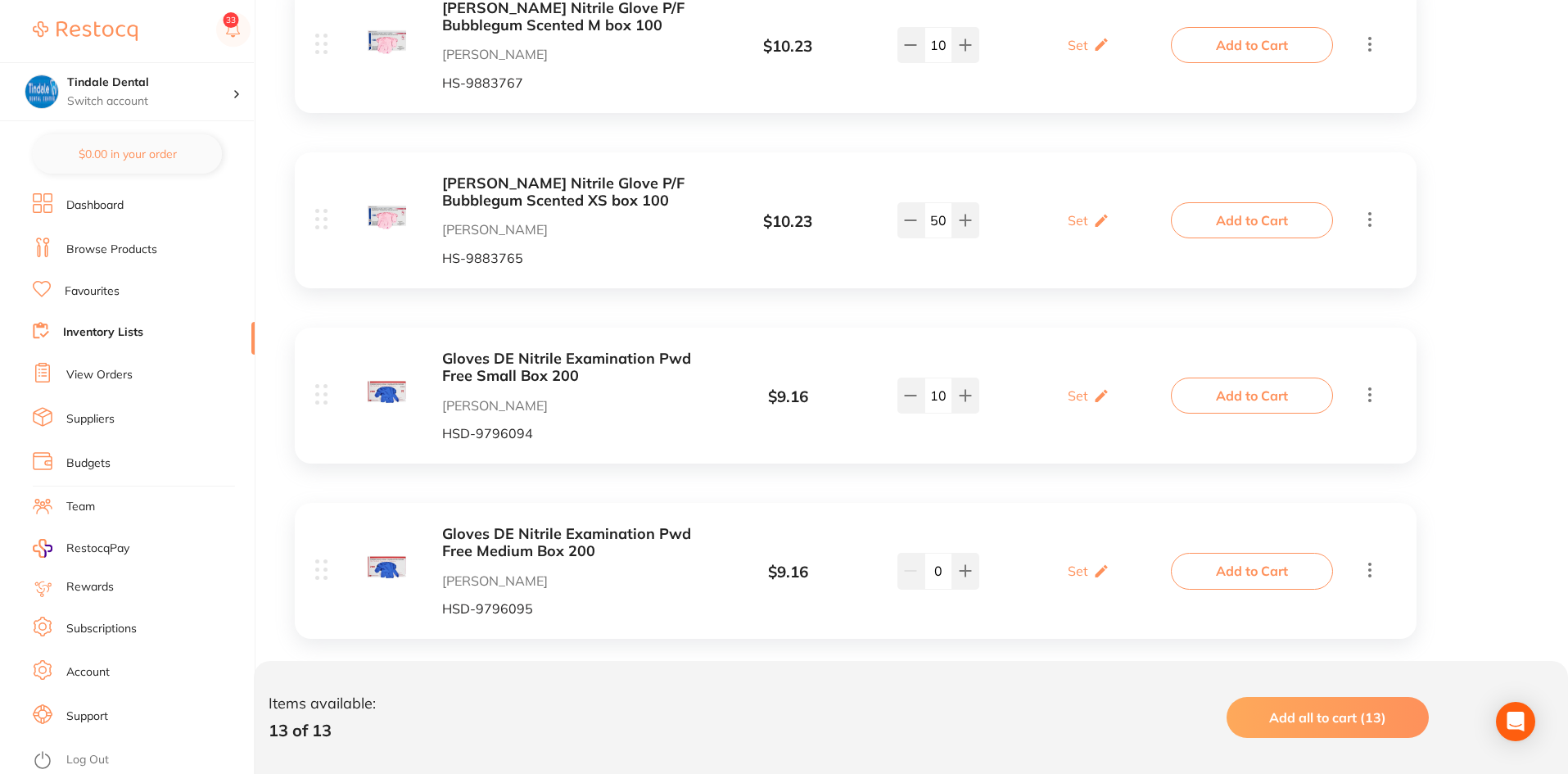
scroll to position [1228, 0]
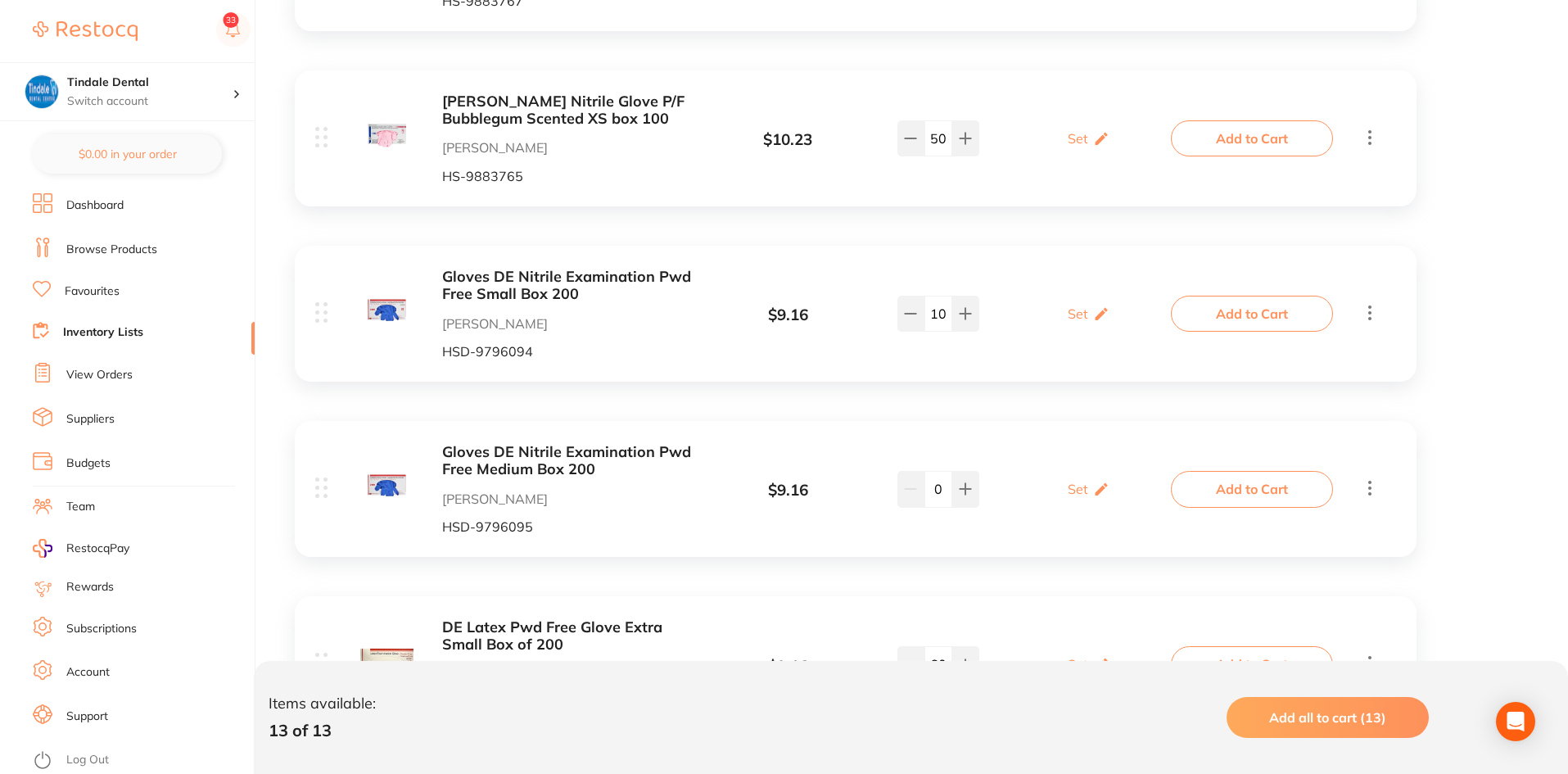
drag, startPoint x: 943, startPoint y: 495, endPoint x: 928, endPoint y: 495, distance: 15.0
click at [928, 495] on input "0" at bounding box center [938, 488] width 28 height 36
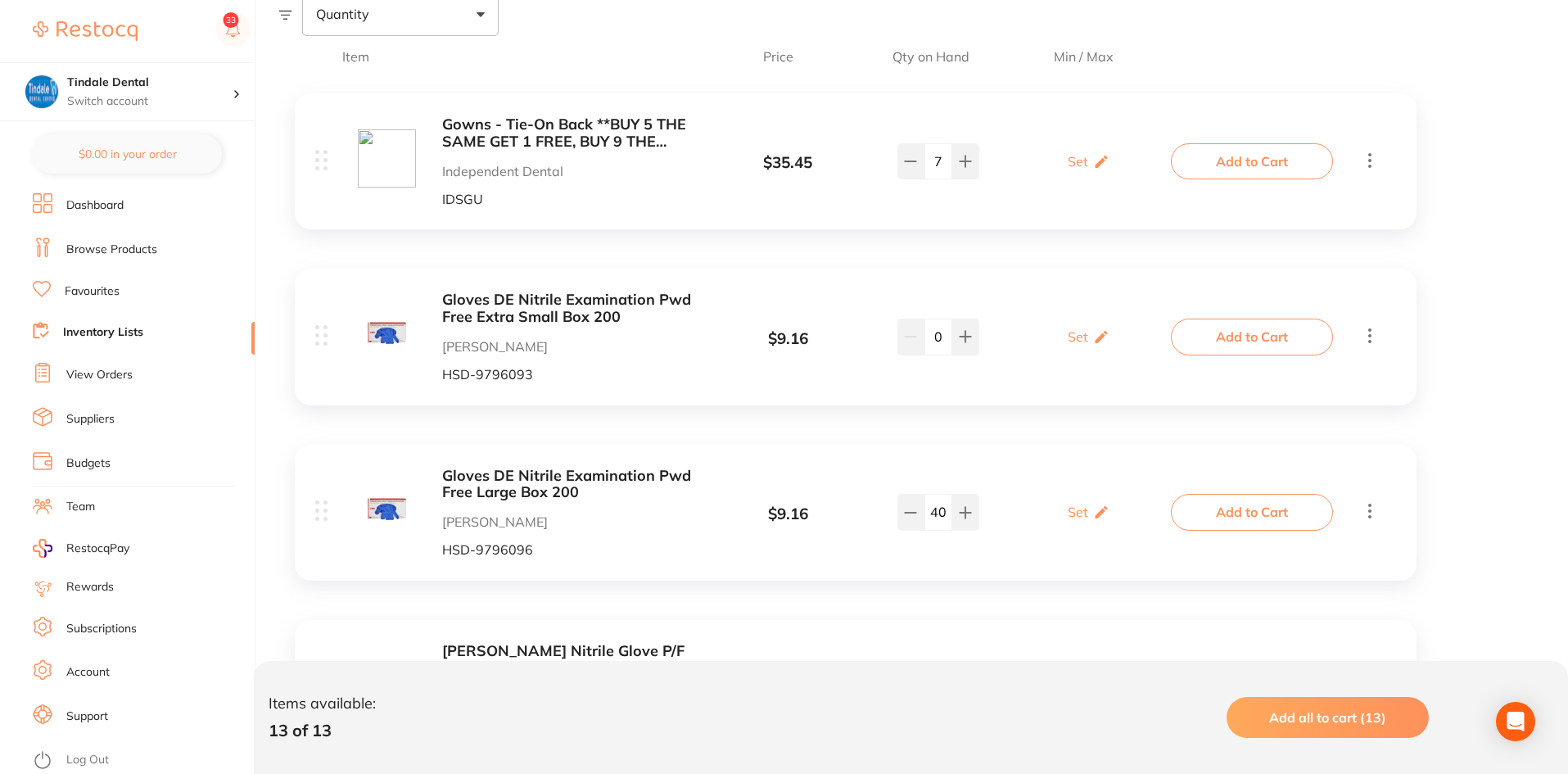
scroll to position [327, 0]
type input "20"
drag, startPoint x: 940, startPoint y: 338, endPoint x: 927, endPoint y: 339, distance: 13.0
click at [927, 339] on input "0" at bounding box center [938, 337] width 28 height 36
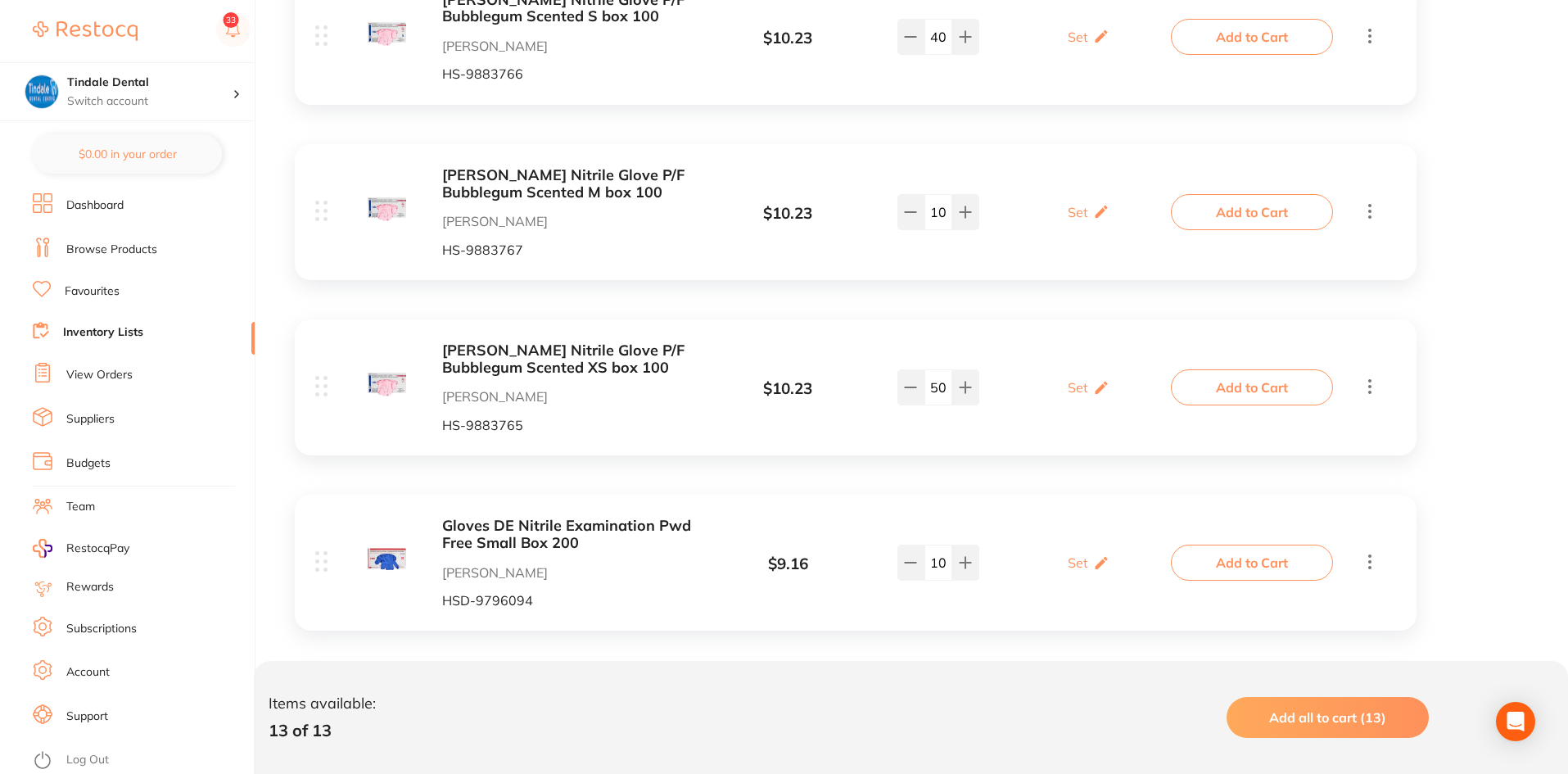
scroll to position [1147, 0]
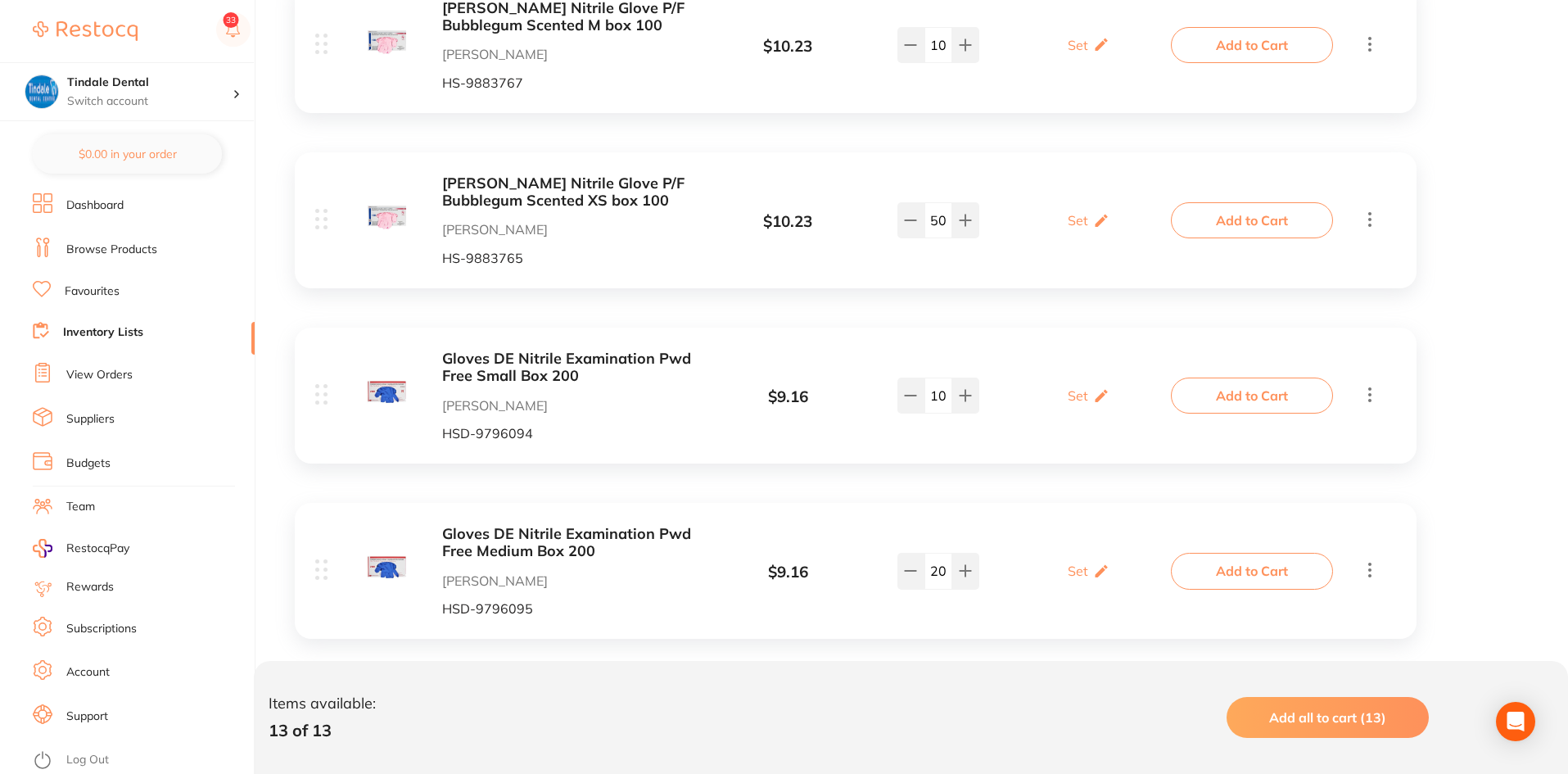
type input "20"
drag, startPoint x: 947, startPoint y: 397, endPoint x: 926, endPoint y: 399, distance: 21.1
click at [926, 399] on input "10" at bounding box center [938, 395] width 28 height 36
type input "30"
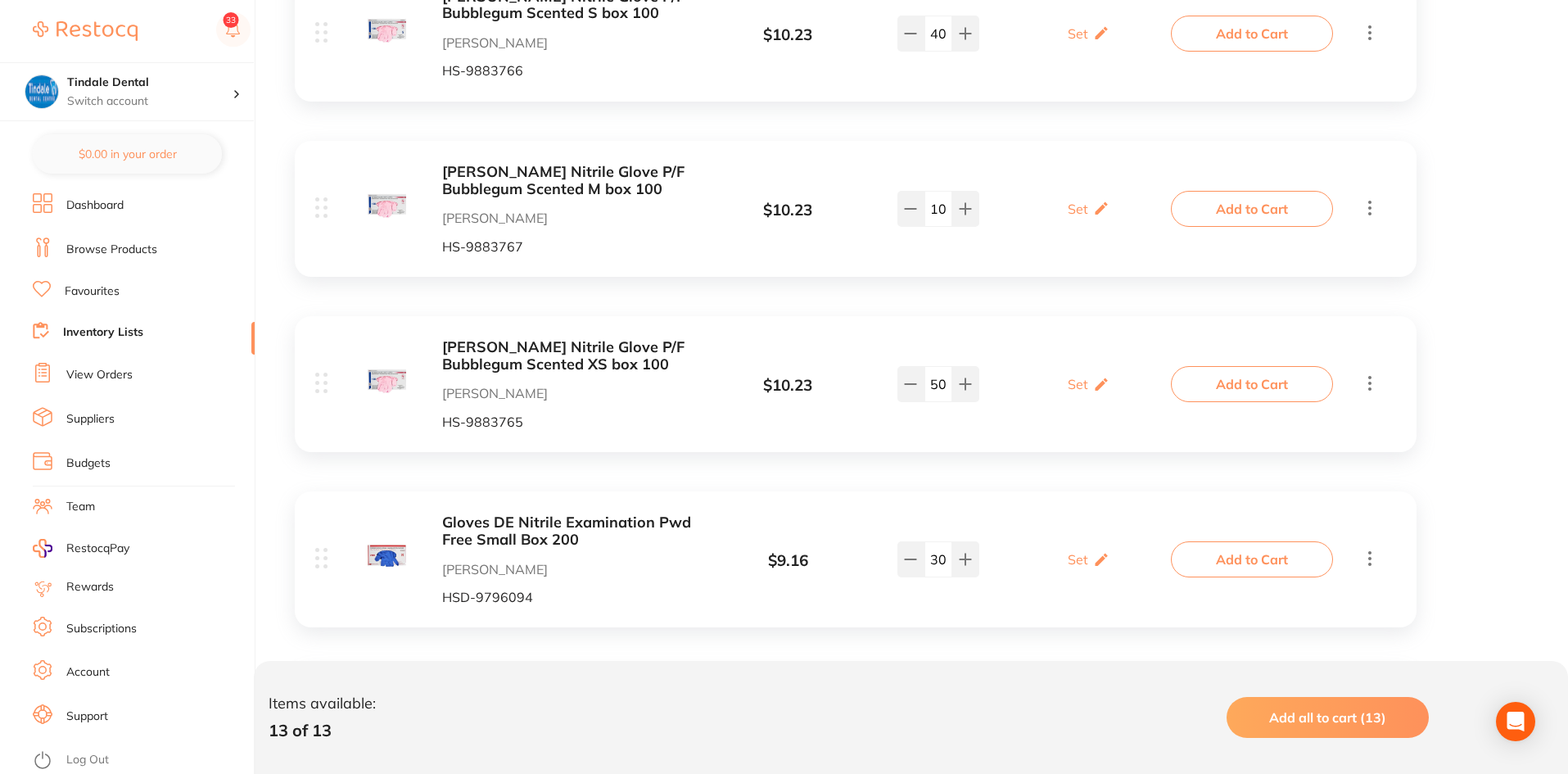
scroll to position [737, 0]
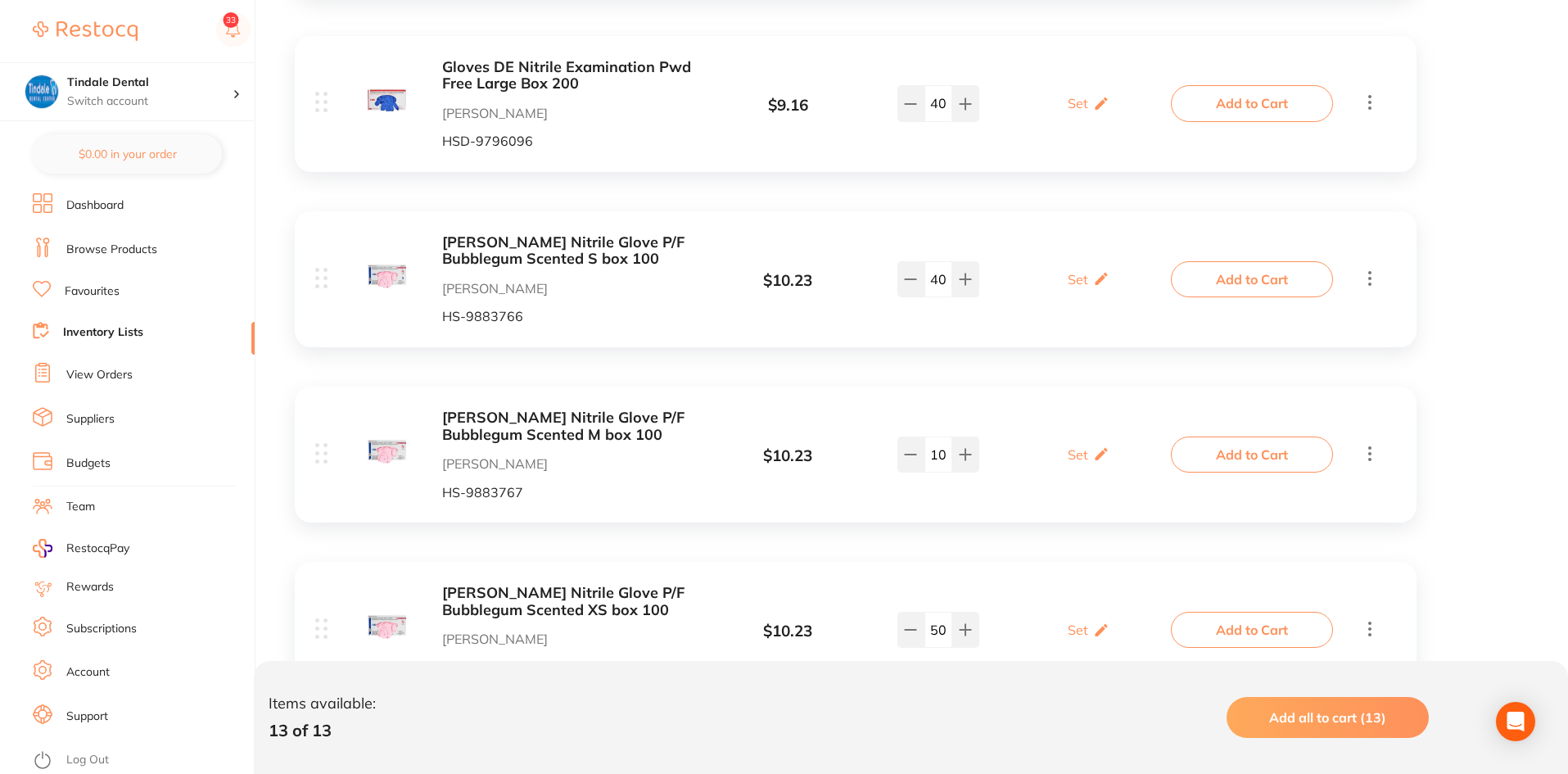
click at [86, 332] on link "Inventory Lists" at bounding box center [103, 333] width 80 height 17
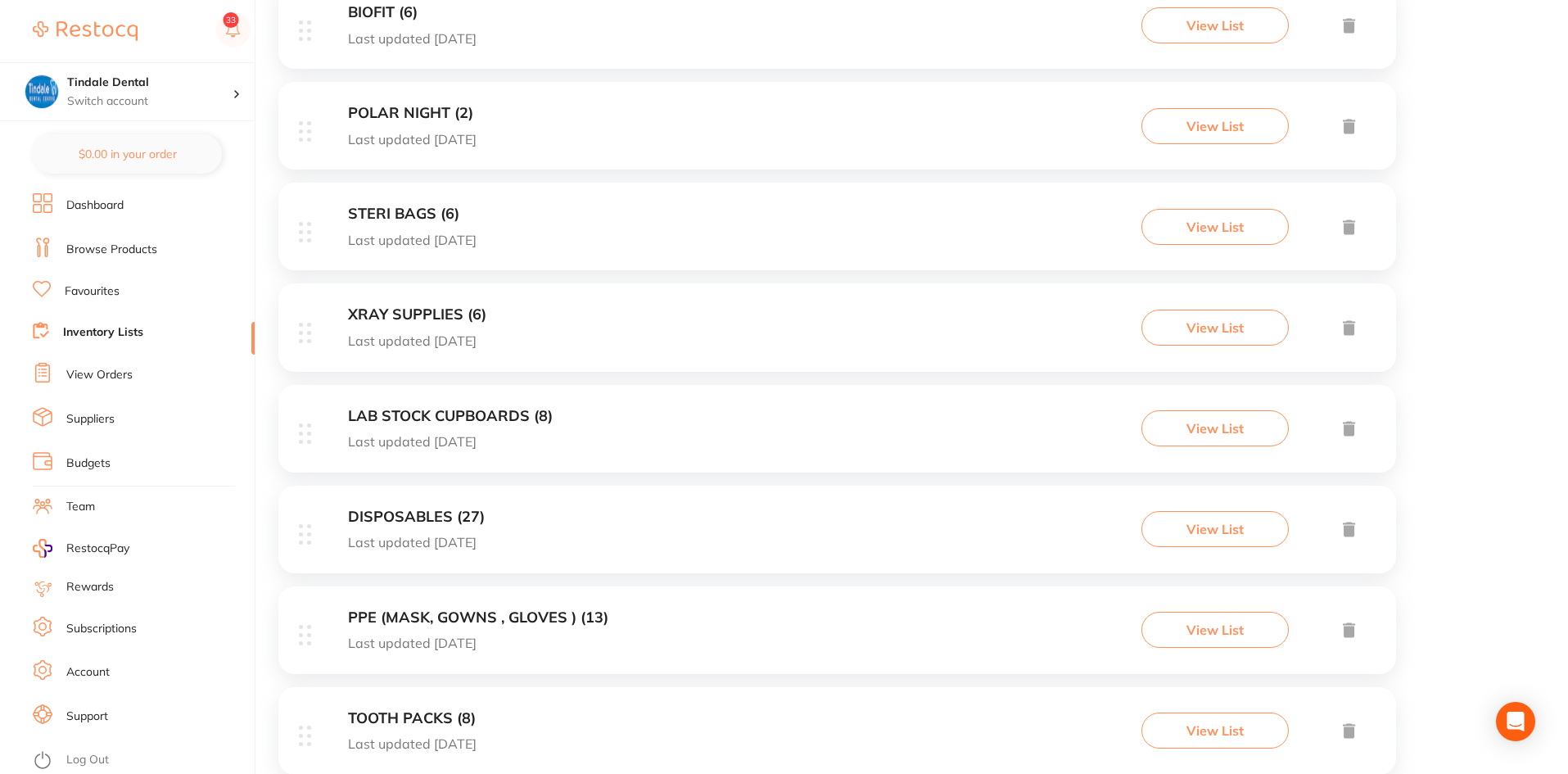
scroll to position [491, 0]
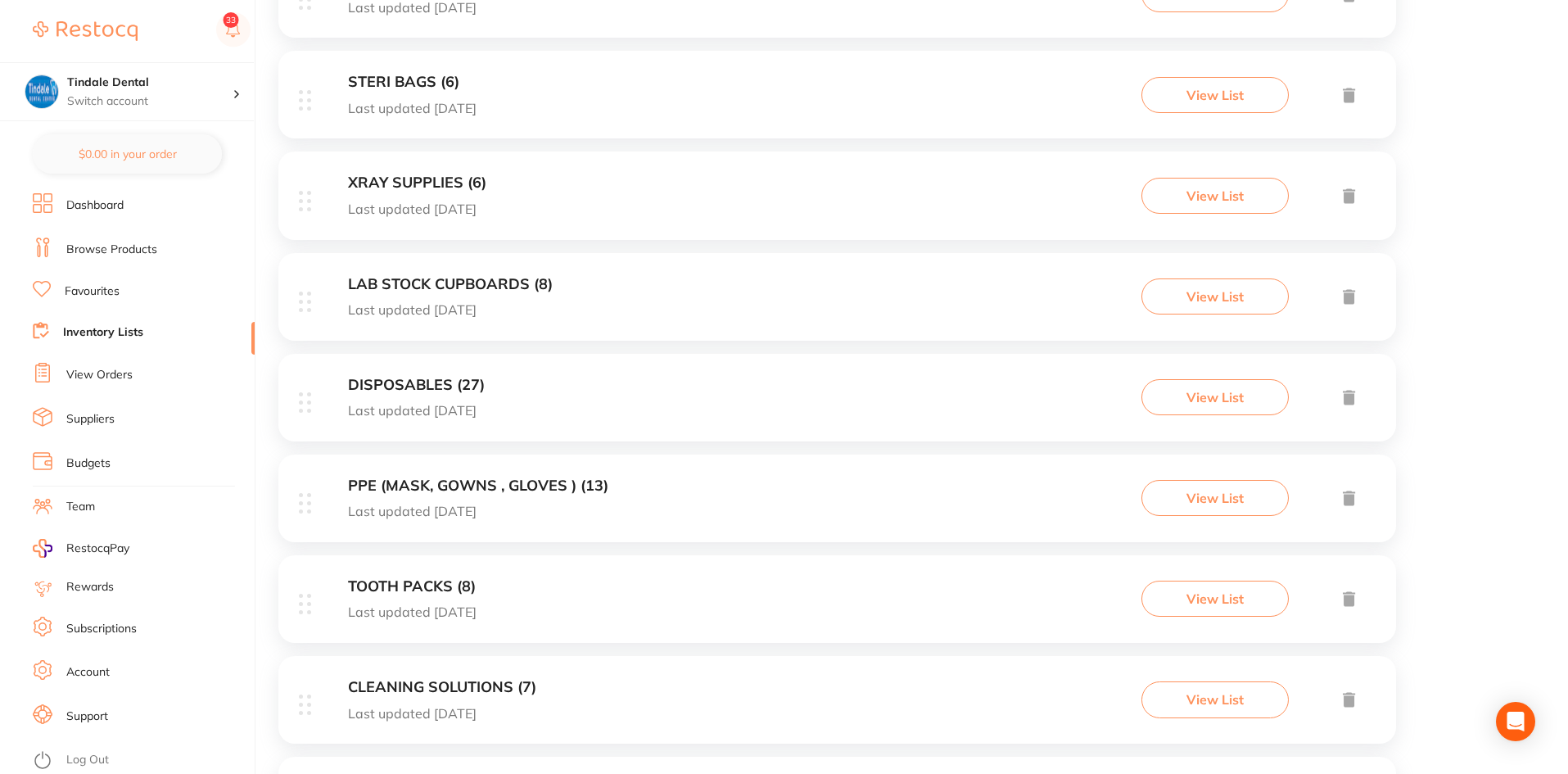
click at [427, 483] on h3 "PPE (MASK, GOWNS , GLOVES ) (13)" at bounding box center [478, 485] width 261 height 18
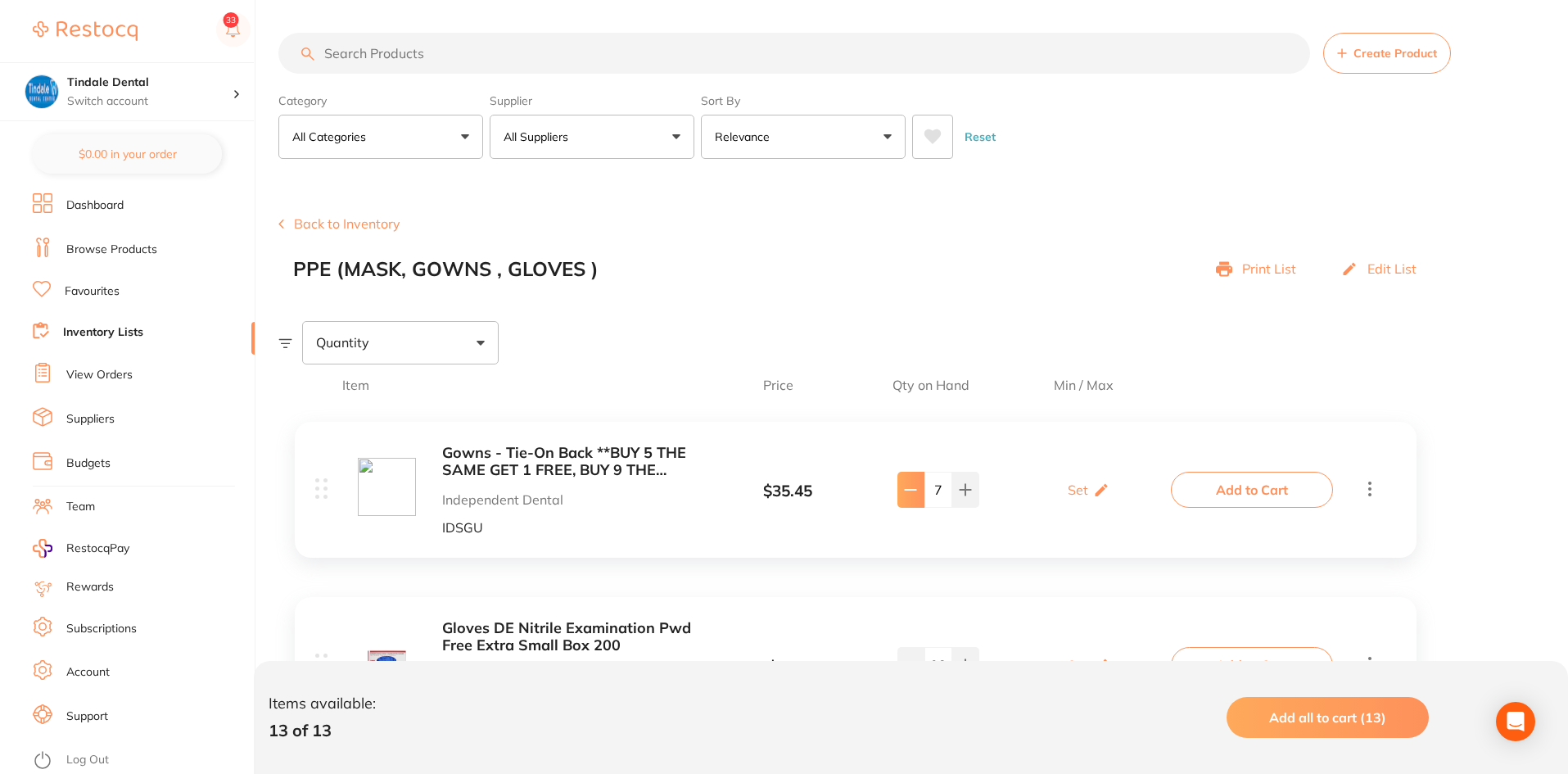
click at [906, 503] on button at bounding box center [910, 489] width 27 height 36
type input "6"
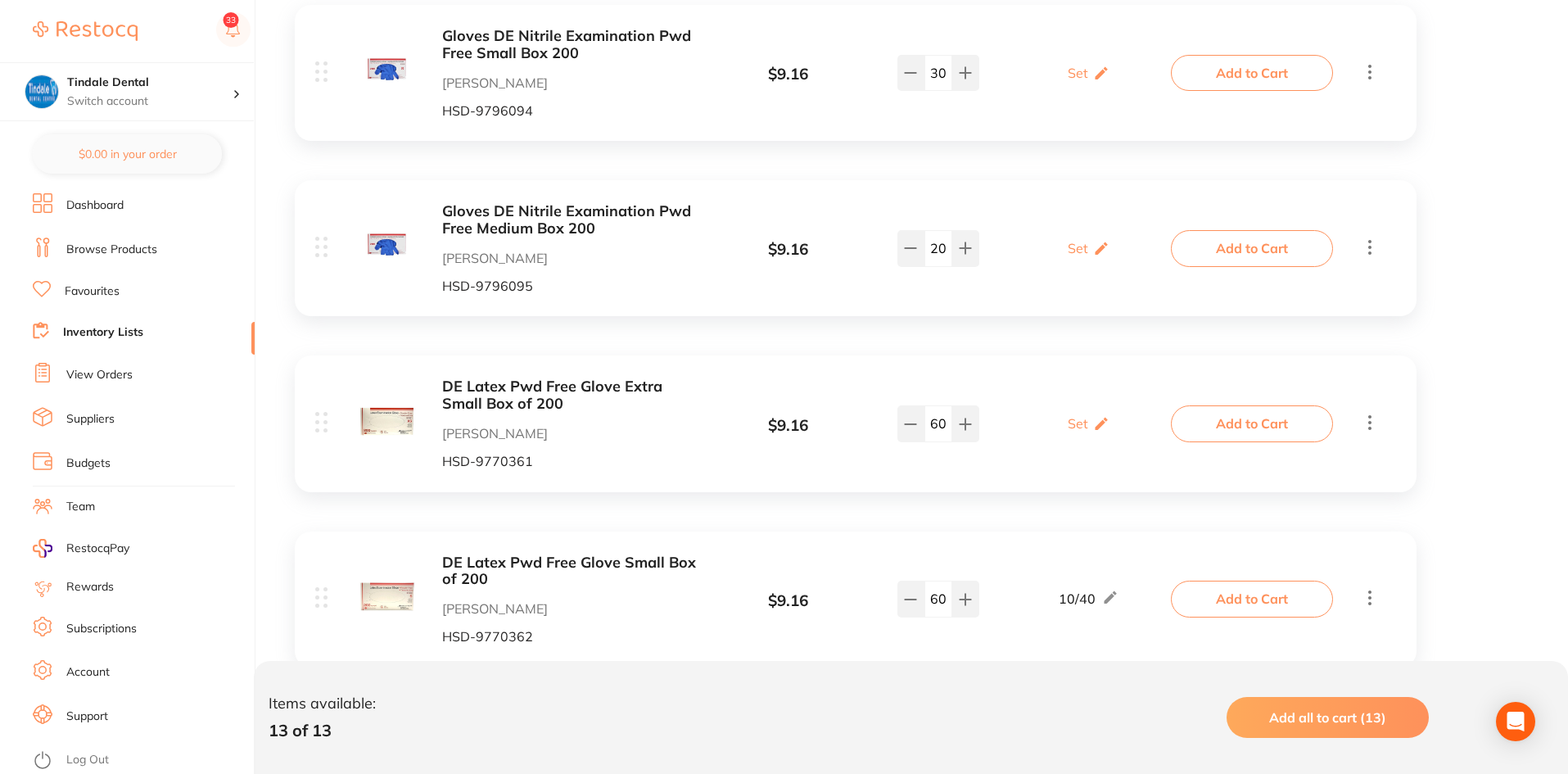
scroll to position [1474, 0]
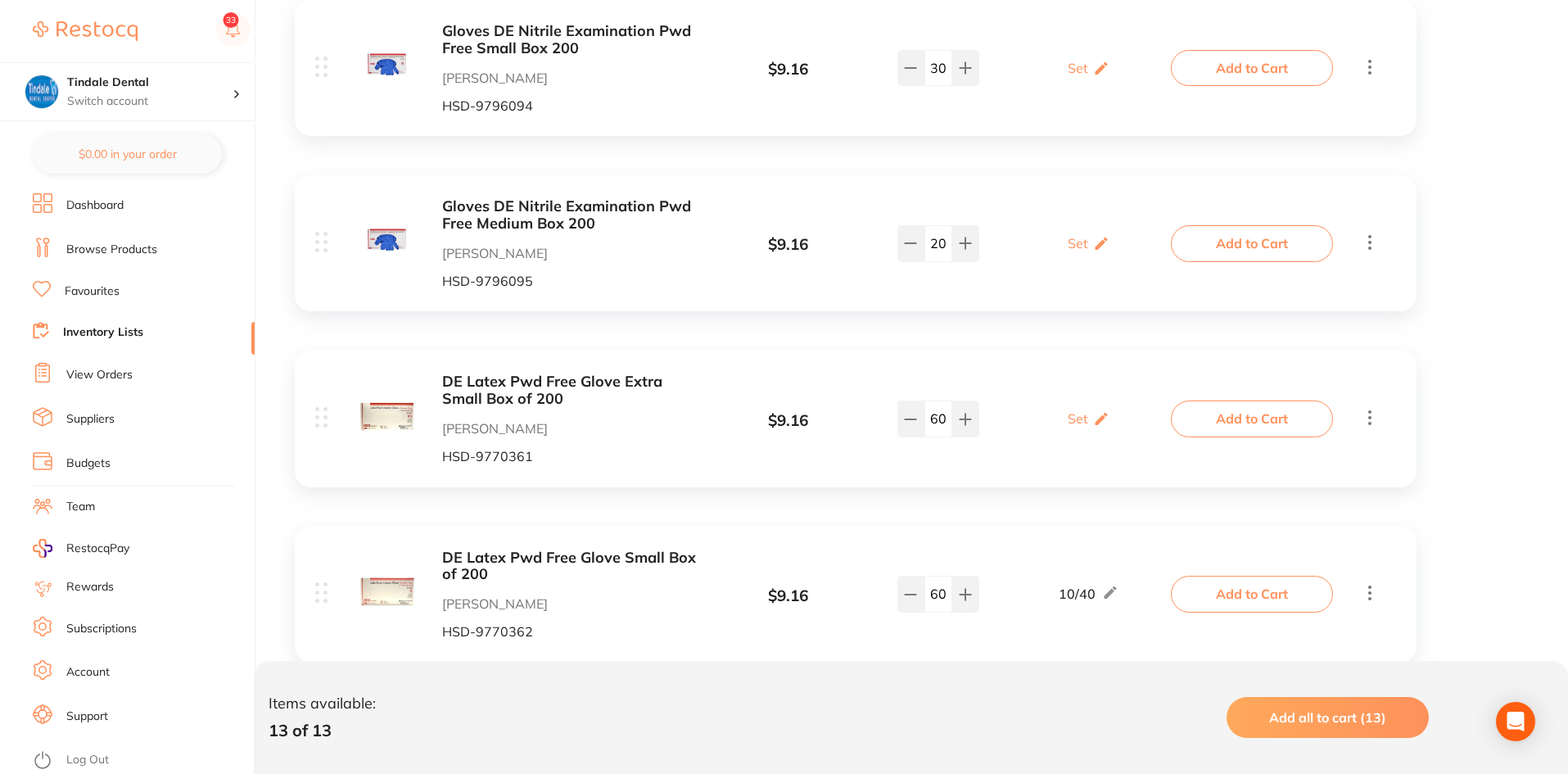
click at [111, 344] on ul "Dashboard Browse Products Favourites Inventory Lists View Orders Suppliers Budg…" at bounding box center [143, 484] width 222 height 581
click at [111, 329] on link "Inventory Lists" at bounding box center [103, 333] width 80 height 17
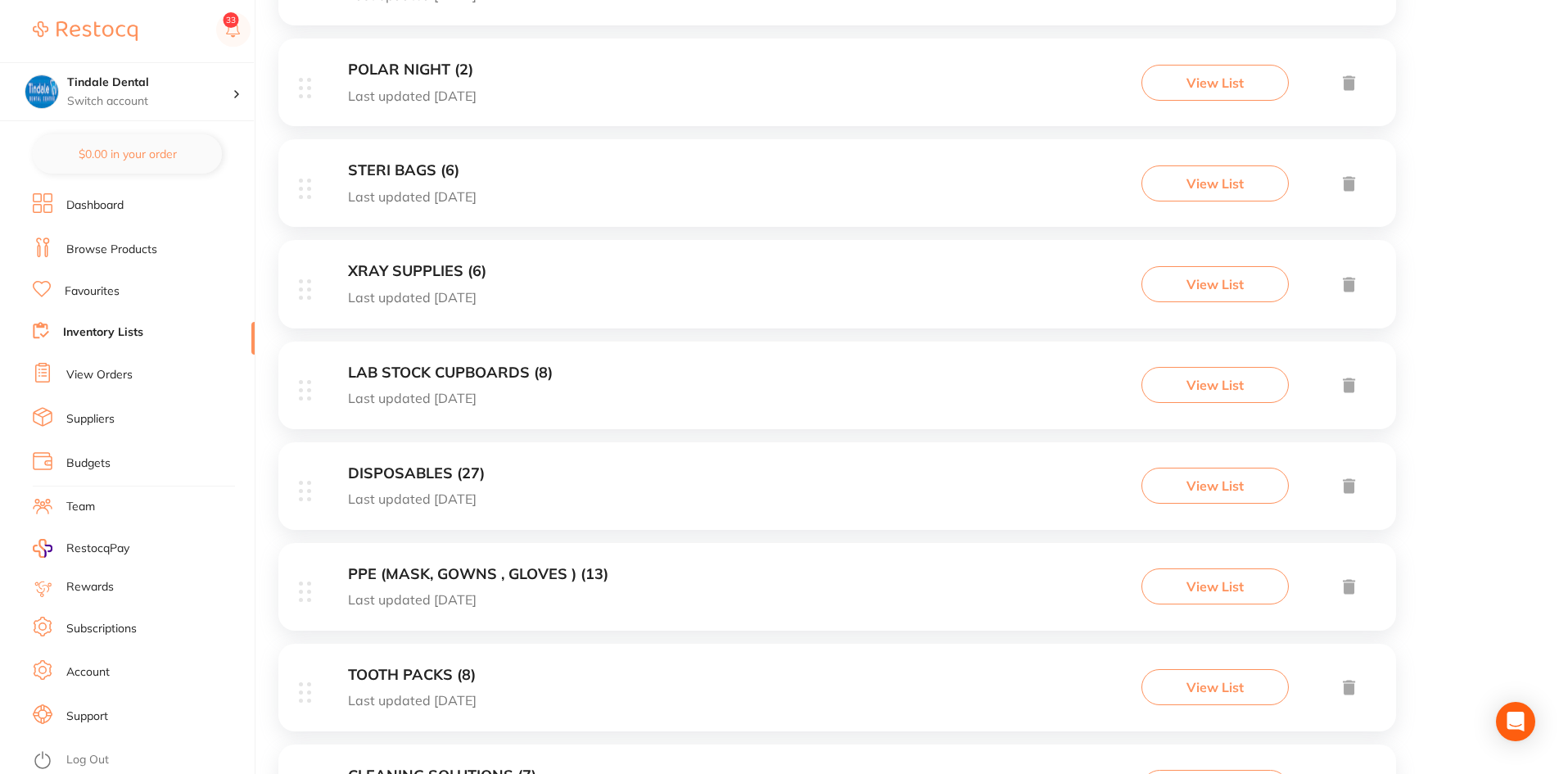
scroll to position [491, 0]
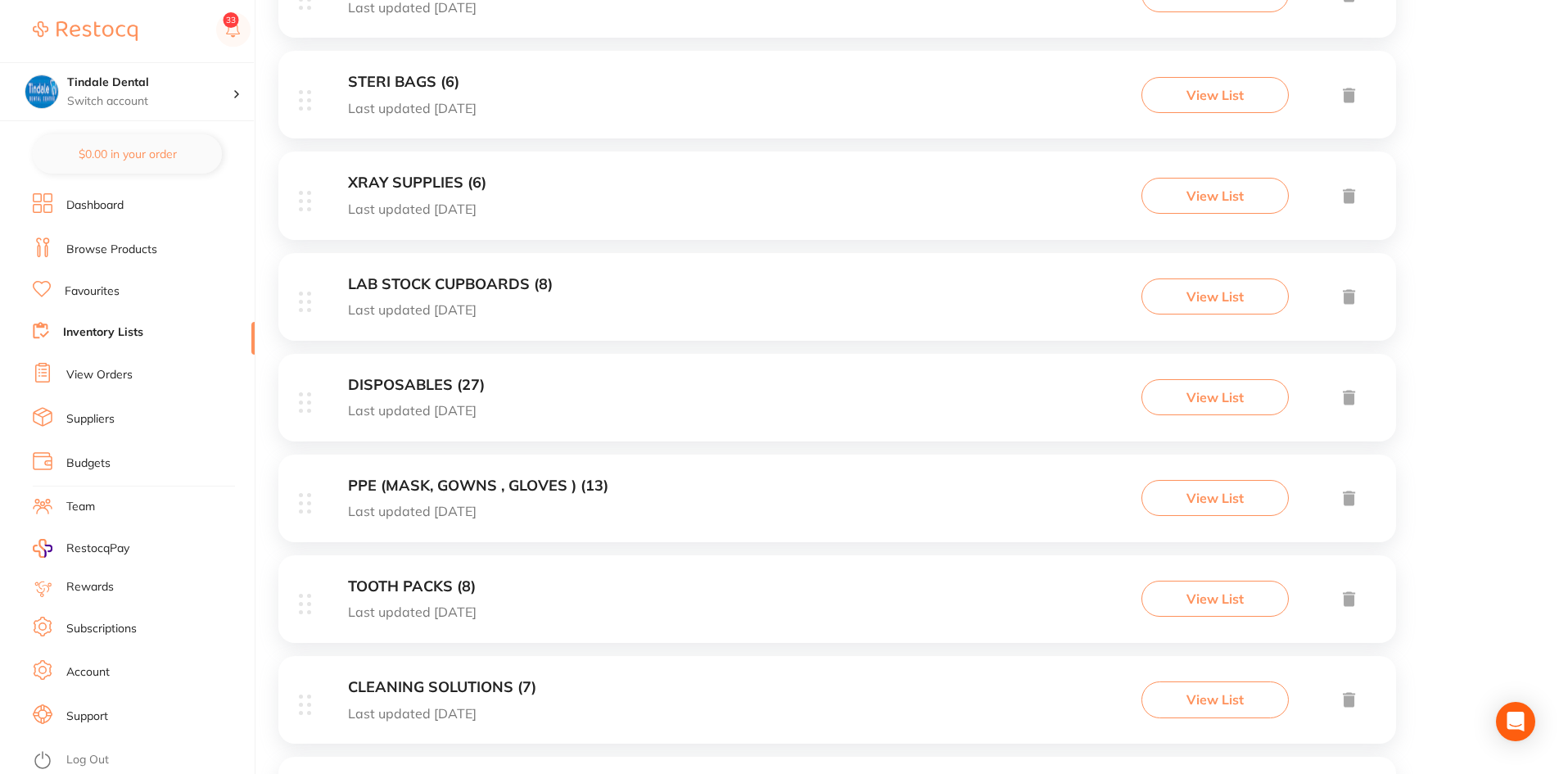
click at [516, 477] on h3 "PPE (MASK, GOWNS , GLOVES ) (13)" at bounding box center [478, 485] width 261 height 18
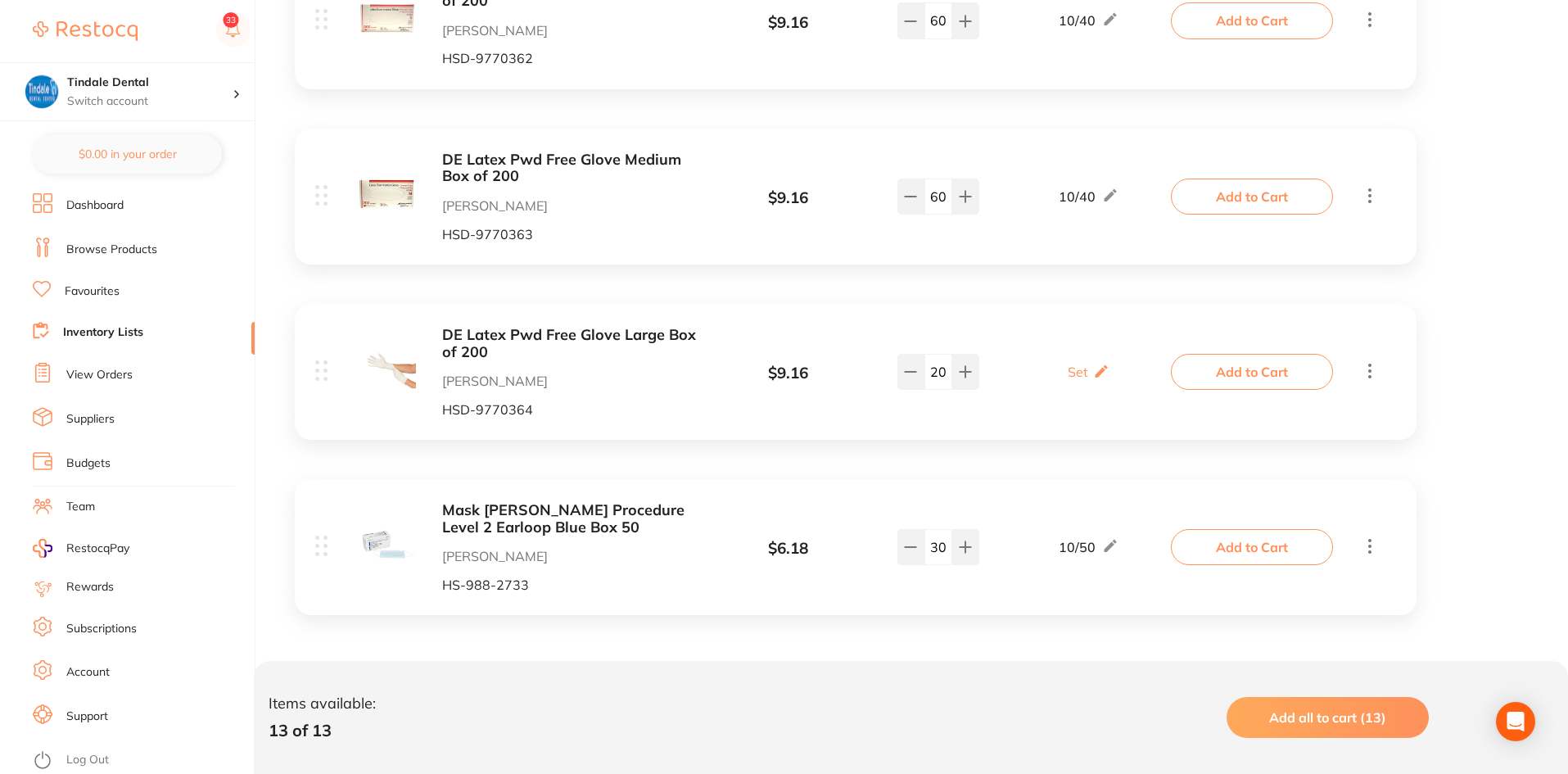
scroll to position [2048, 0]
drag, startPoint x: 946, startPoint y: 545, endPoint x: 926, endPoint y: 547, distance: 20.1
click at [926, 547] on input "30" at bounding box center [938, 545] width 28 height 36
type input "20"
click at [992, 499] on div "Mask [PERSON_NAME] Procedure Level 2 Earloop Blue Box 50 [PERSON_NAME] [PERSON_…" at bounding box center [855, 545] width 1121 height 136
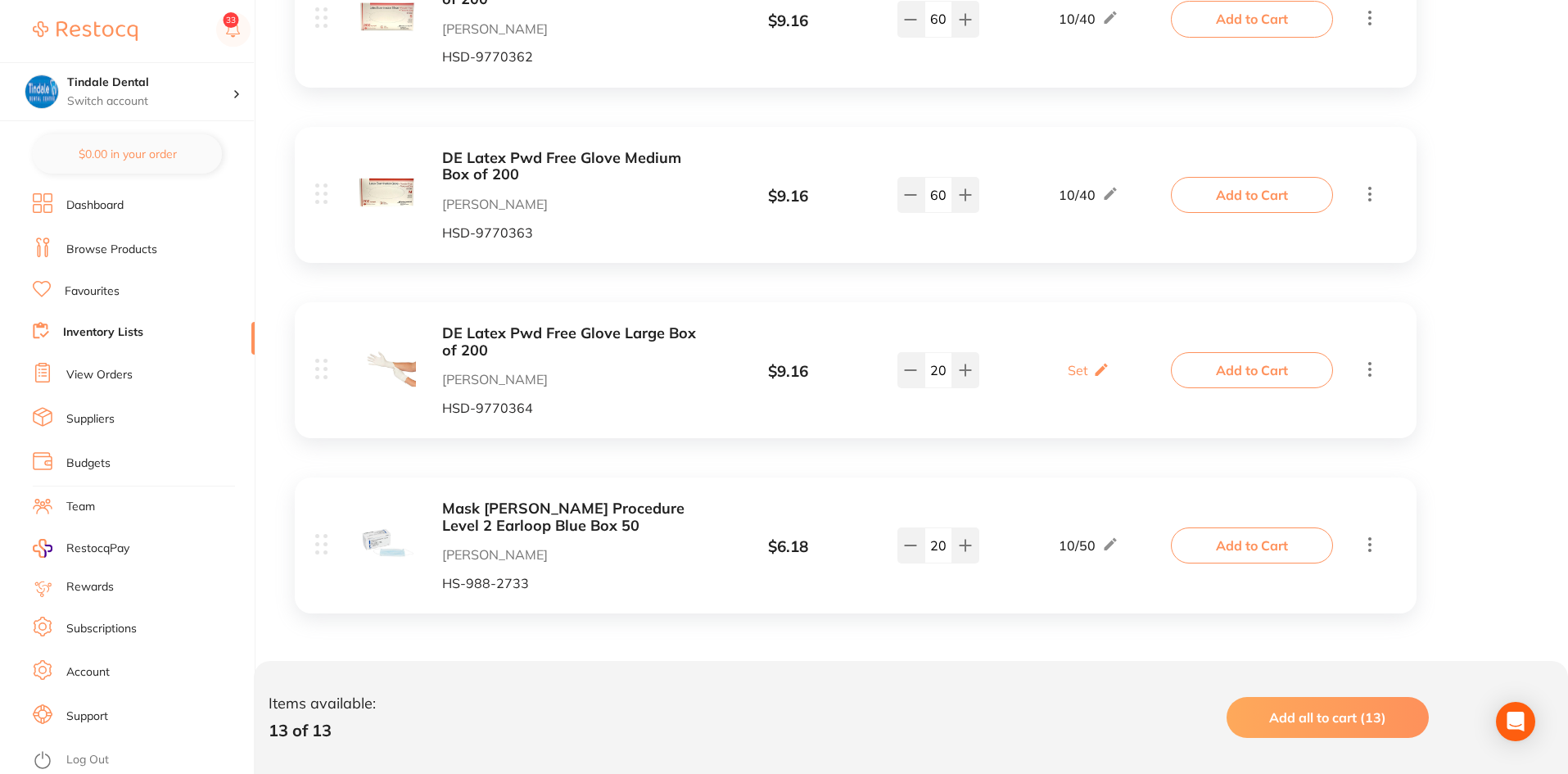
click at [104, 324] on li "Inventory Lists" at bounding box center [143, 333] width 222 height 22
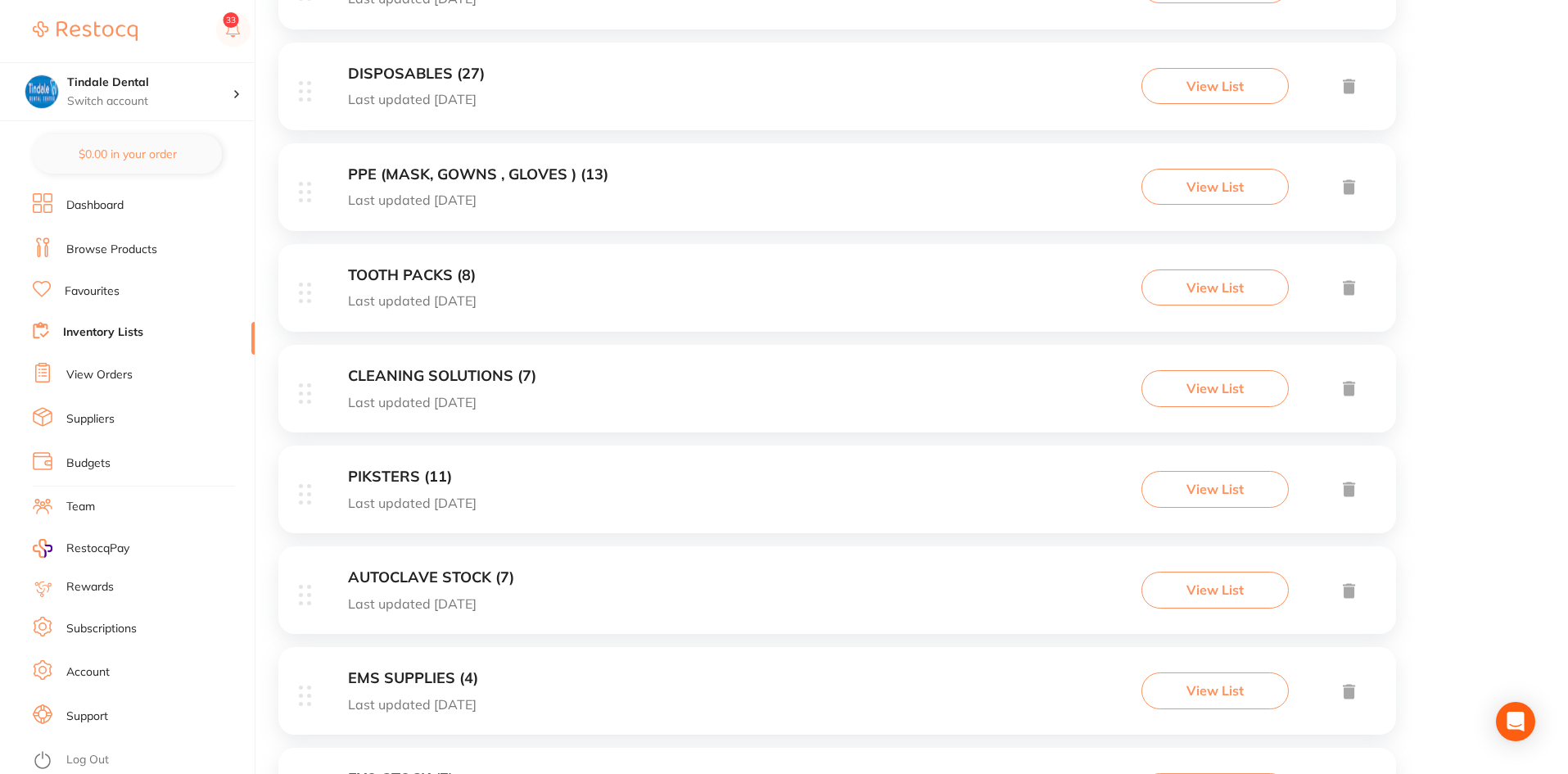
scroll to position [720, 0]
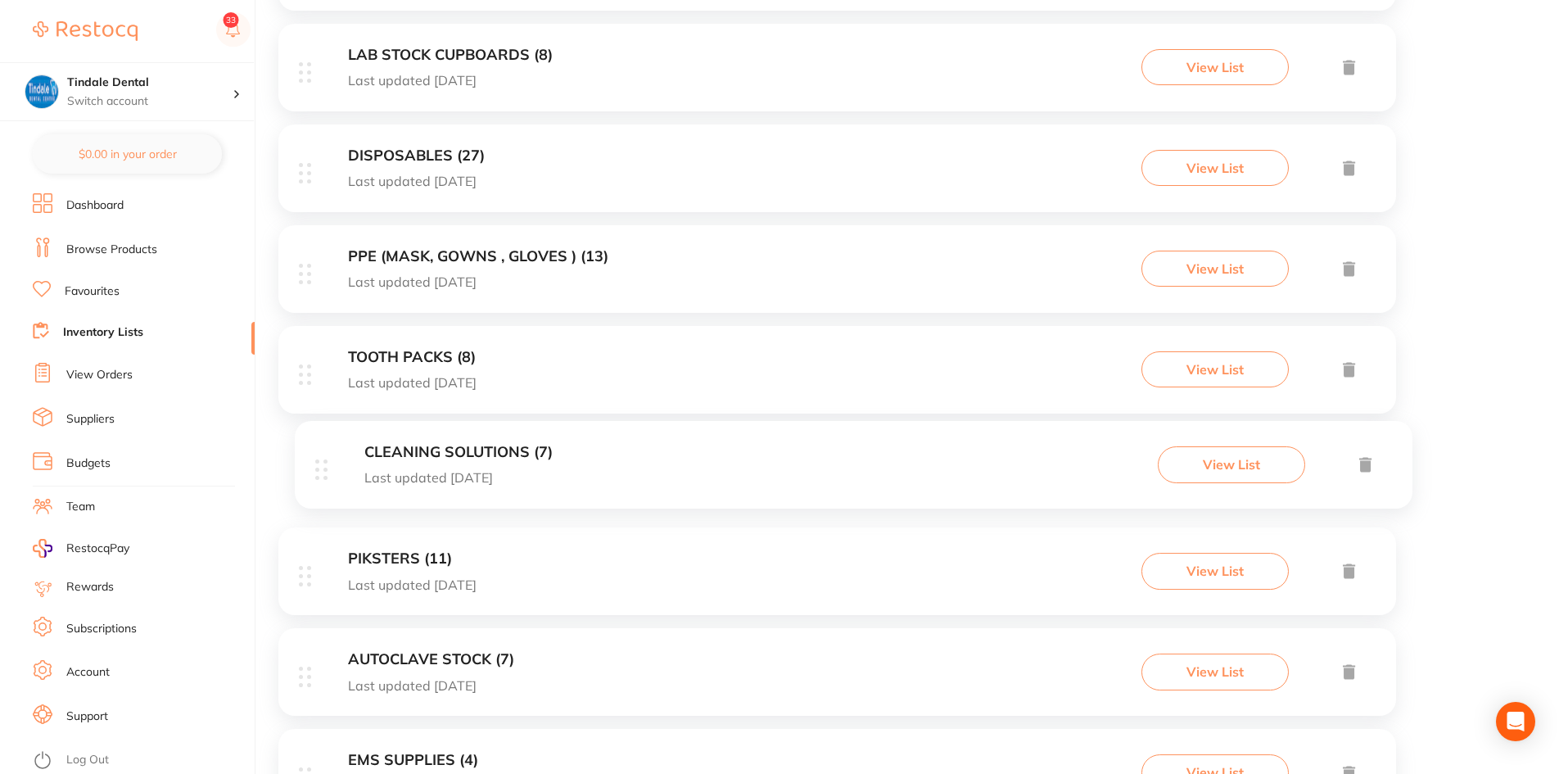
drag, startPoint x: 447, startPoint y: 461, endPoint x: 472, endPoint y: 444, distance: 30.2
click at [472, 444] on div "BIOFIT (6) Last updated [DATE] View List POLAR NIGHT (2) Last updated [DATE] Vi…" at bounding box center [837, 425] width 1118 height 1612
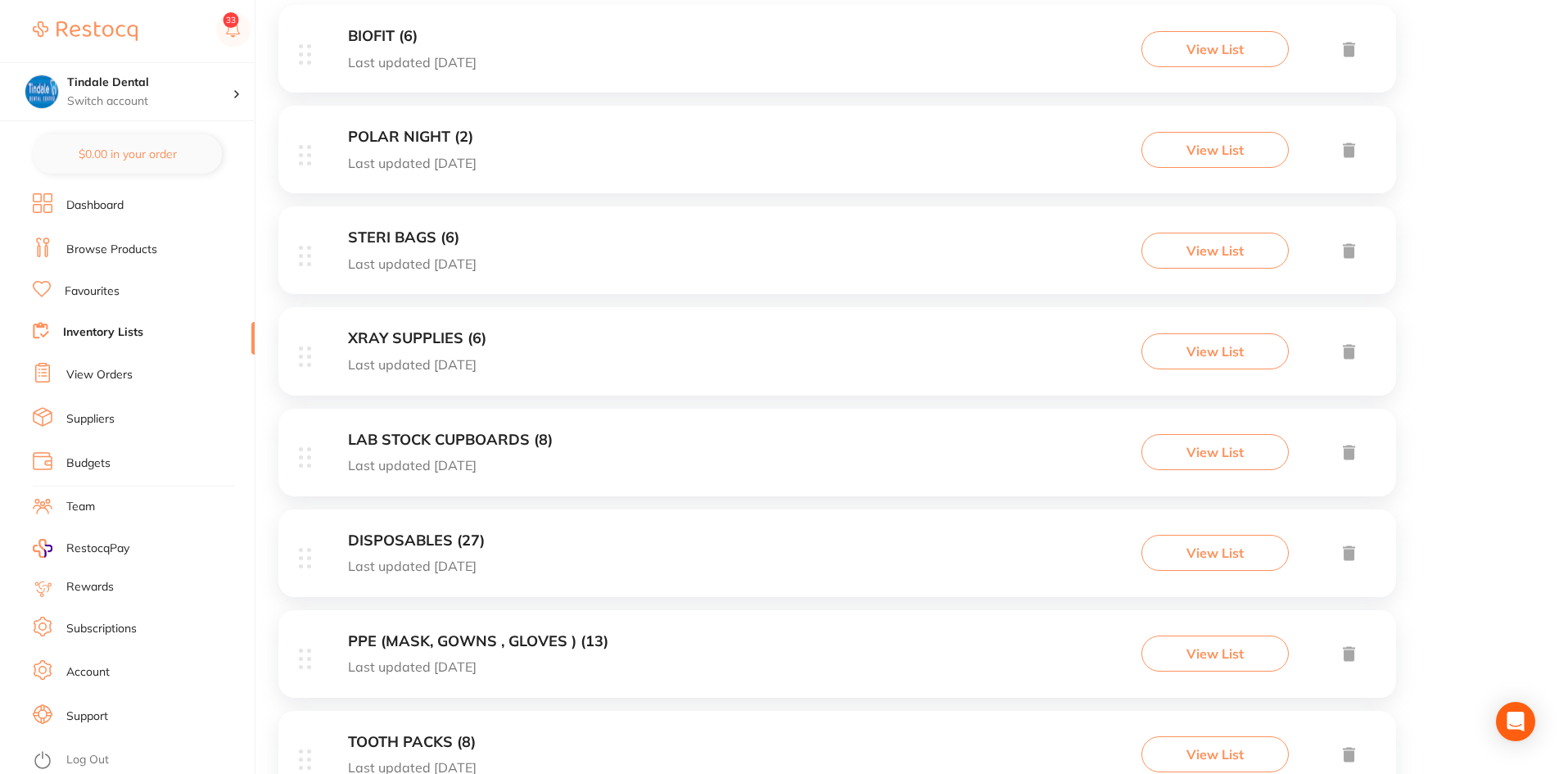
scroll to position [229, 0]
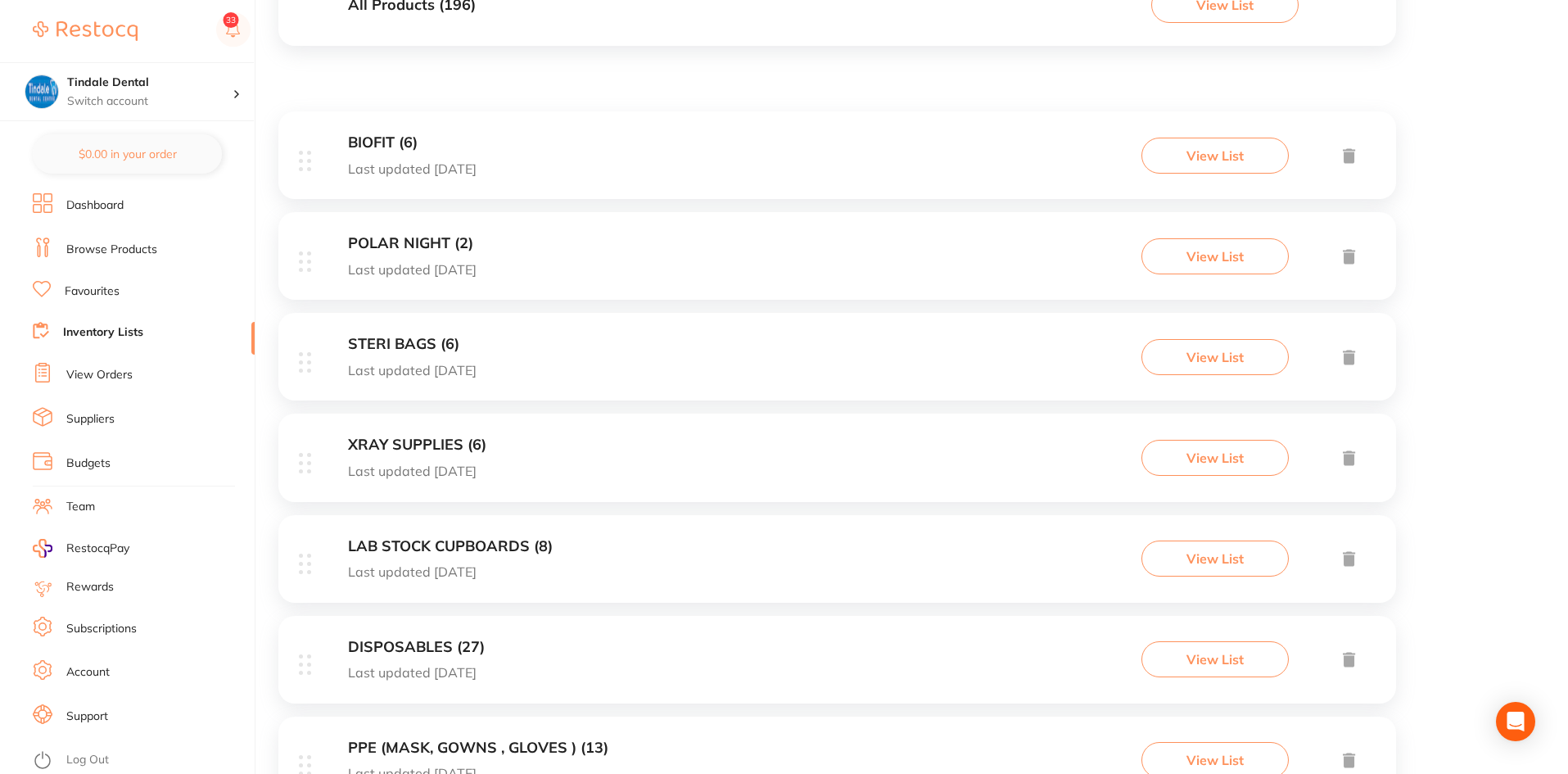
click at [410, 329] on div "STERI BAGS (6) Last updated [DATE] View List" at bounding box center [837, 356] width 1118 height 88
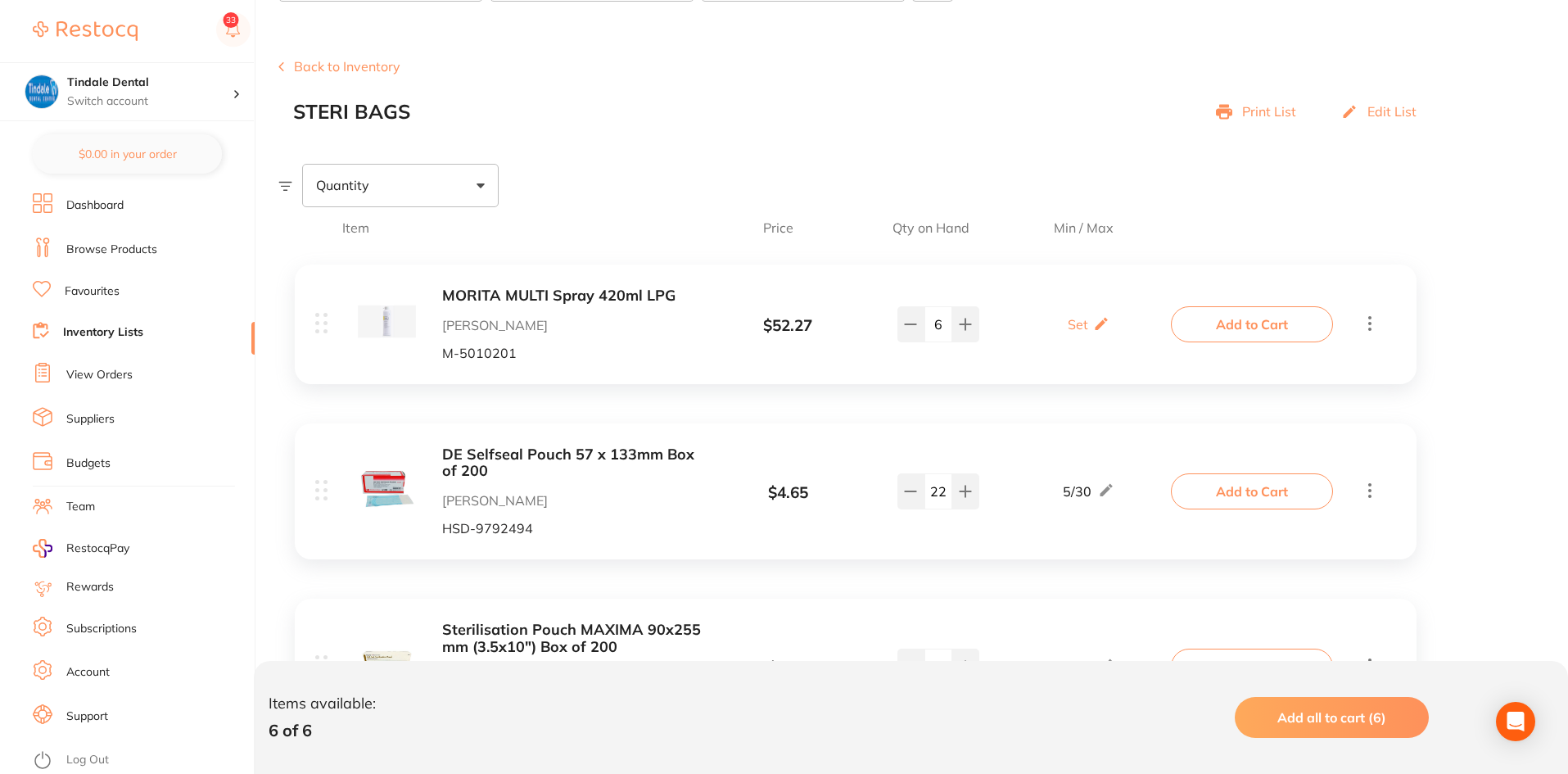
scroll to position [164, 0]
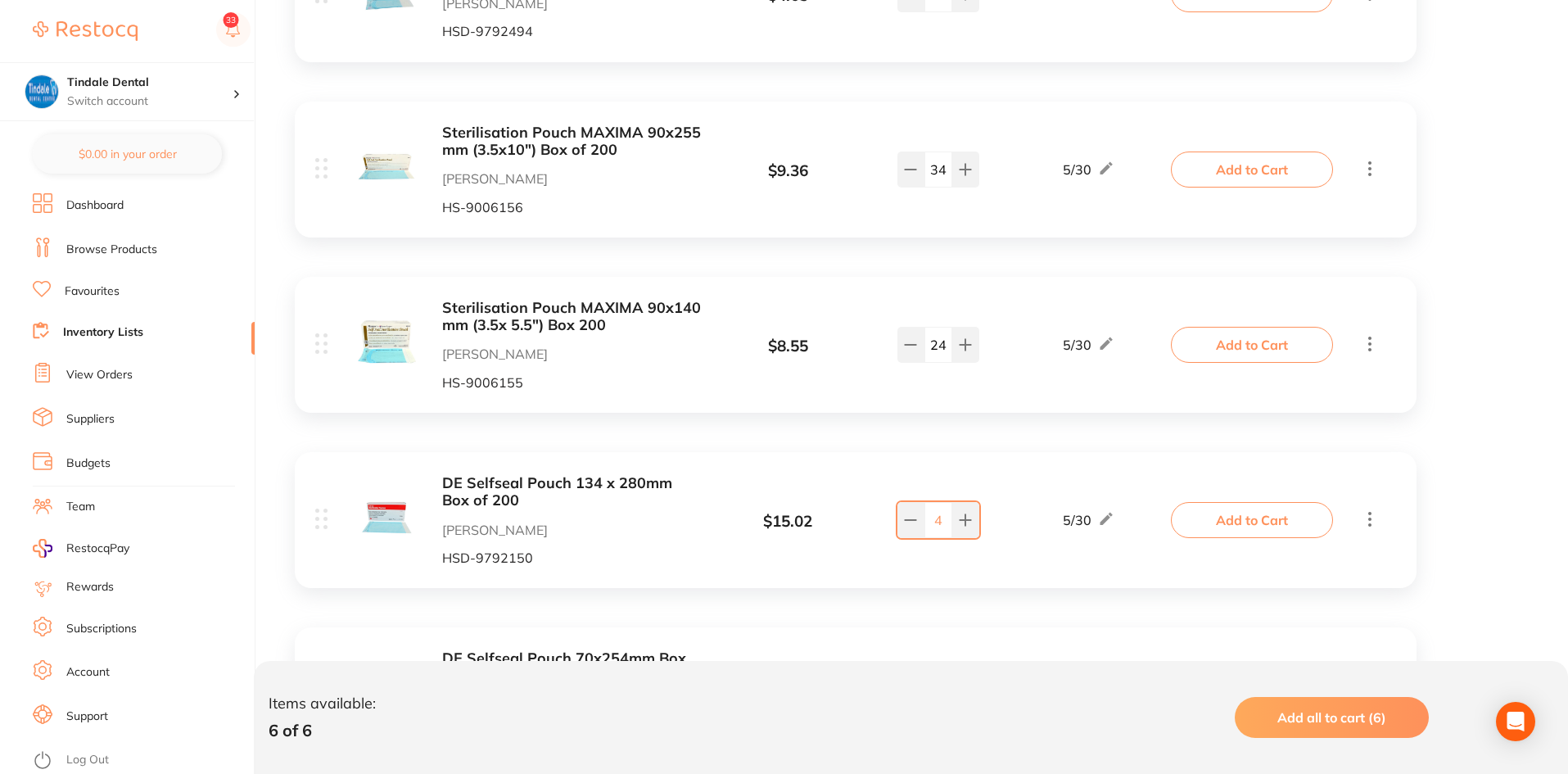
scroll to position [655, 0]
click at [910, 522] on icon at bounding box center [911, 519] width 13 height 13
type input "3"
click at [129, 335] on link "Inventory Lists" at bounding box center [103, 333] width 80 height 17
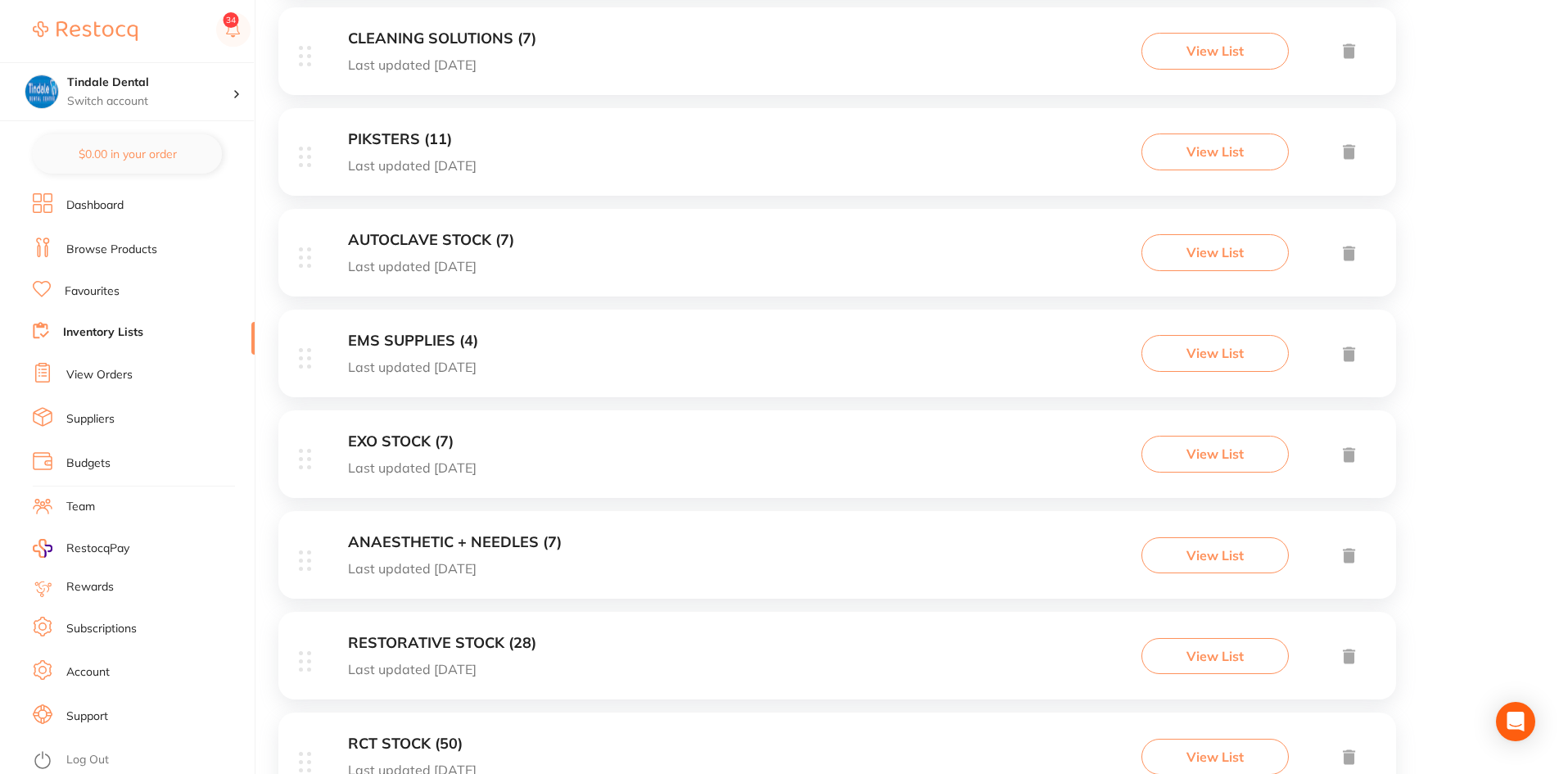
scroll to position [1211, 0]
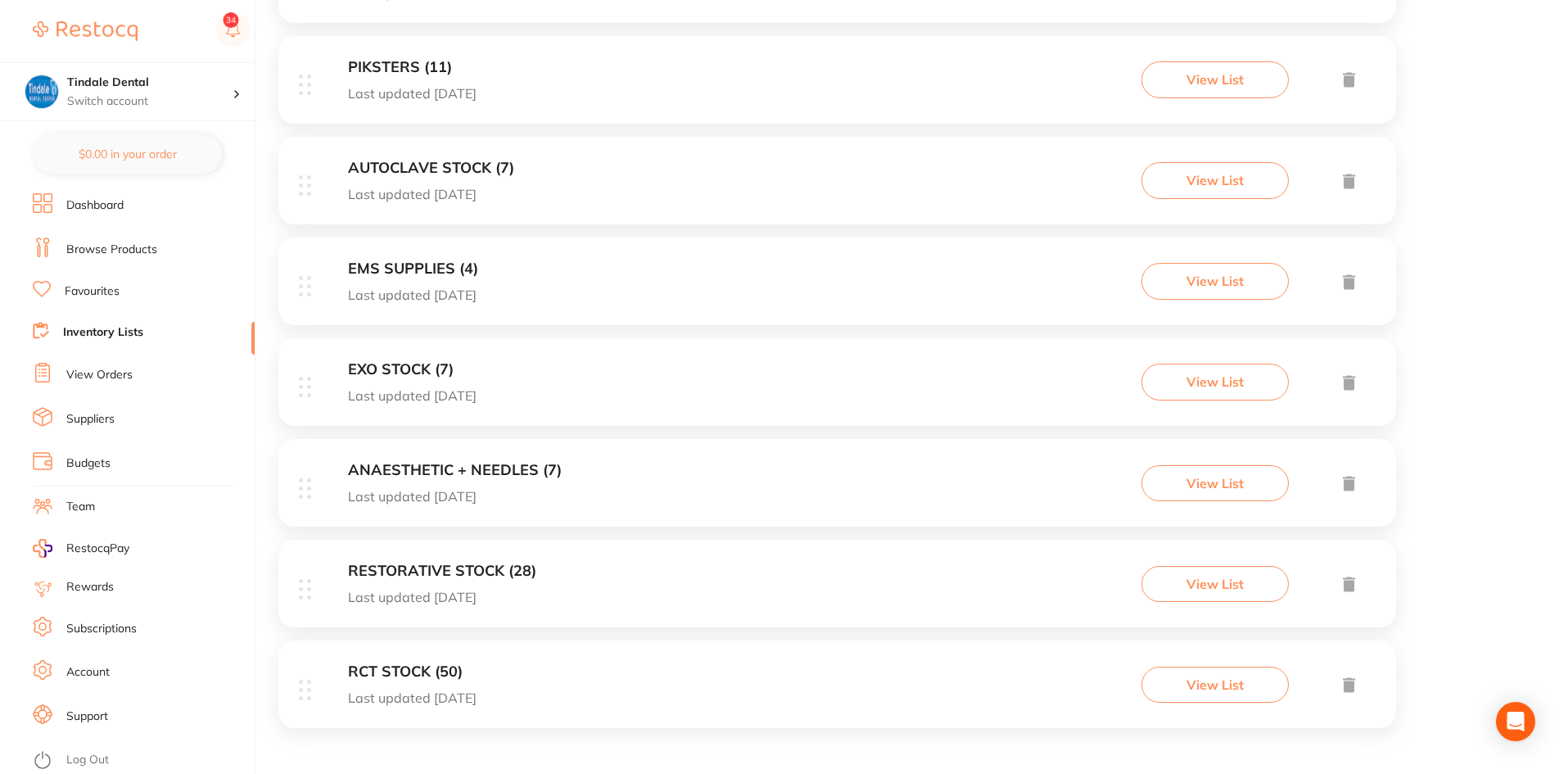
click at [414, 561] on div "RESTORATIVE STOCK (28) Last updated 27 days ago View List" at bounding box center [837, 584] width 1118 height 88
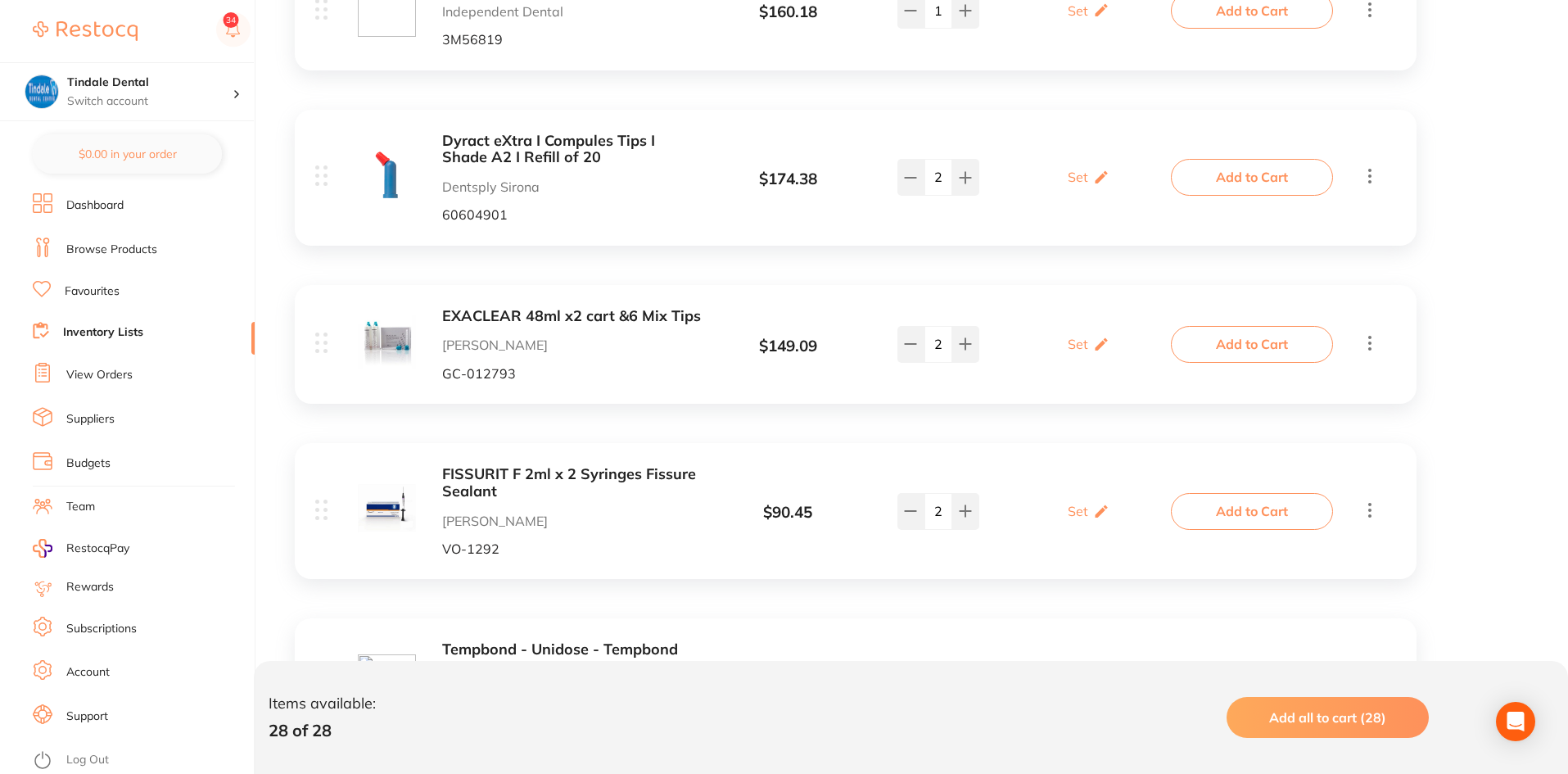
scroll to position [1555, 0]
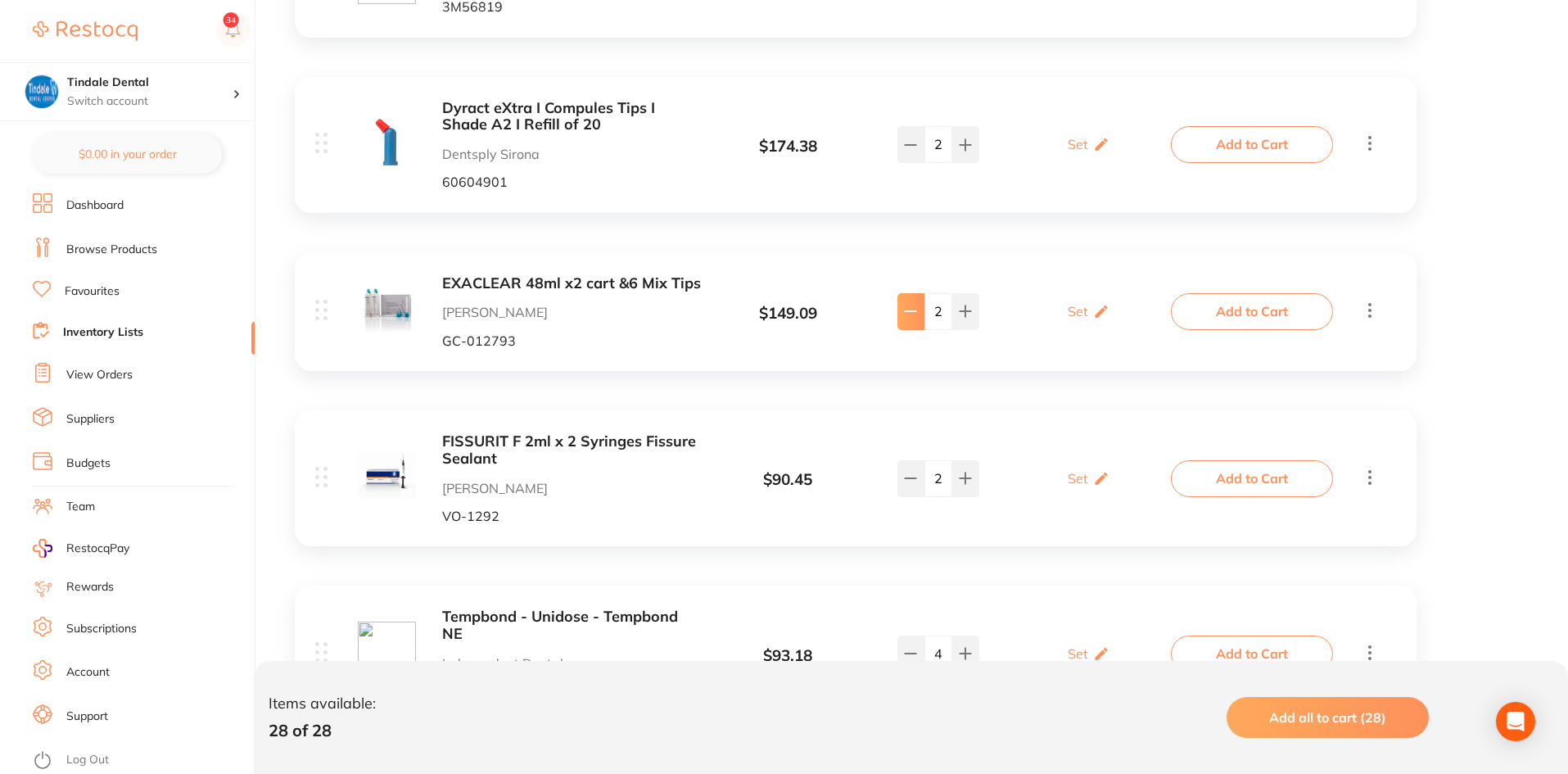
click at [913, 311] on icon at bounding box center [911, 311] width 11 height 0
type input "1"
